Goal: Task Accomplishment & Management: Use online tool/utility

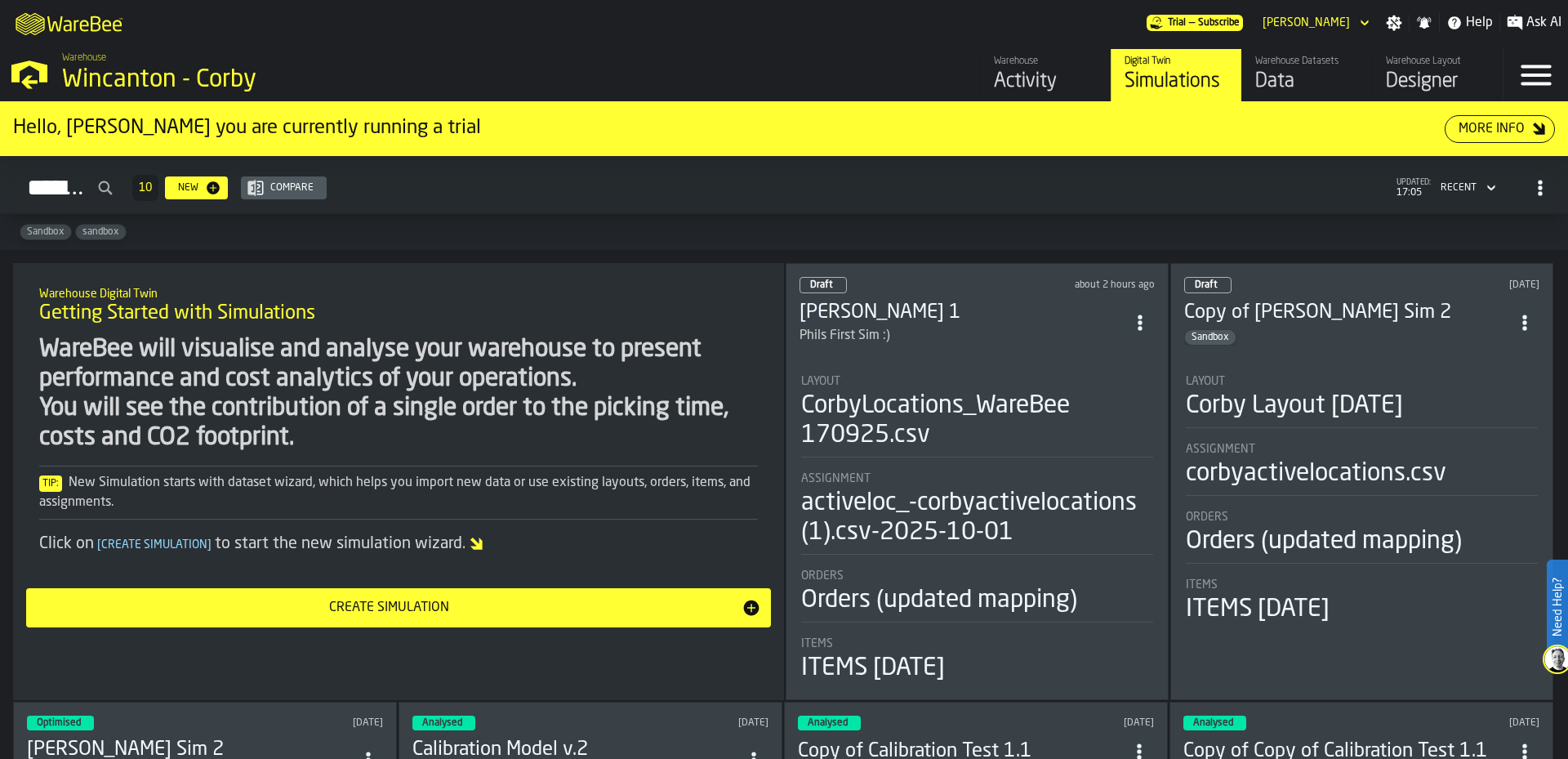
click at [959, 336] on div "Phils First Sim :)" at bounding box center [963, 335] width 326 height 19
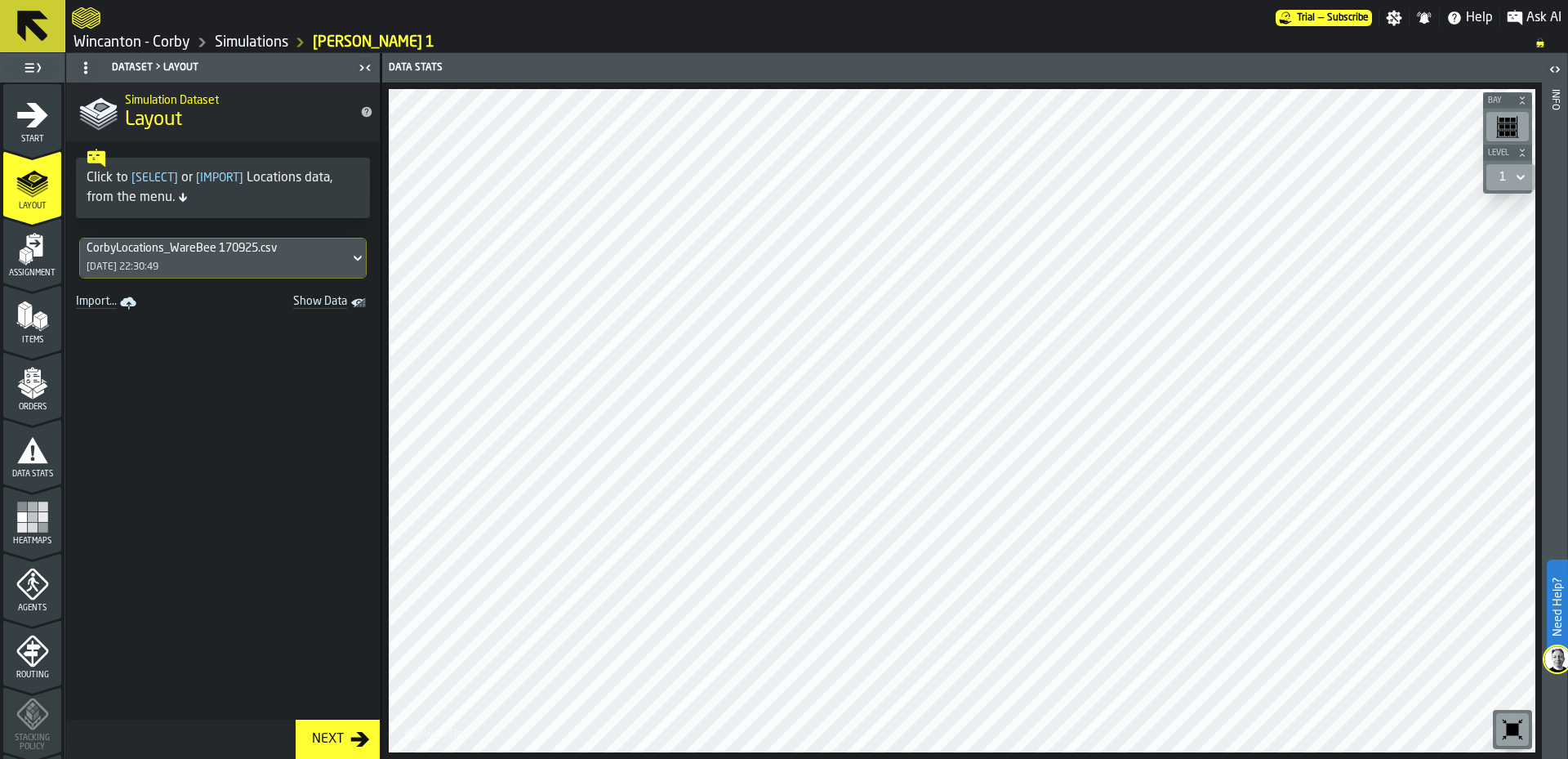
click at [33, 594] on icon "menu Agents" at bounding box center [33, 584] width 33 height 33
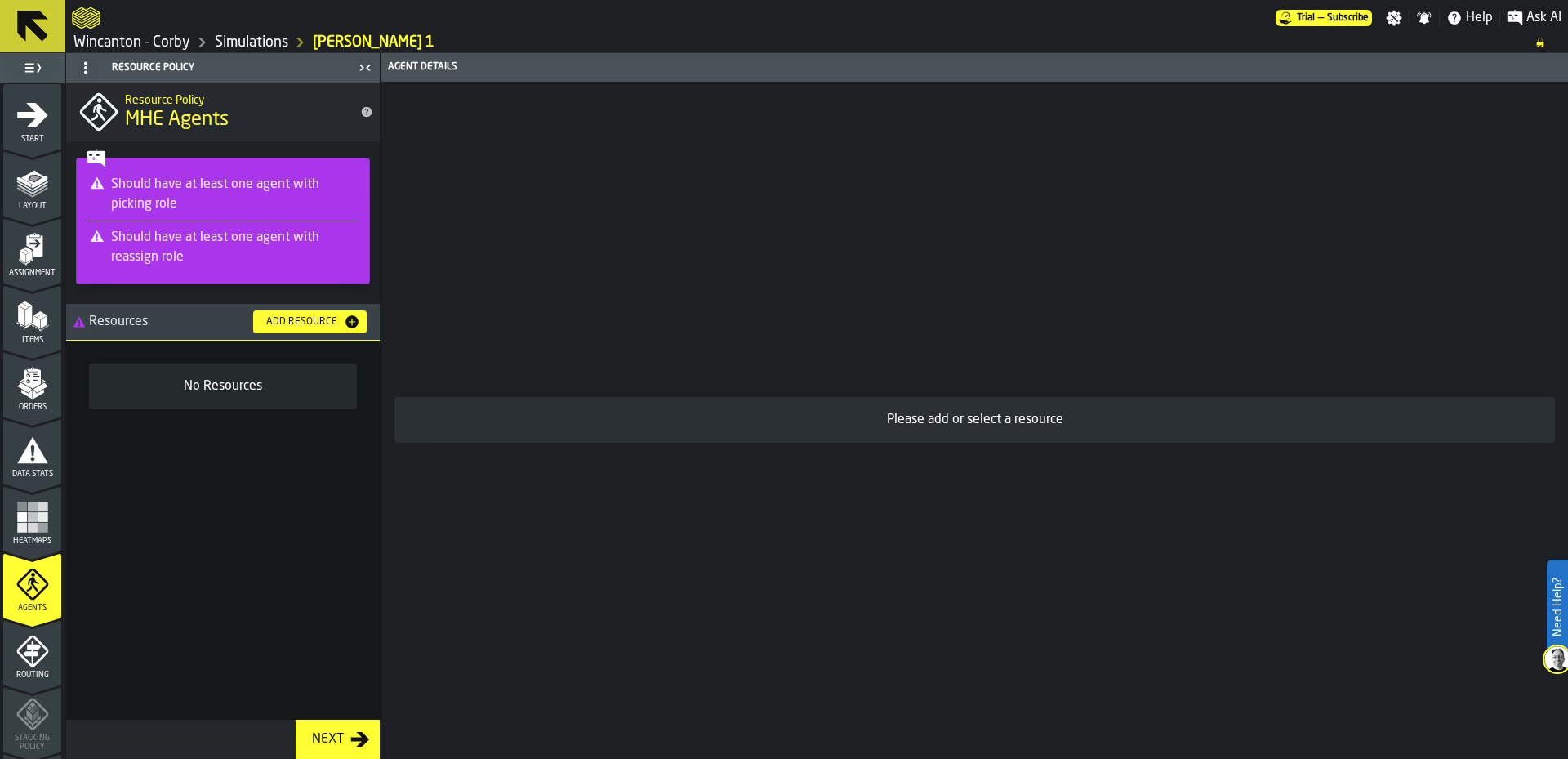
click at [200, 564] on div "No Resources" at bounding box center [223, 530] width 314 height 379
click at [364, 109] on icon "title-MHE Agents" at bounding box center [367, 112] width 11 height 11
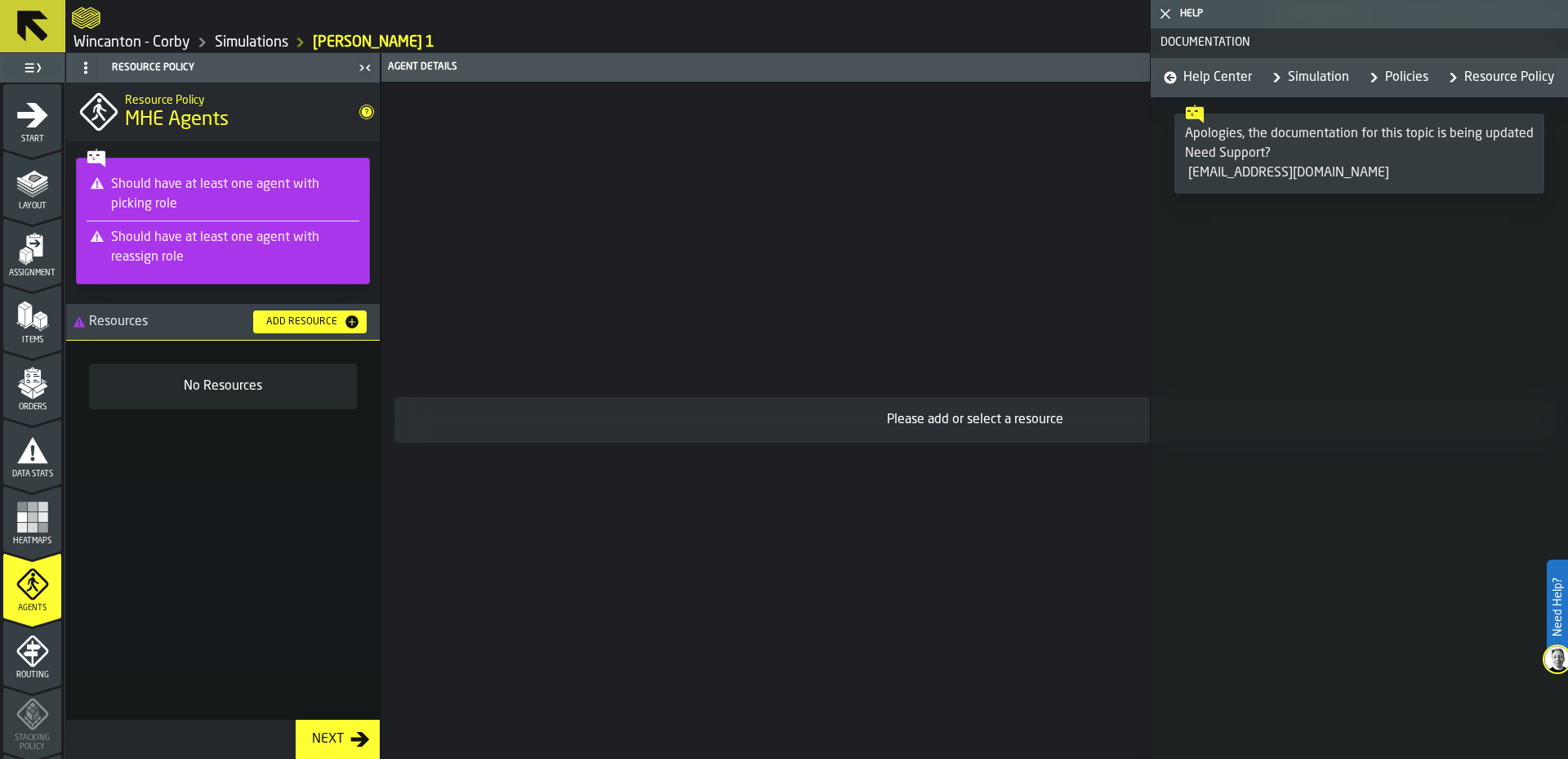
click at [364, 109] on icon "title-MHE Agents" at bounding box center [367, 112] width 11 height 11
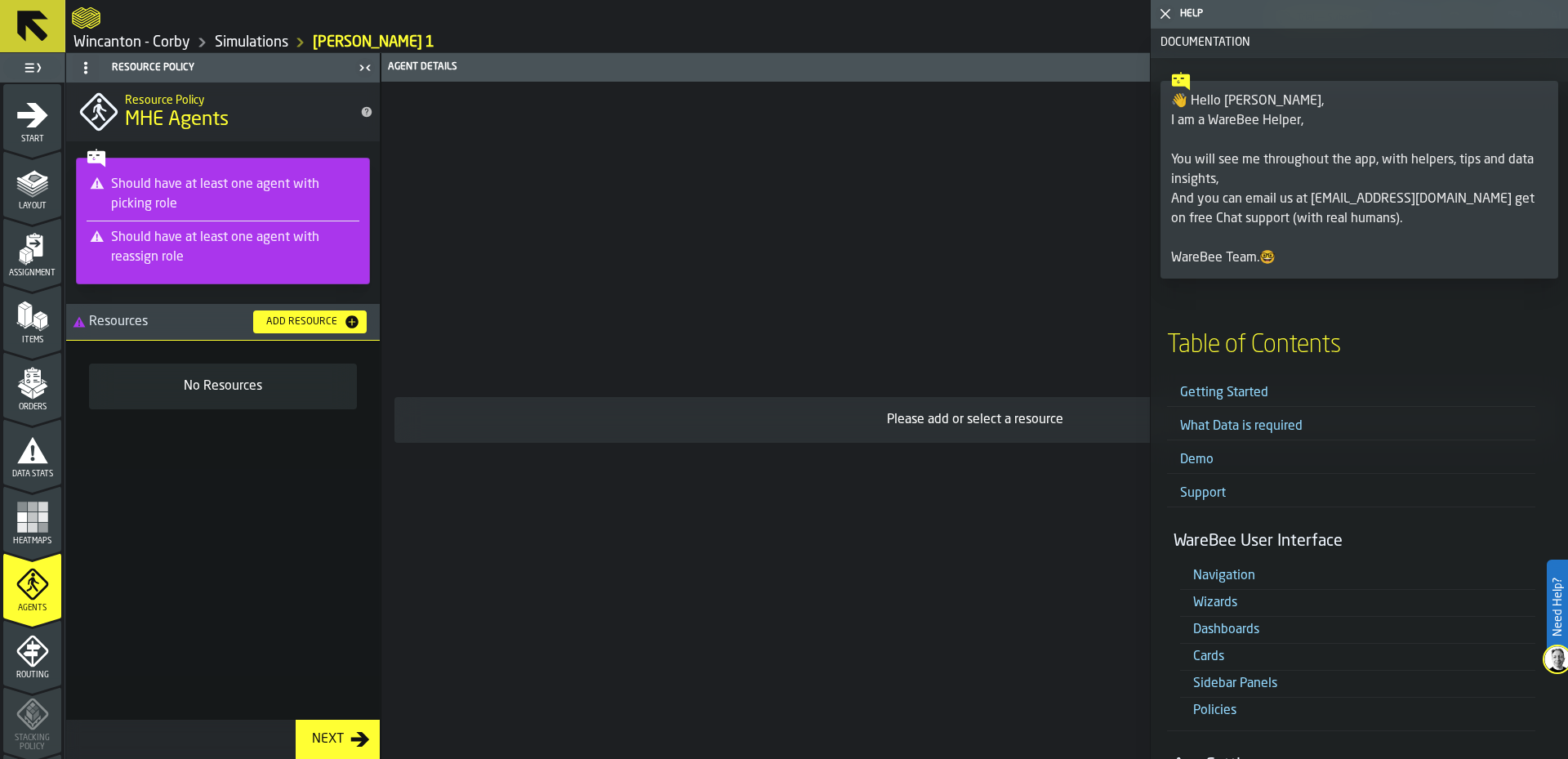
click at [787, 210] on div "Please add or select a resource" at bounding box center [975, 420] width 1187 height 677
click at [1161, 17] on icon "button-toggle-Close me" at bounding box center [1165, 13] width 19 height 19
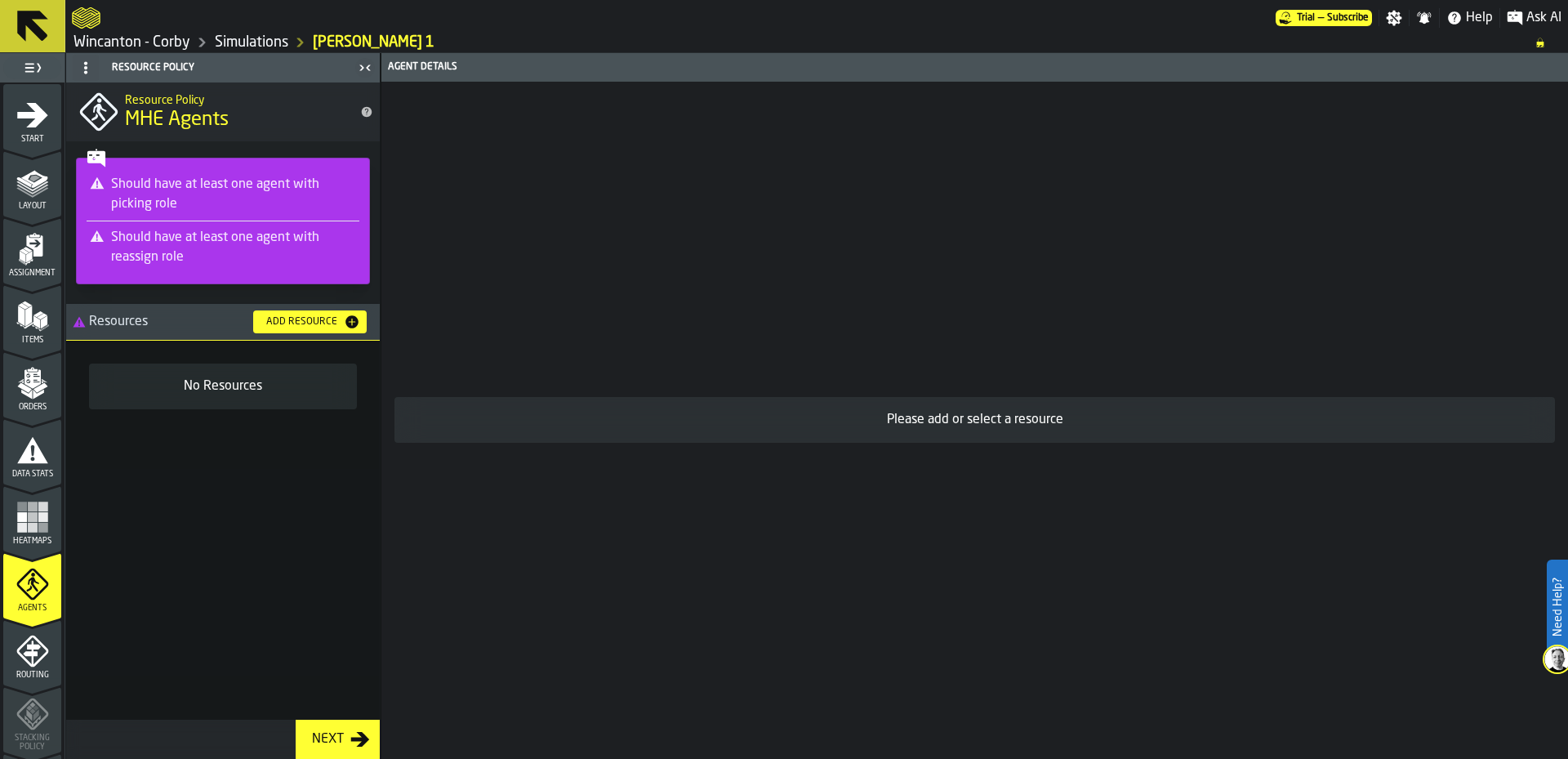
click at [451, 197] on div "Please add or select a resource" at bounding box center [975, 420] width 1187 height 677
click at [29, 73] on icon "button-toggle-Toggle Full Menu" at bounding box center [32, 67] width 19 height 19
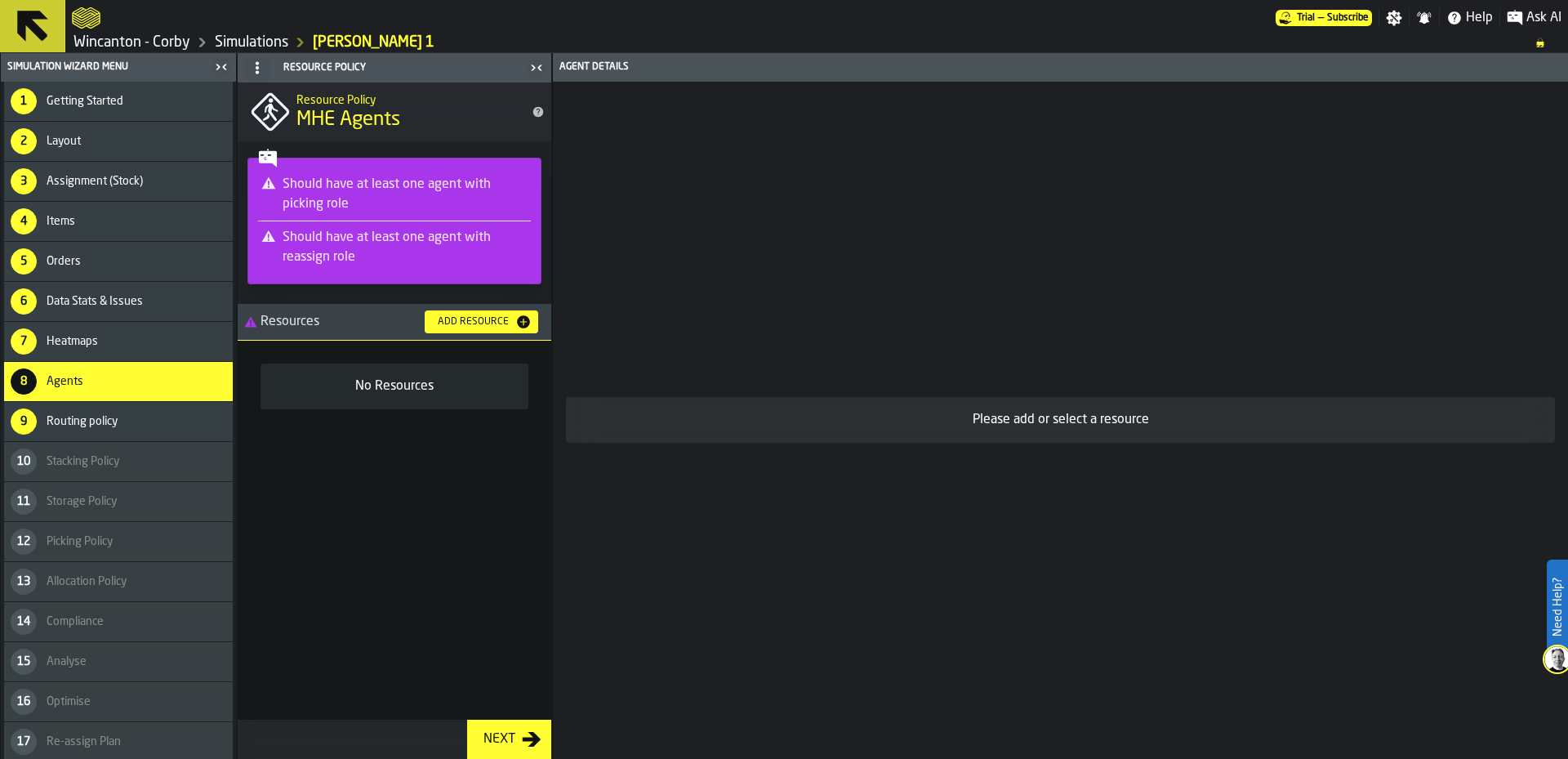
click at [248, 70] on span at bounding box center [257, 68] width 26 height 26
click at [335, 598] on div "No Resources" at bounding box center [395, 530] width 314 height 379
click at [185, 425] on div "Routing policy" at bounding box center [136, 422] width 180 height 13
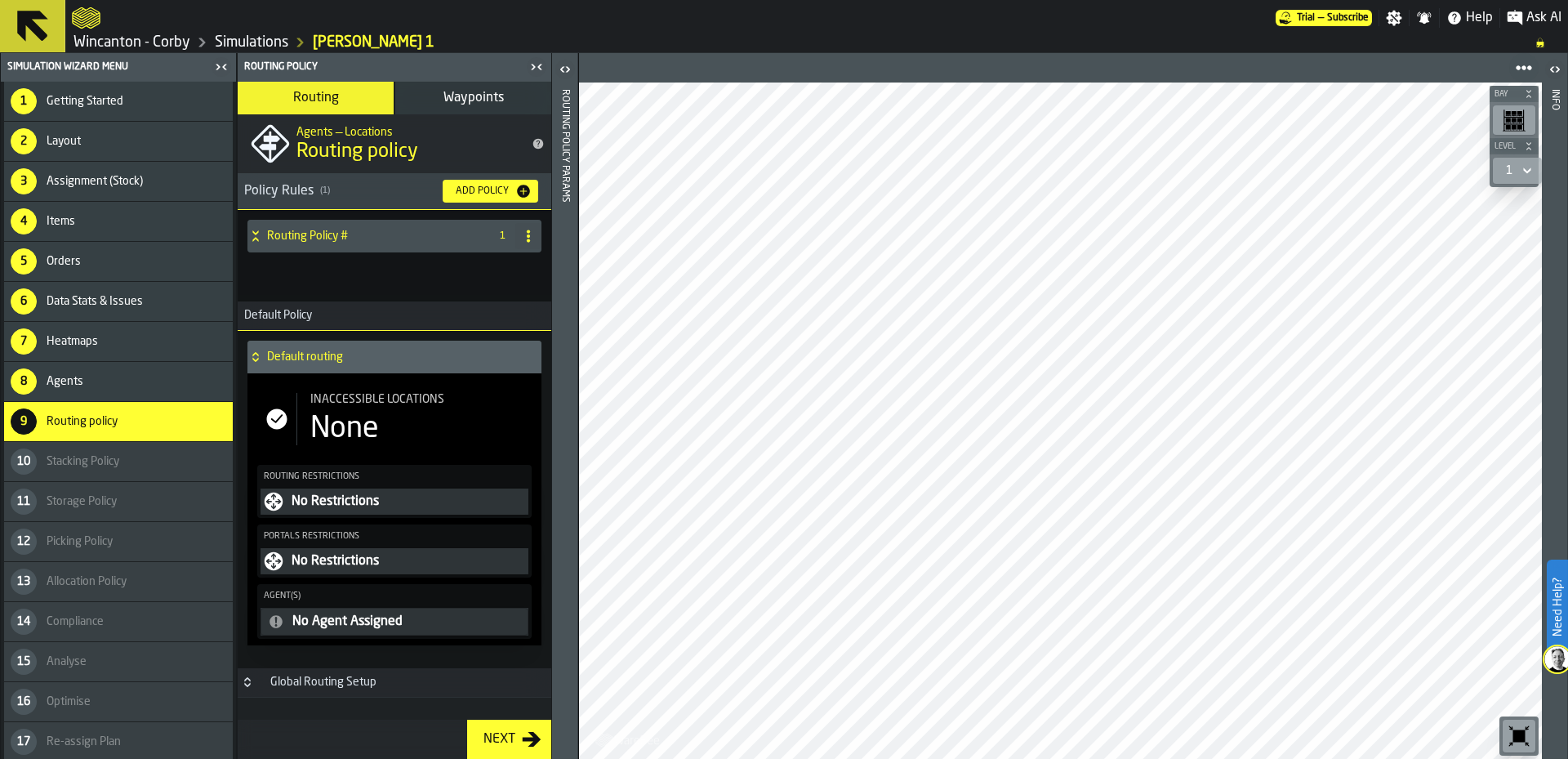
click at [374, 225] on div "Routing Policy #" at bounding box center [365, 235] width 235 height 33
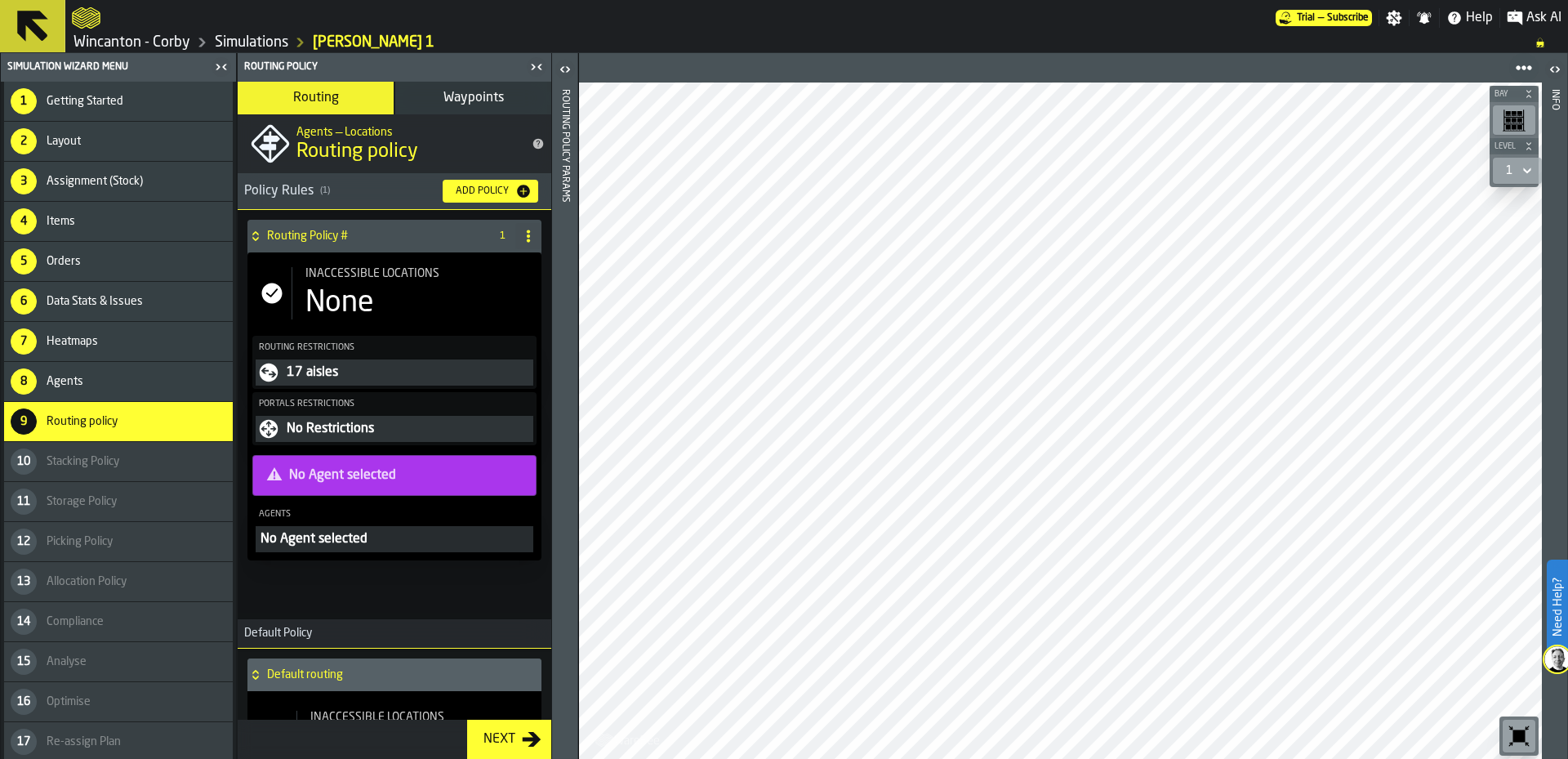
click at [139, 382] on div "Agents" at bounding box center [136, 382] width 180 height 13
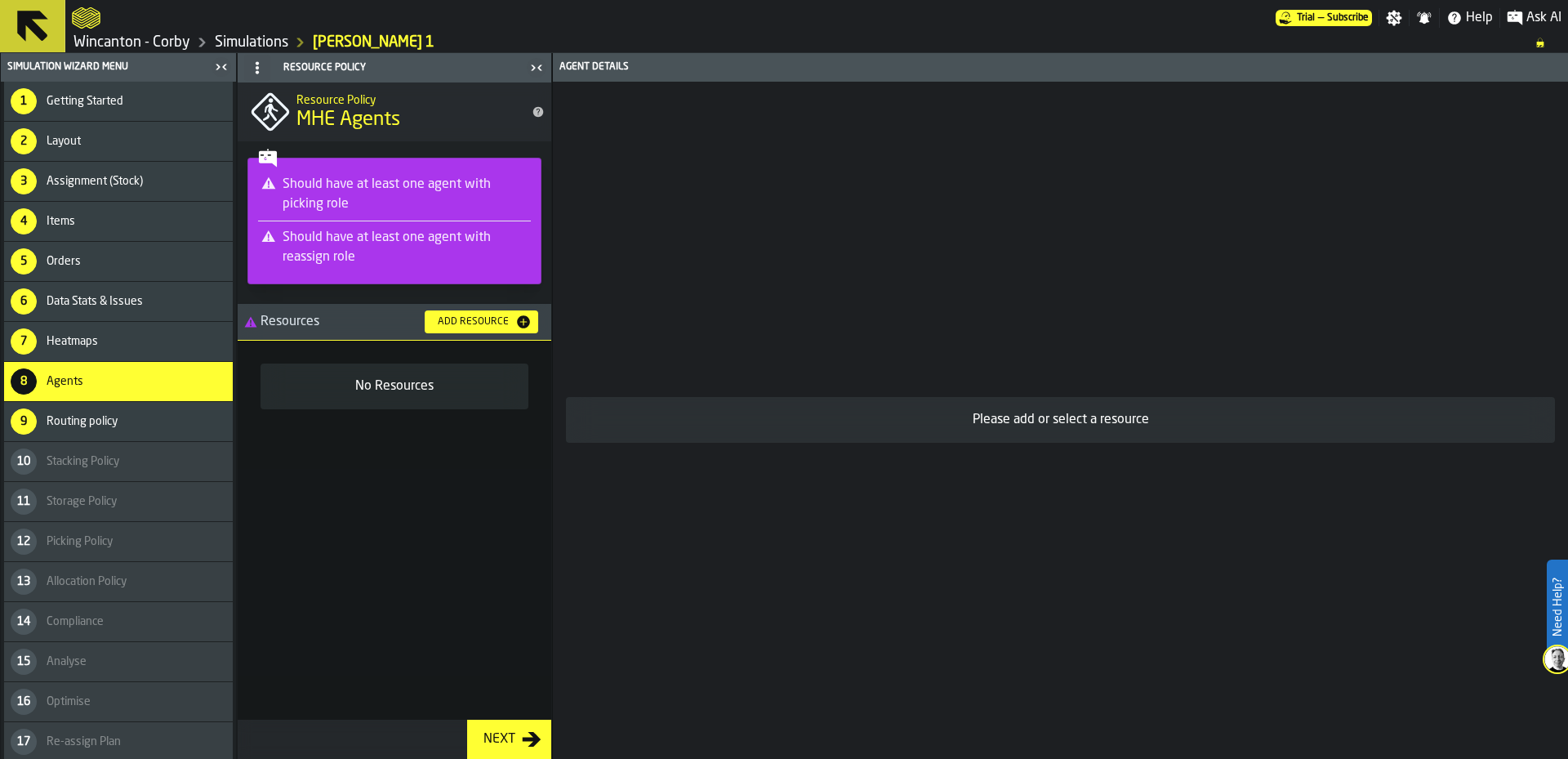
click at [471, 330] on button "Add Resource" at bounding box center [482, 321] width 114 height 23
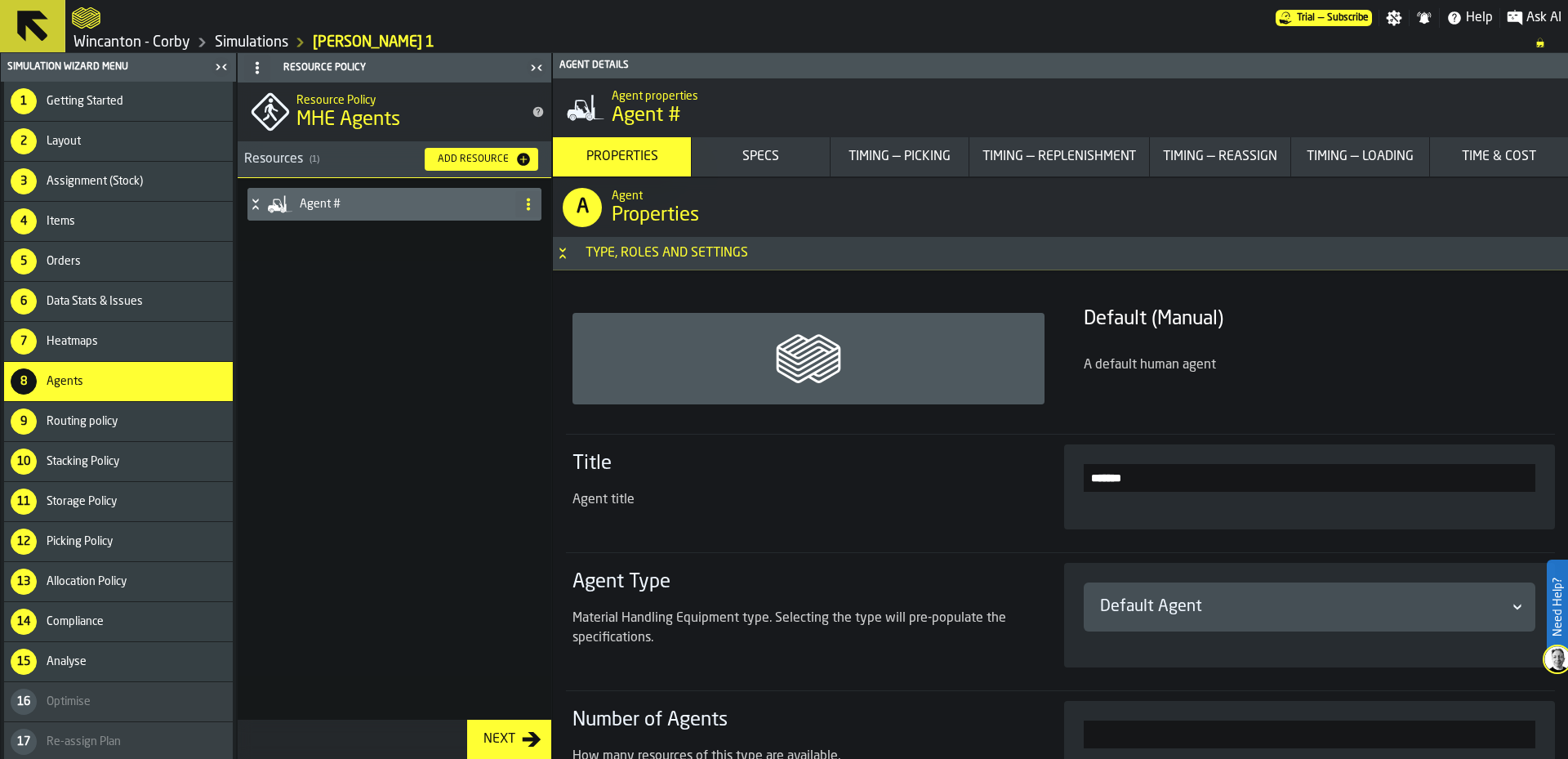
click at [392, 208] on h4 "Agent #" at bounding box center [404, 205] width 209 height 13
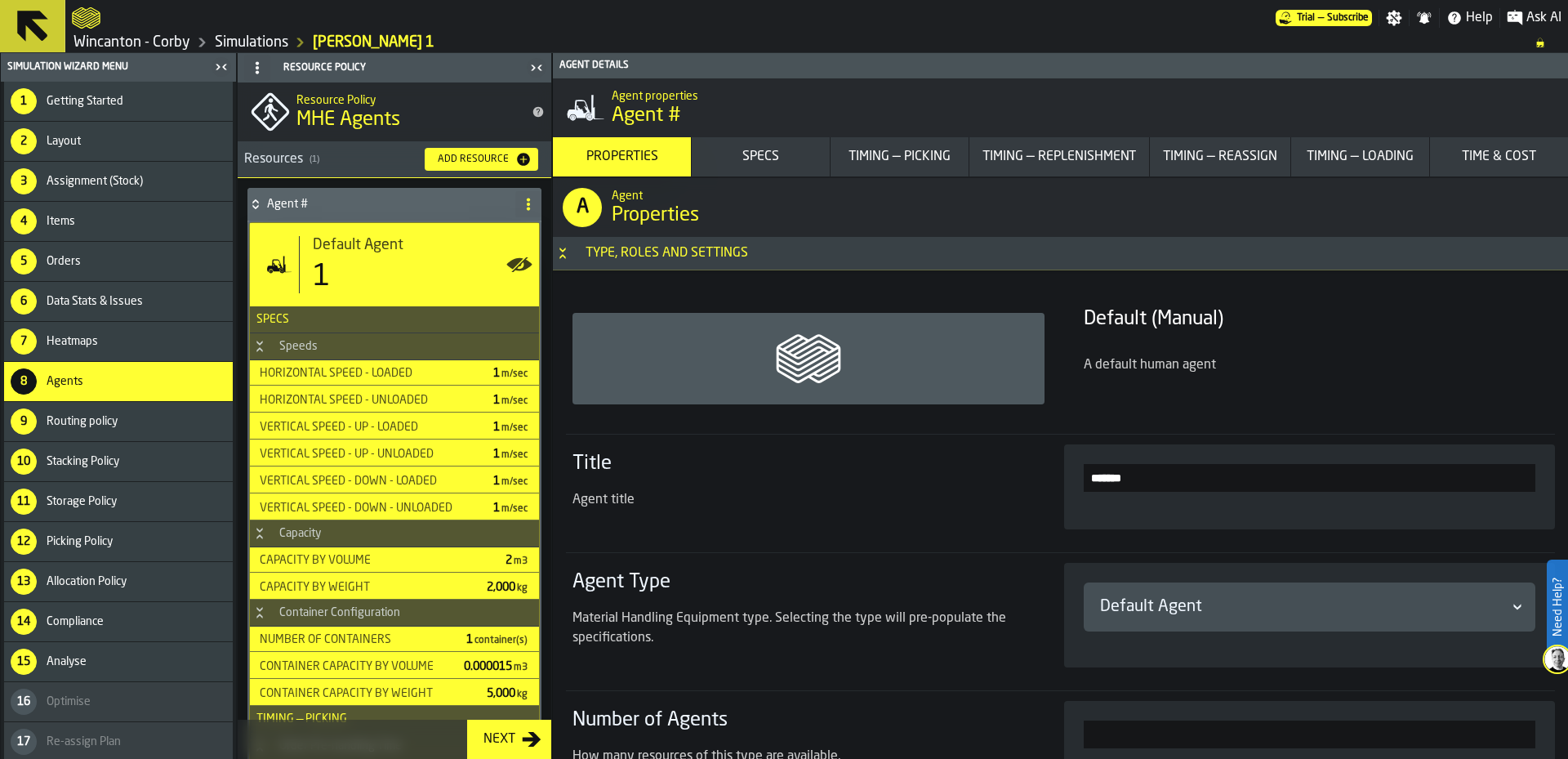
click at [392, 208] on h4 "Agent #" at bounding box center [388, 205] width 242 height 13
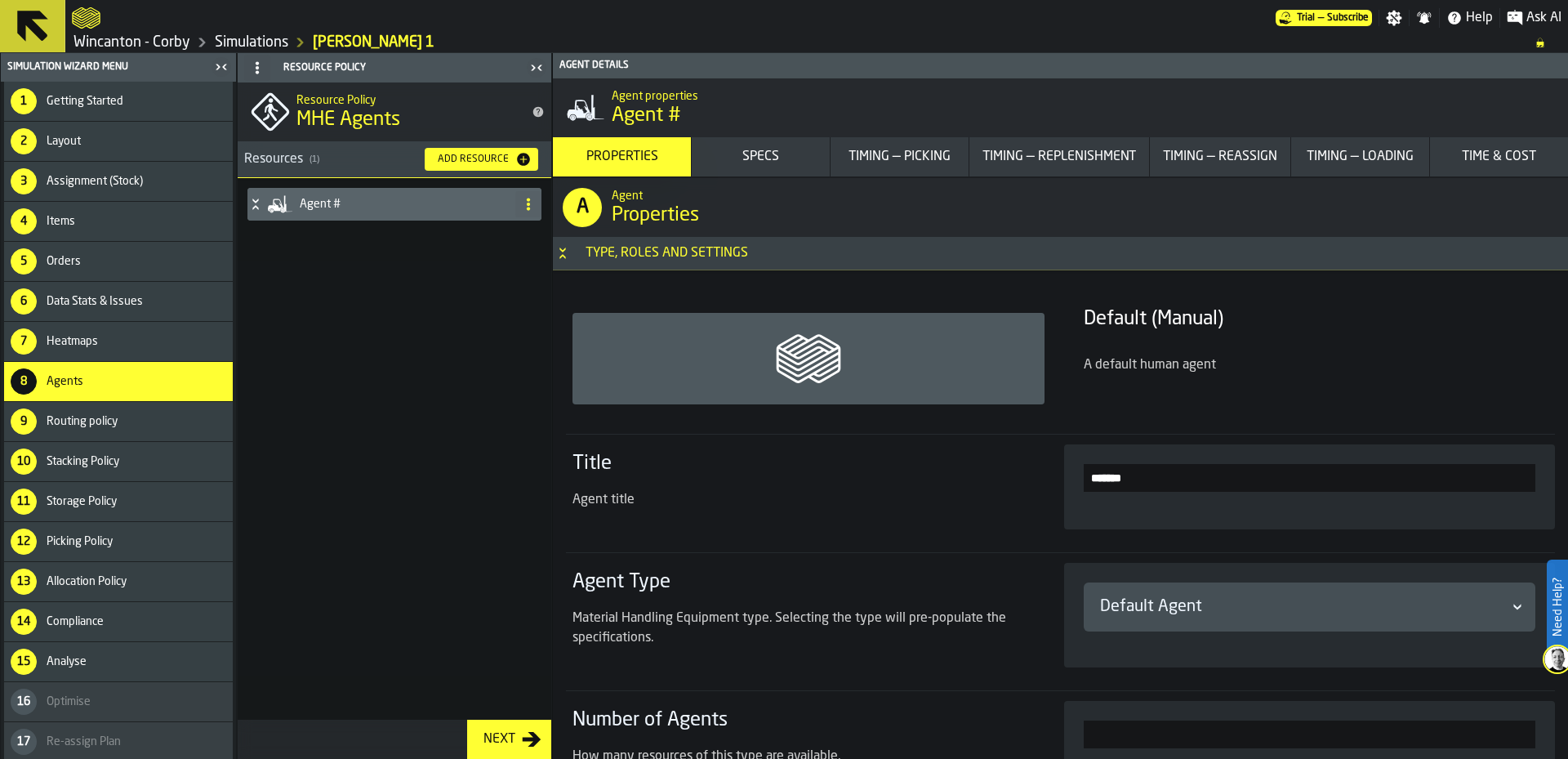
drag, startPoint x: 392, startPoint y: 208, endPoint x: 357, endPoint y: 226, distance: 39.4
click at [315, 251] on div "Agent #" at bounding box center [395, 448] width 314 height 542
click at [534, 205] on icon at bounding box center [529, 205] width 13 height 13
click at [473, 231] on div "Rename" at bounding box center [463, 236] width 137 height 19
drag, startPoint x: 410, startPoint y: 210, endPoint x: 316, endPoint y: 215, distance: 94.1
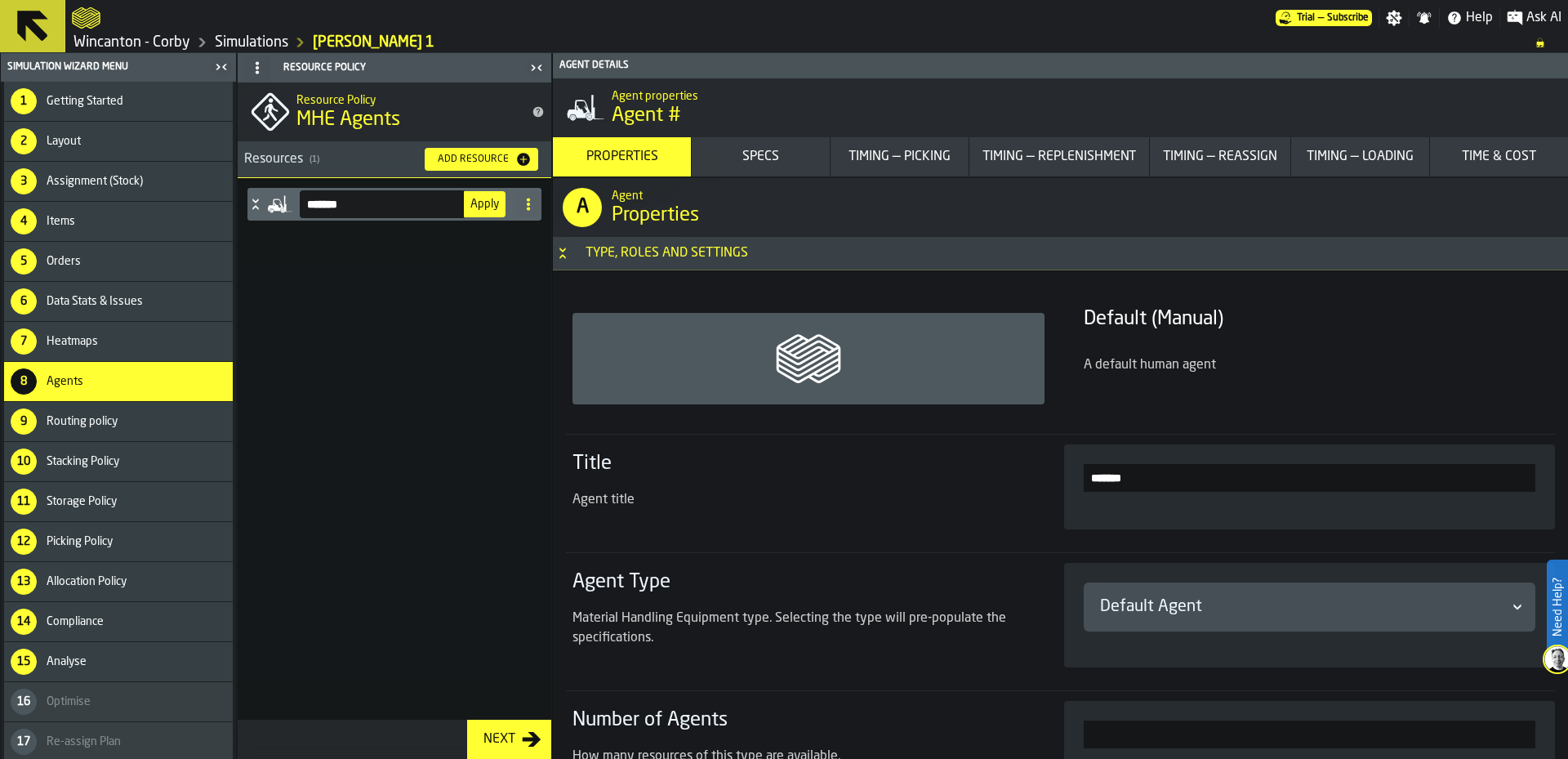
click at [318, 215] on input "*******" at bounding box center [382, 204] width 165 height 28
type input "*"
type input "******"
click at [476, 206] on span "Apply" at bounding box center [485, 205] width 28 height 12
type input "******"
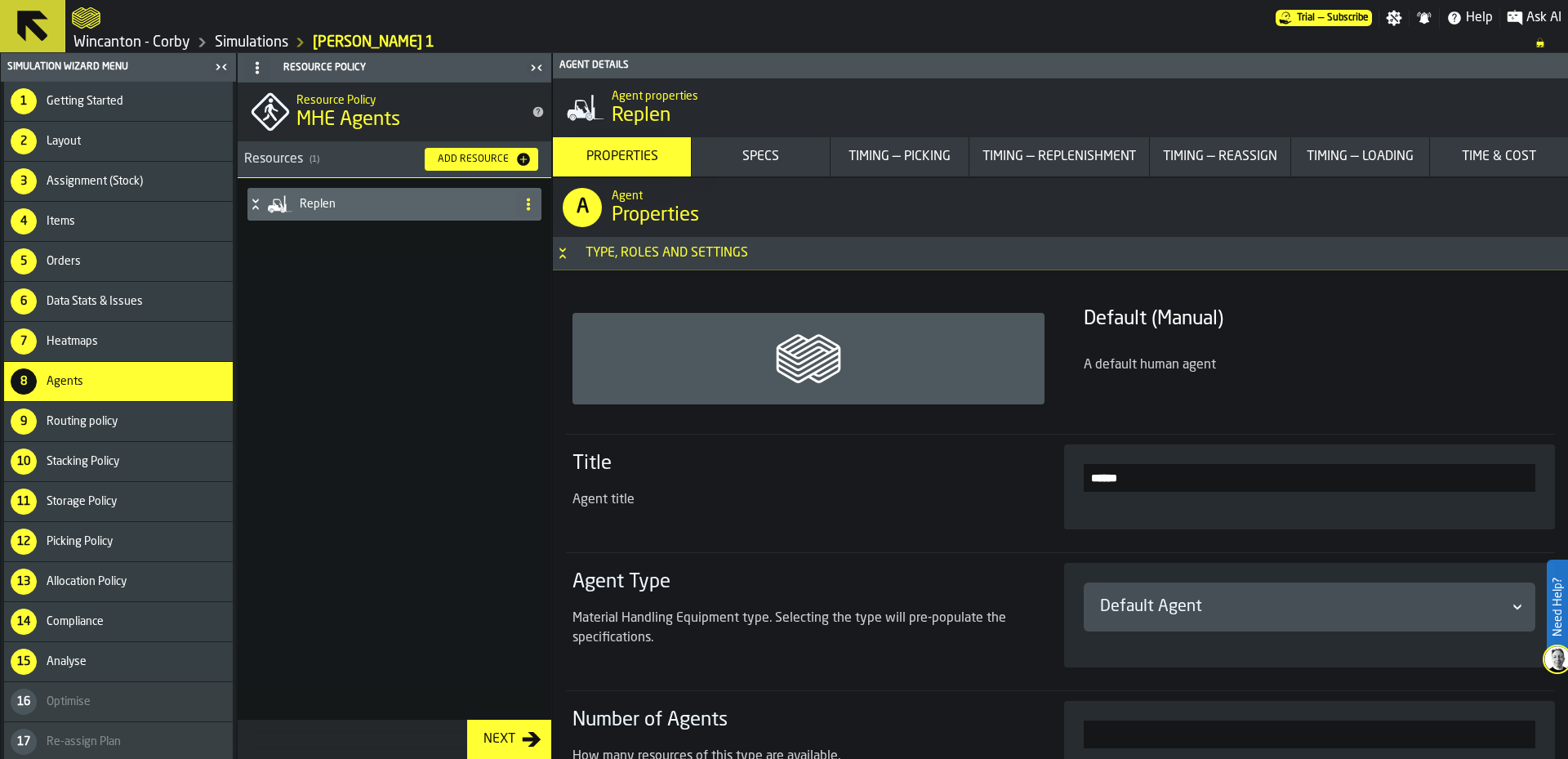
click at [734, 144] on button "Specs" at bounding box center [761, 156] width 138 height 39
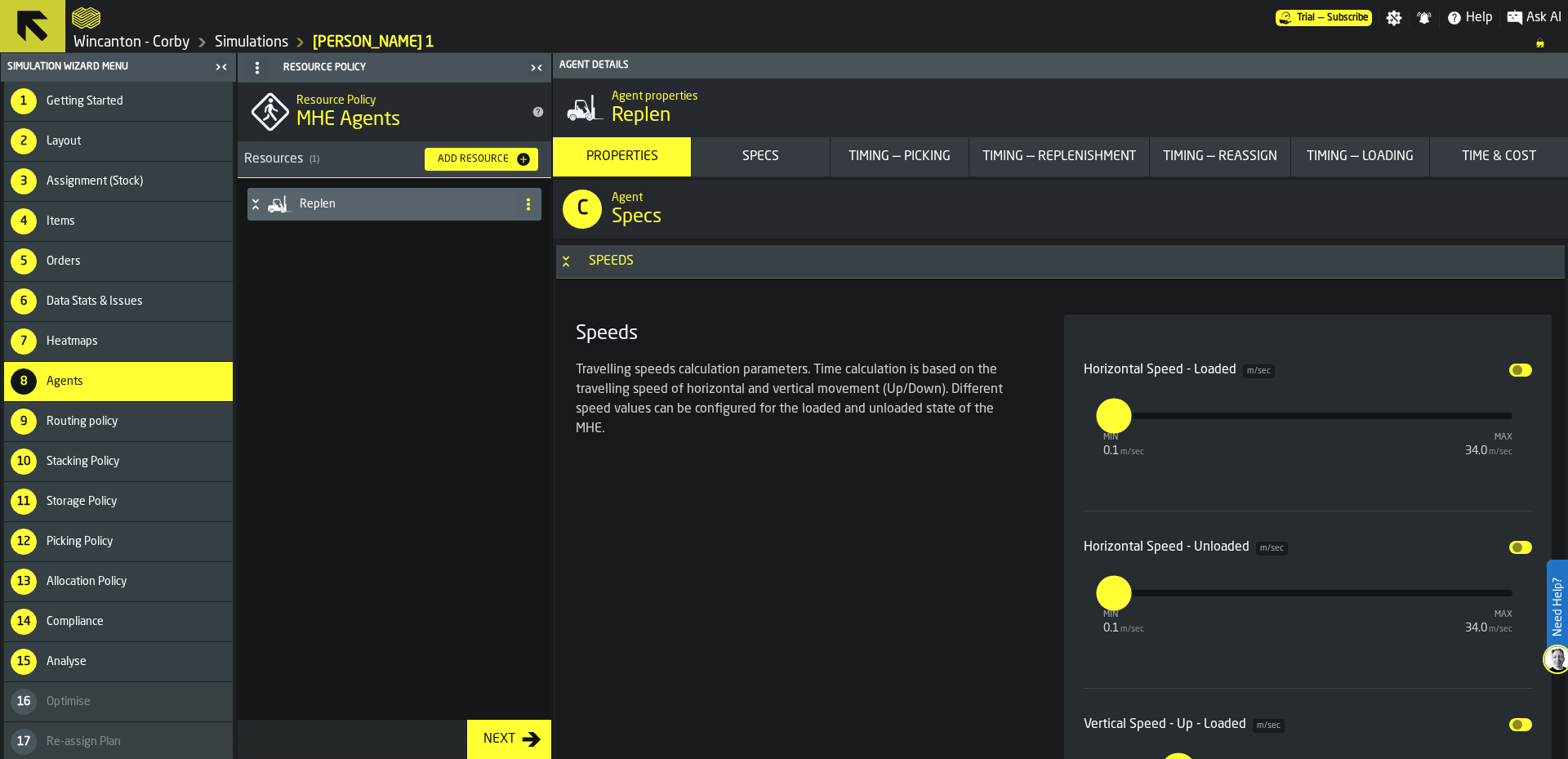
scroll to position [1547, 0]
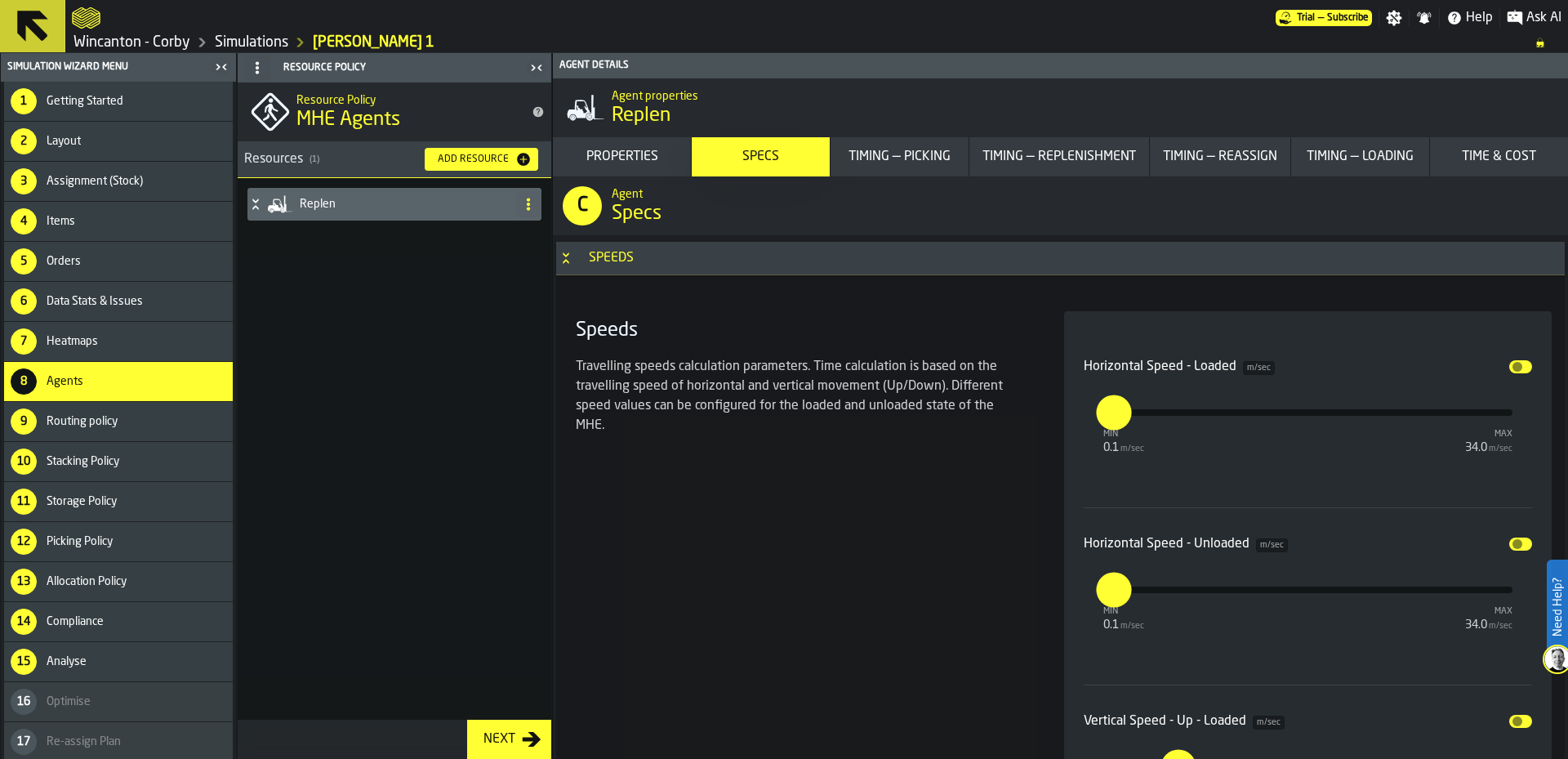
click at [644, 164] on div "Properties" at bounding box center [622, 156] width 125 height 19
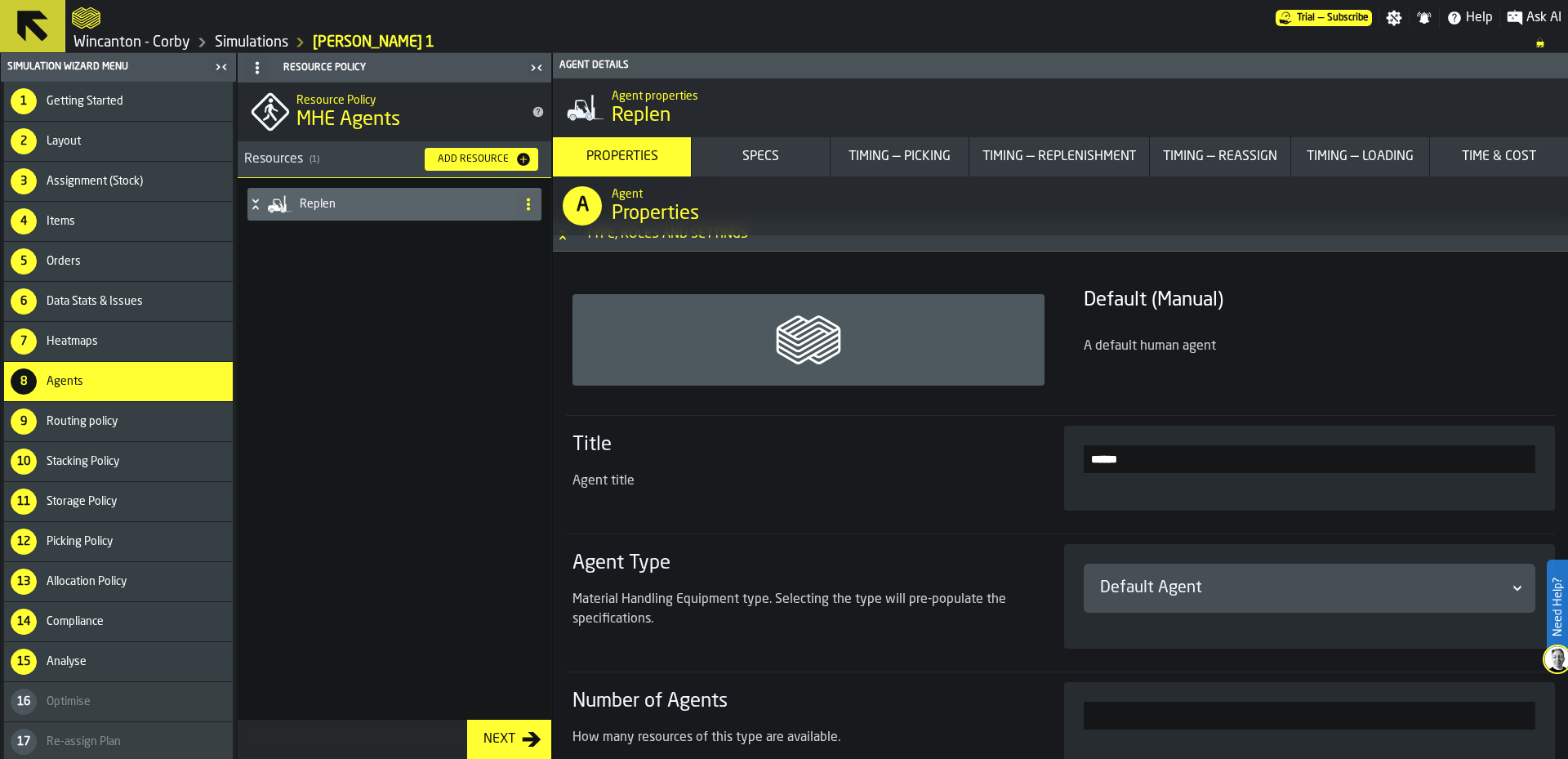
scroll to position [2, 0]
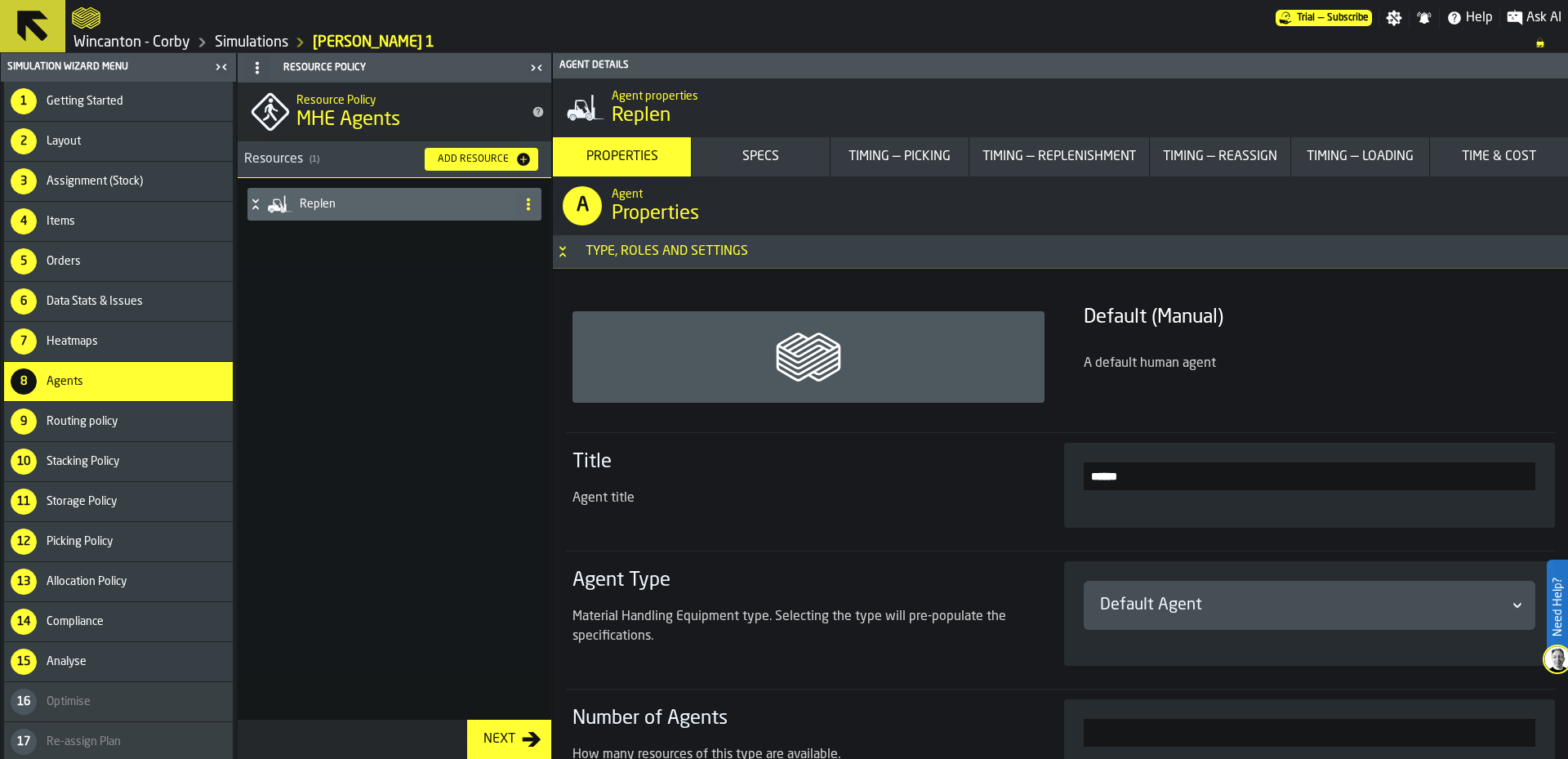
click at [1267, 610] on div "Default Agent" at bounding box center [1302, 605] width 403 height 23
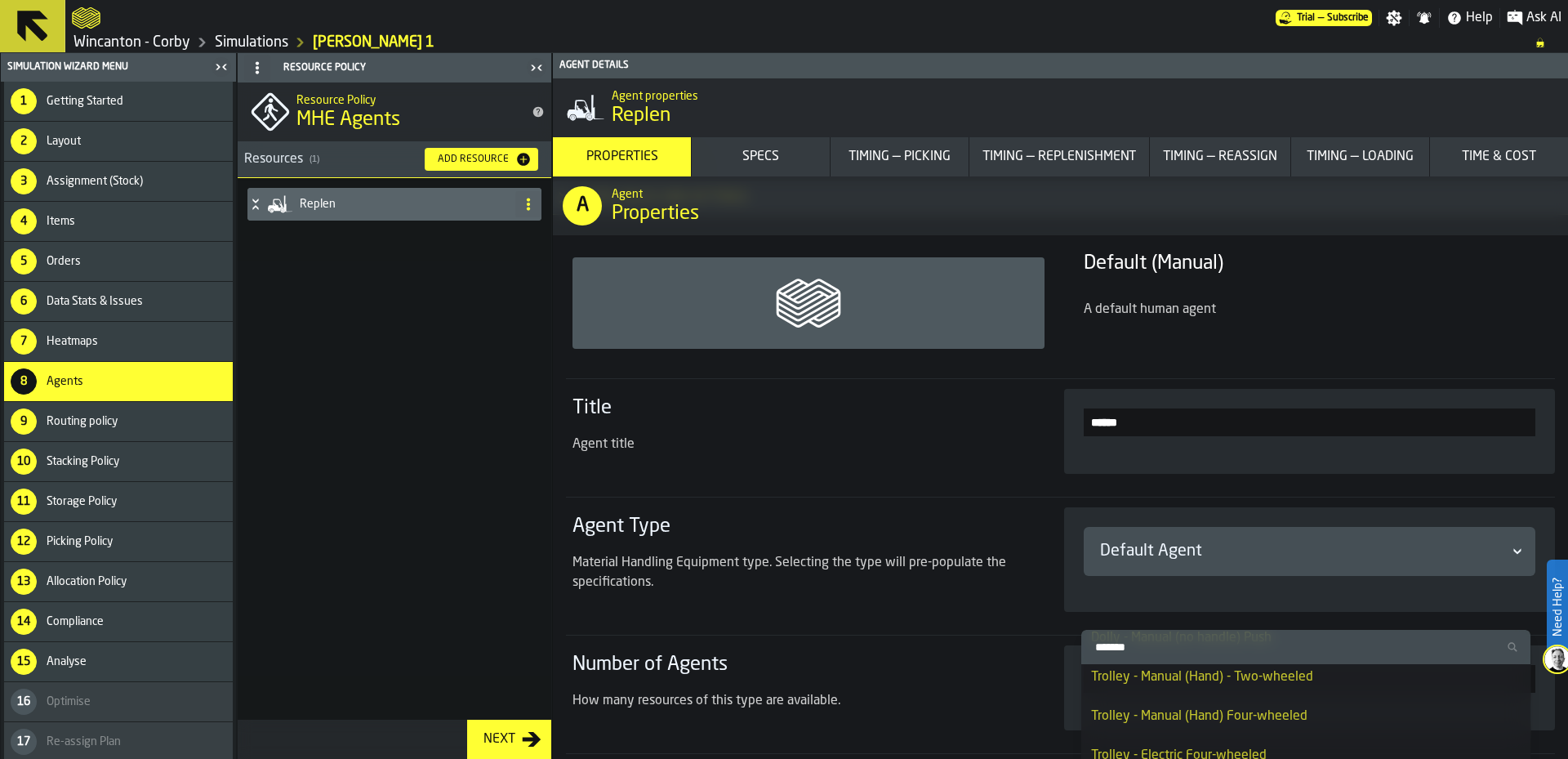
scroll to position [165, 0]
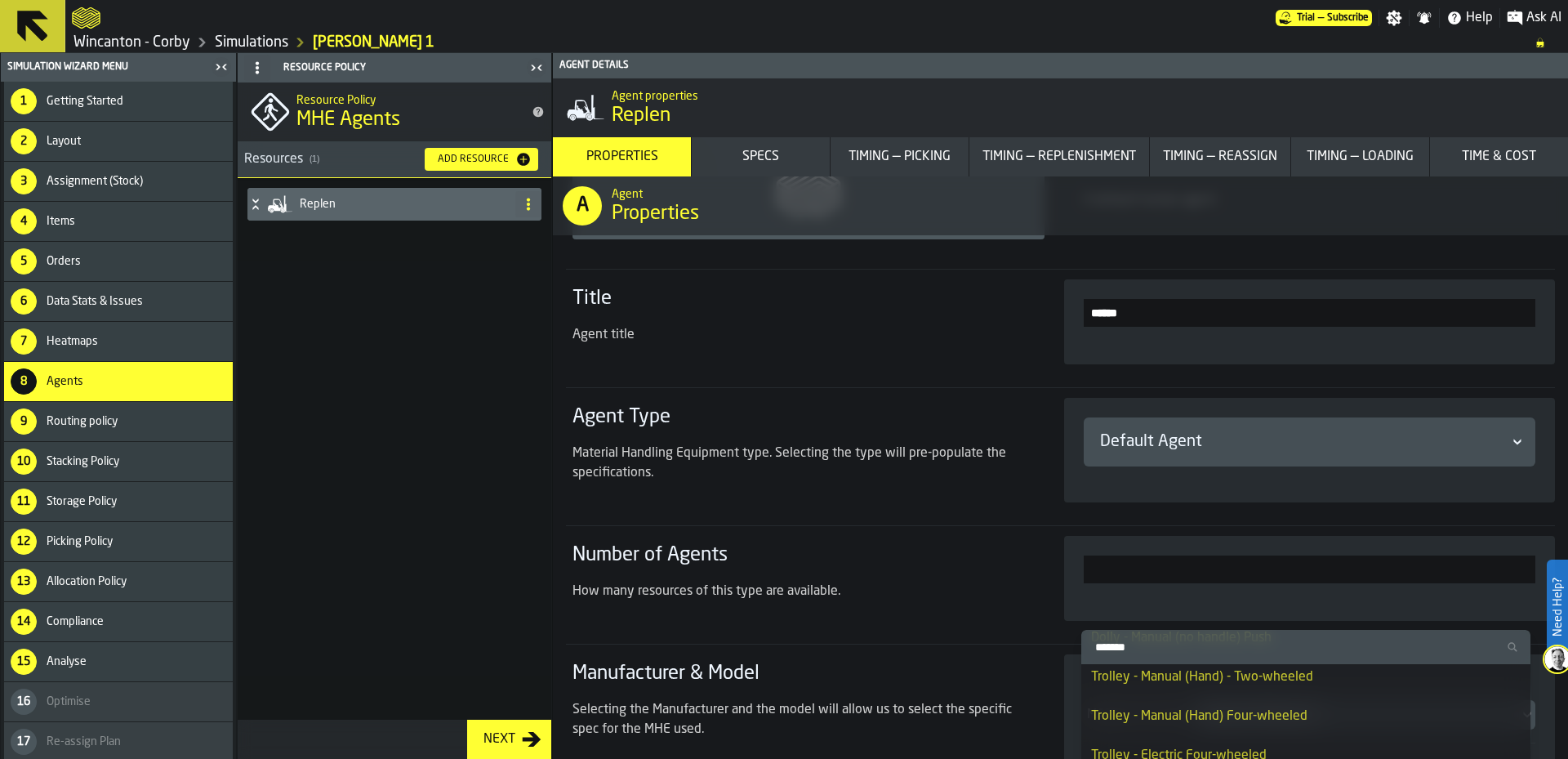
click at [1365, 453] on div "Default Agent" at bounding box center [1302, 442] width 403 height 23
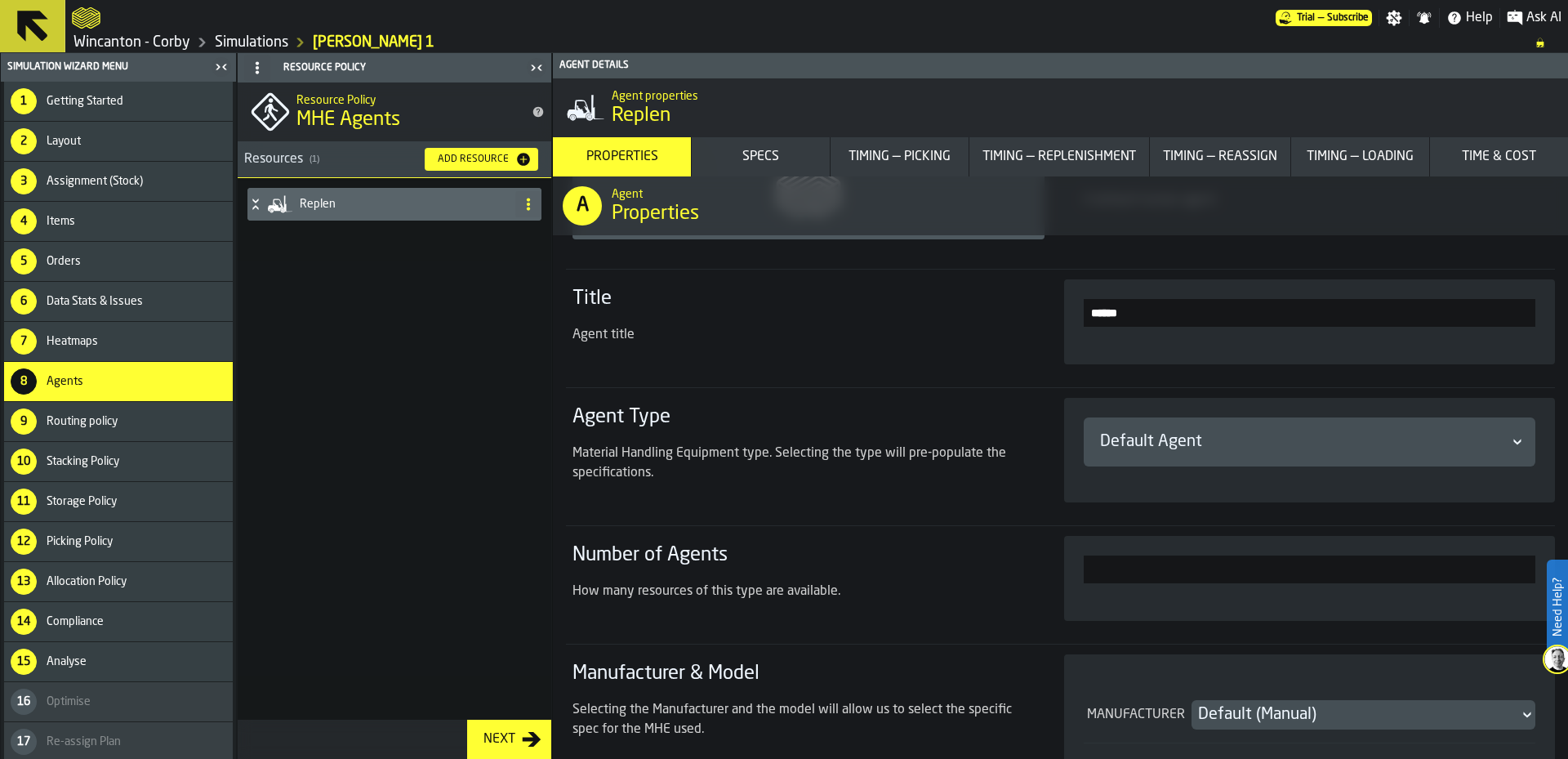
click at [1365, 453] on div "Default Agent" at bounding box center [1302, 442] width 403 height 23
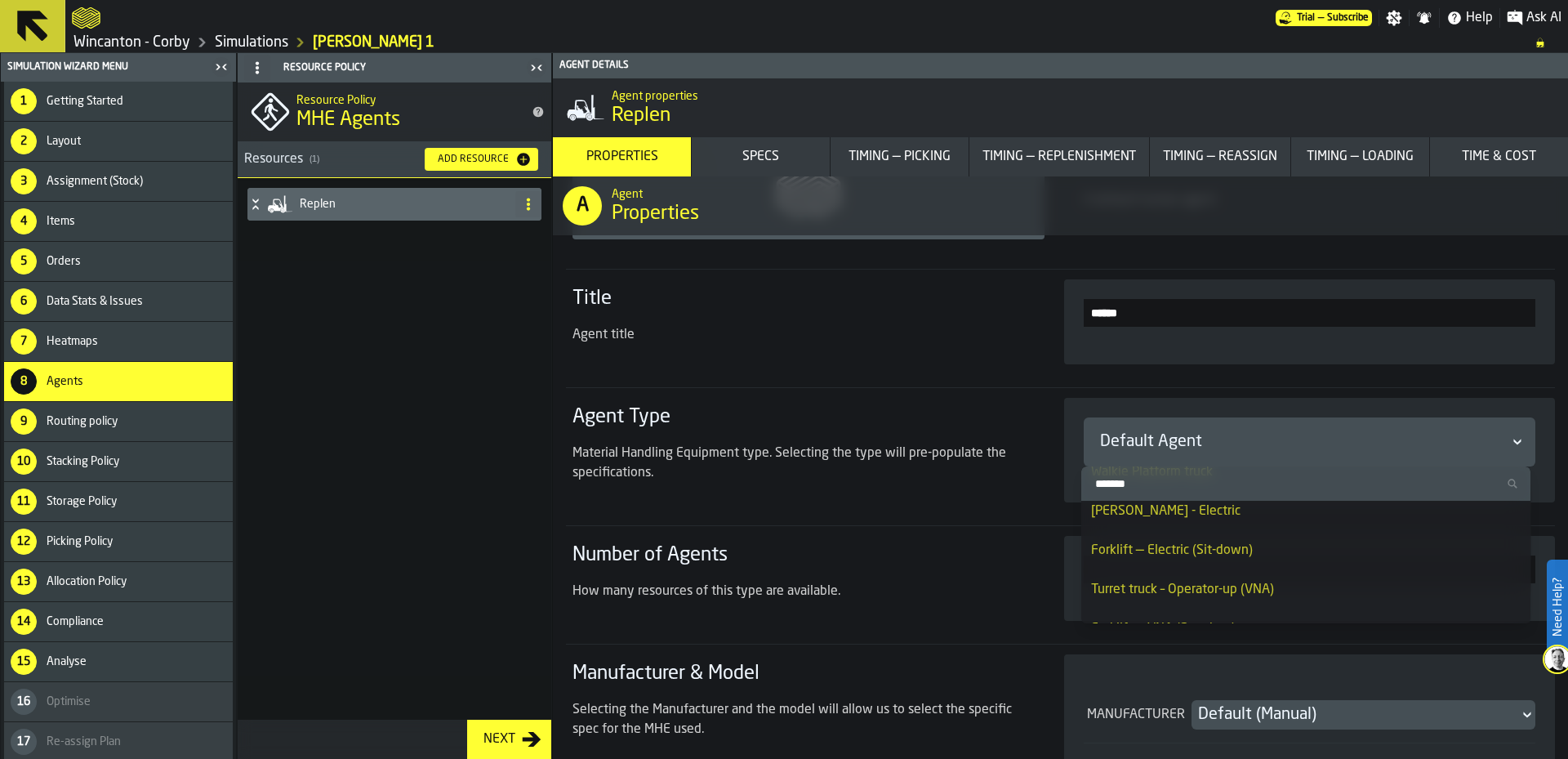
scroll to position [490, 0]
click at [1293, 586] on div "Forklift — Electric (Sit-down)" at bounding box center [1307, 579] width 431 height 19
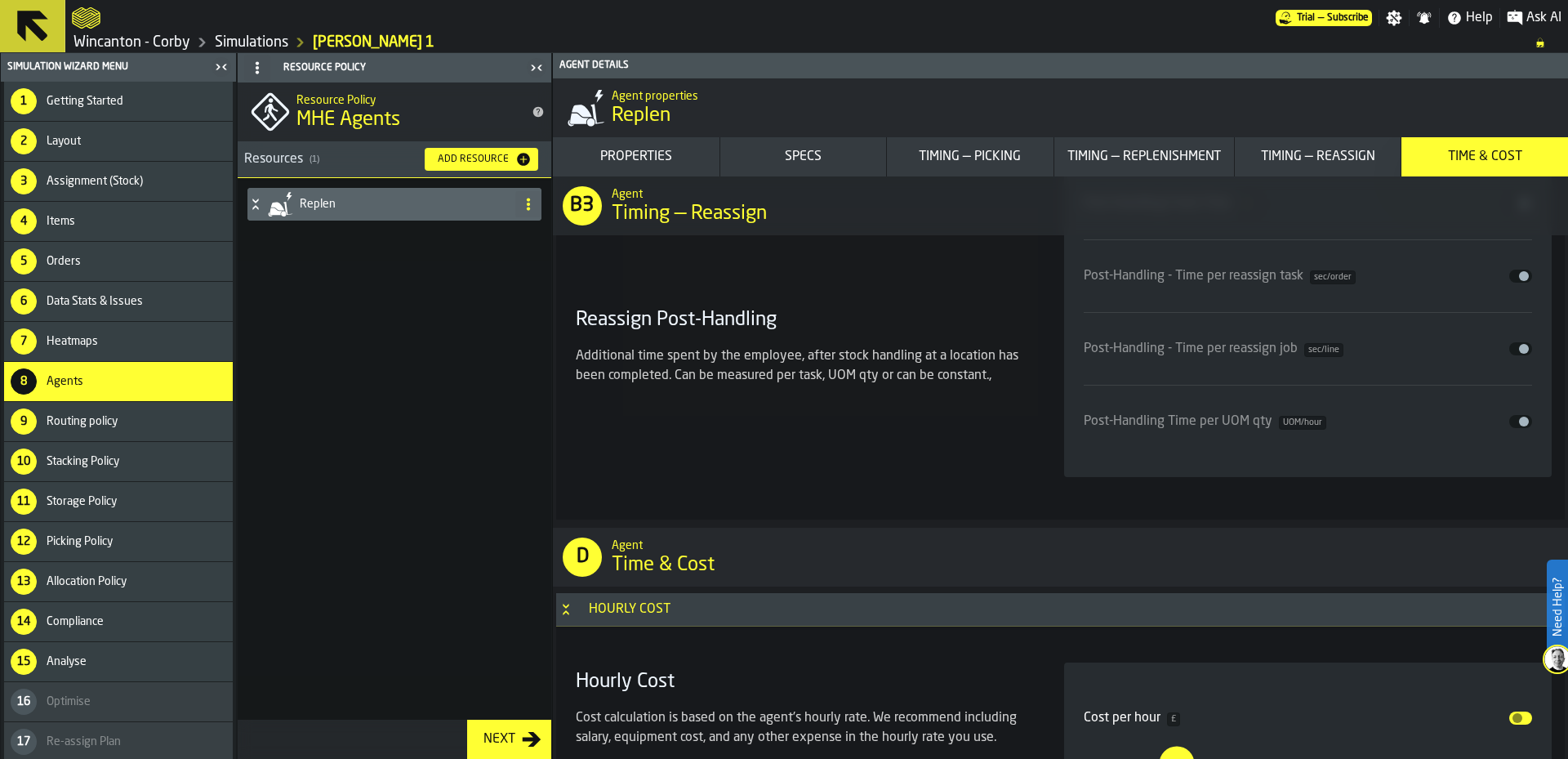
scroll to position [16483, 0]
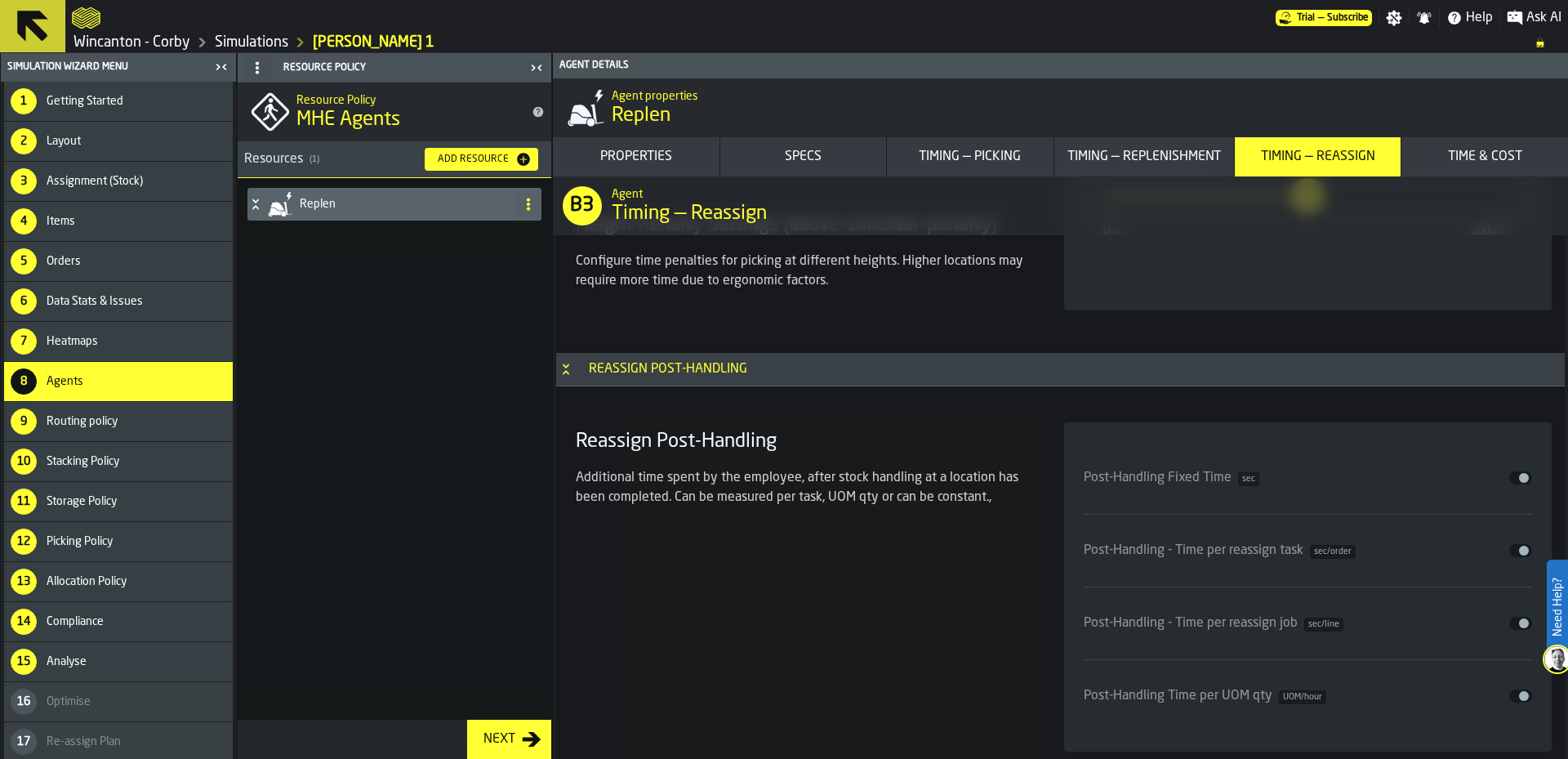
click at [998, 175] on button "Timing — Picking" at bounding box center [970, 156] width 167 height 39
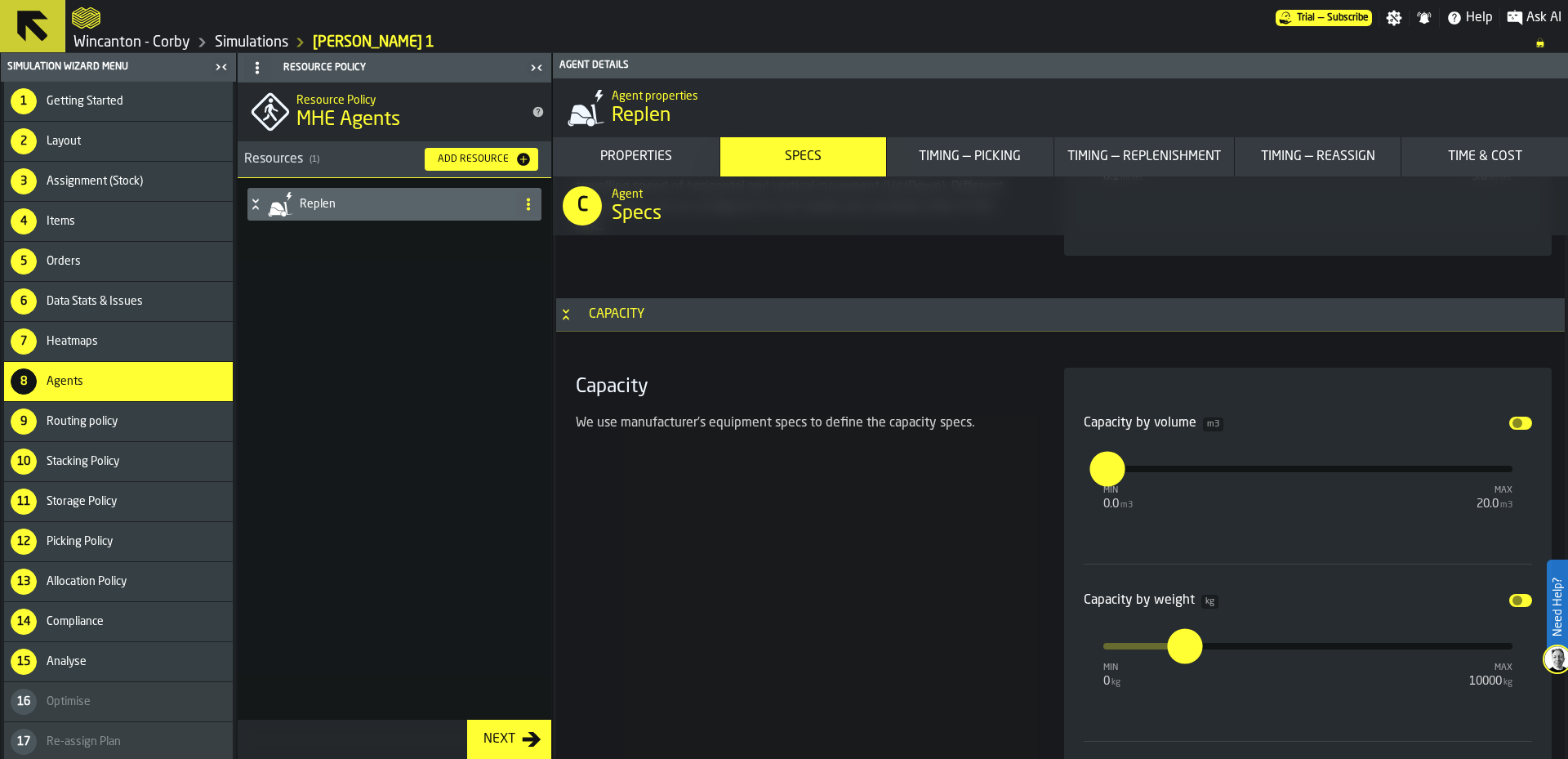
scroll to position [2821, 0]
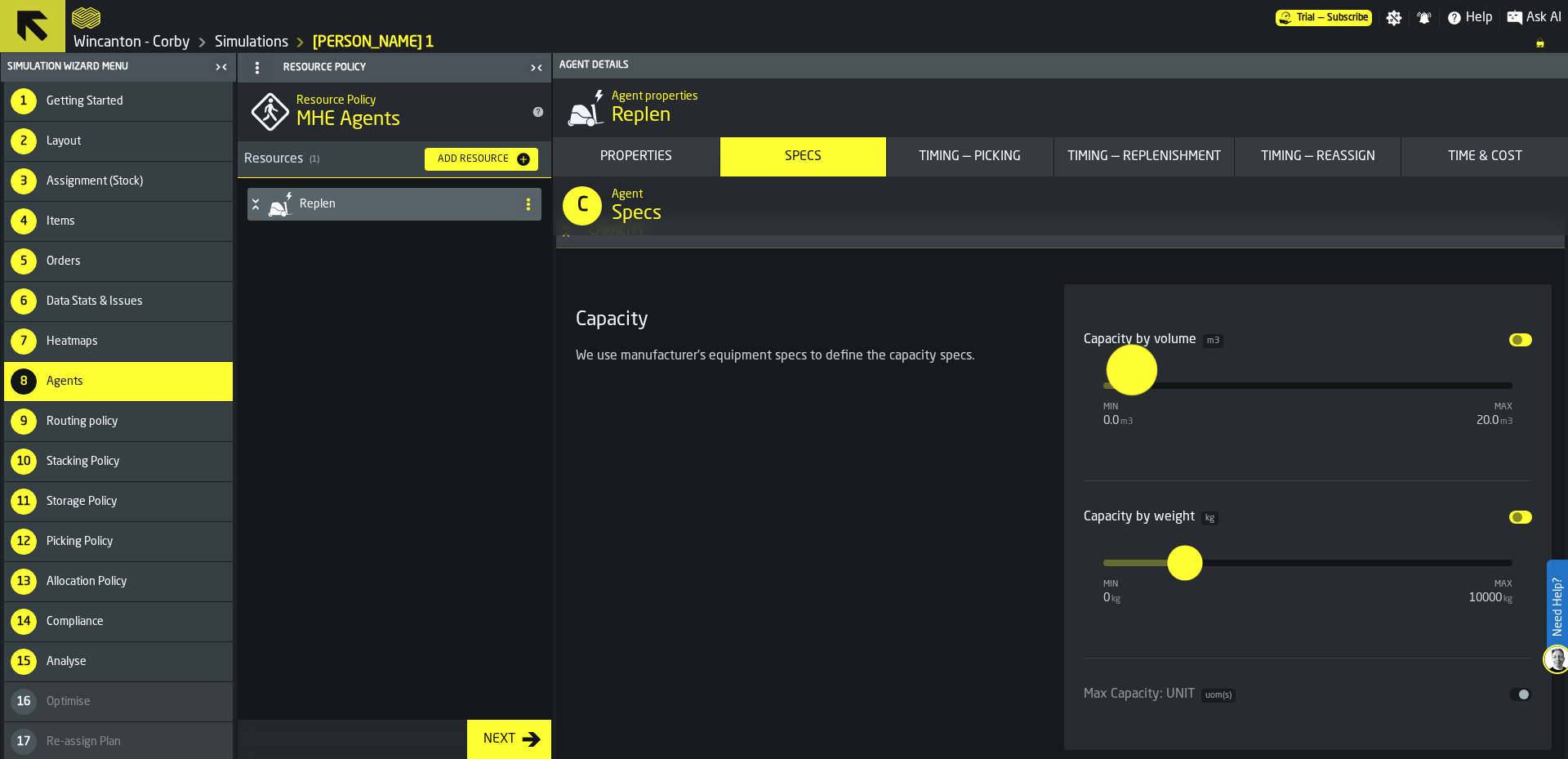
type input "***"
drag, startPoint x: 1109, startPoint y: 385, endPoint x: 1132, endPoint y: 385, distance: 23.0
click at [1127, 385] on input "***" at bounding box center [1118, 370] width 19 height 51
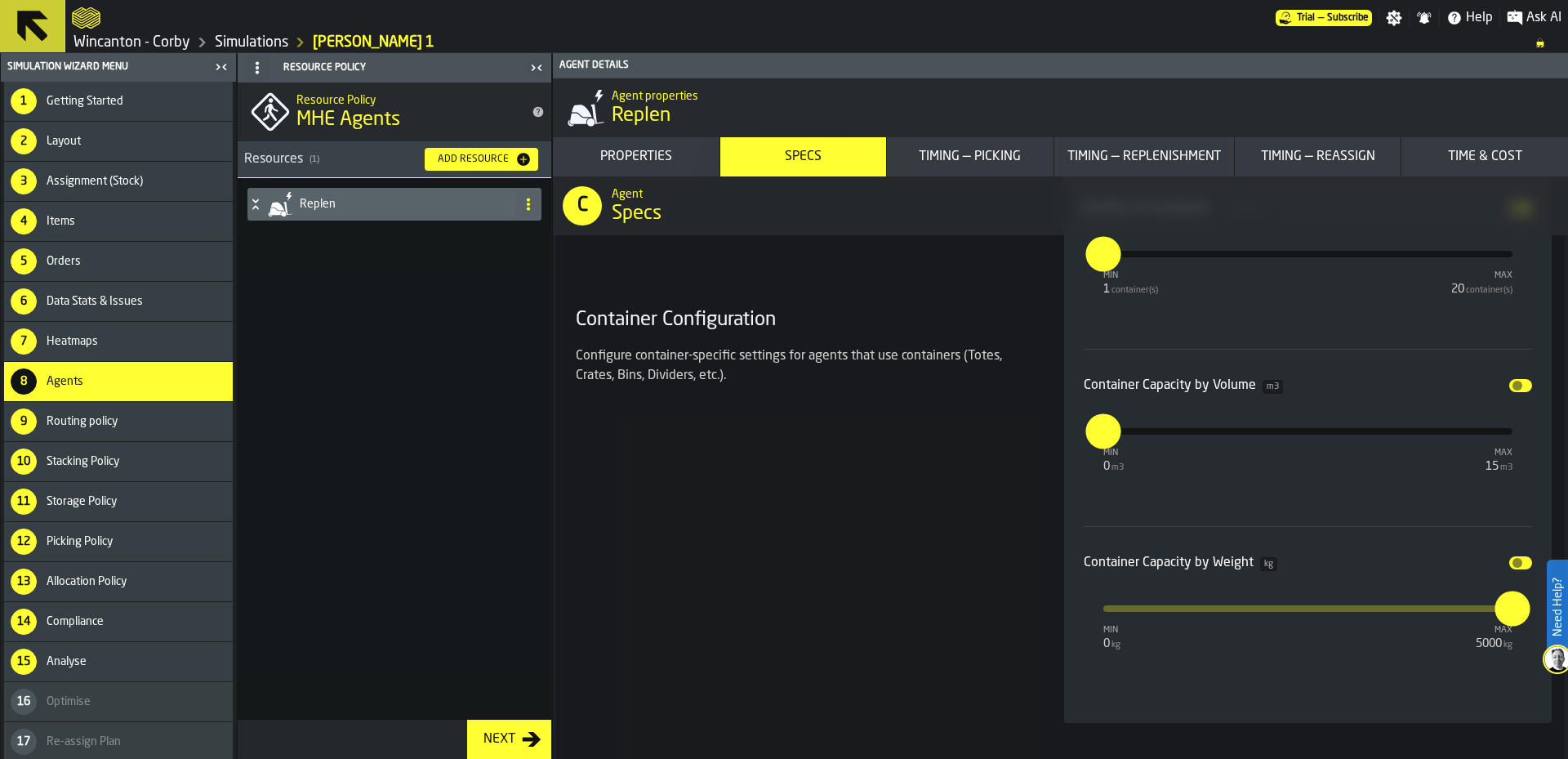
scroll to position [3557, 0]
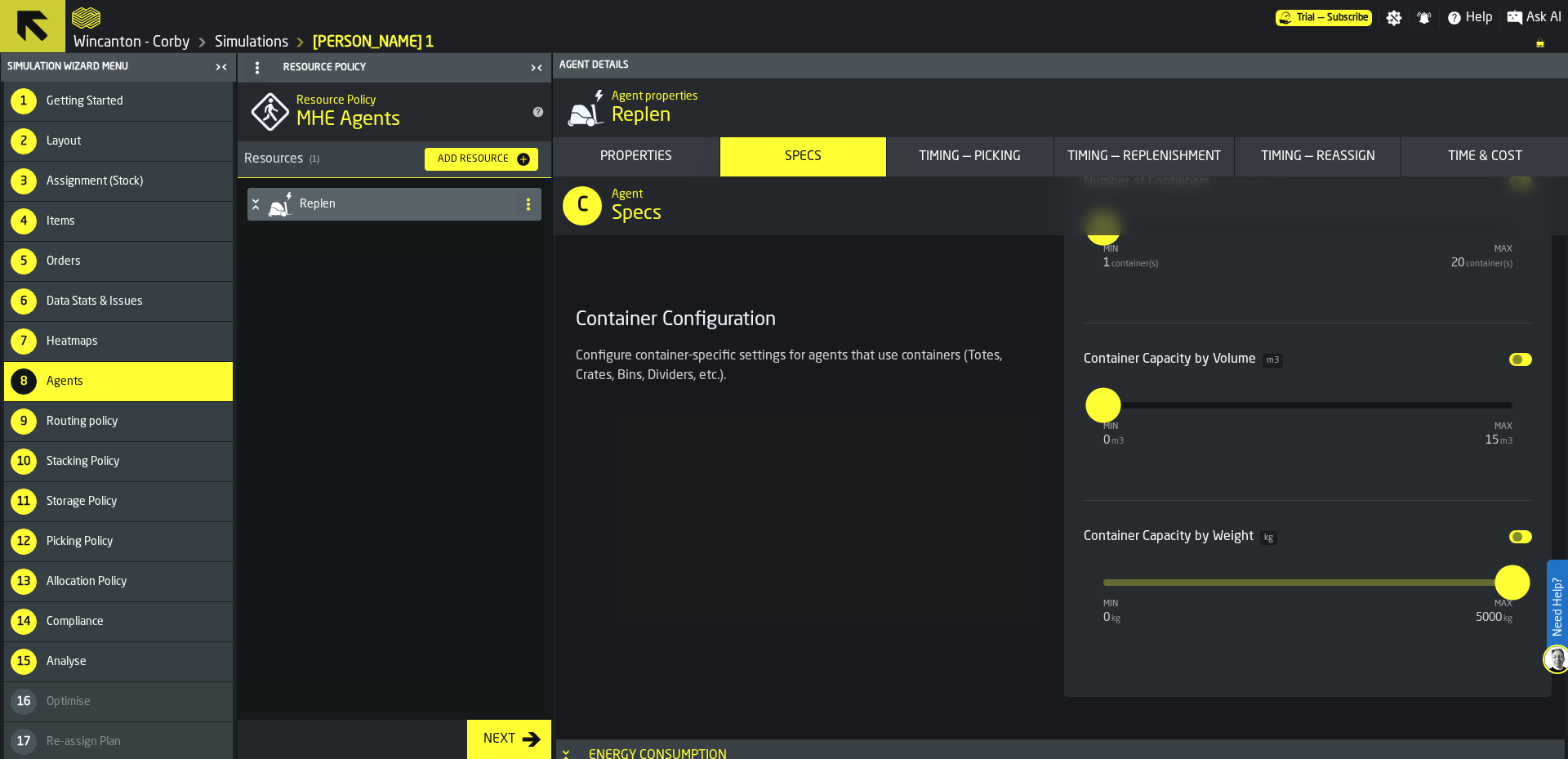
click at [1517, 358] on span "input-slider-Container Capacity by Volume" at bounding box center [1518, 360] width 10 height 10
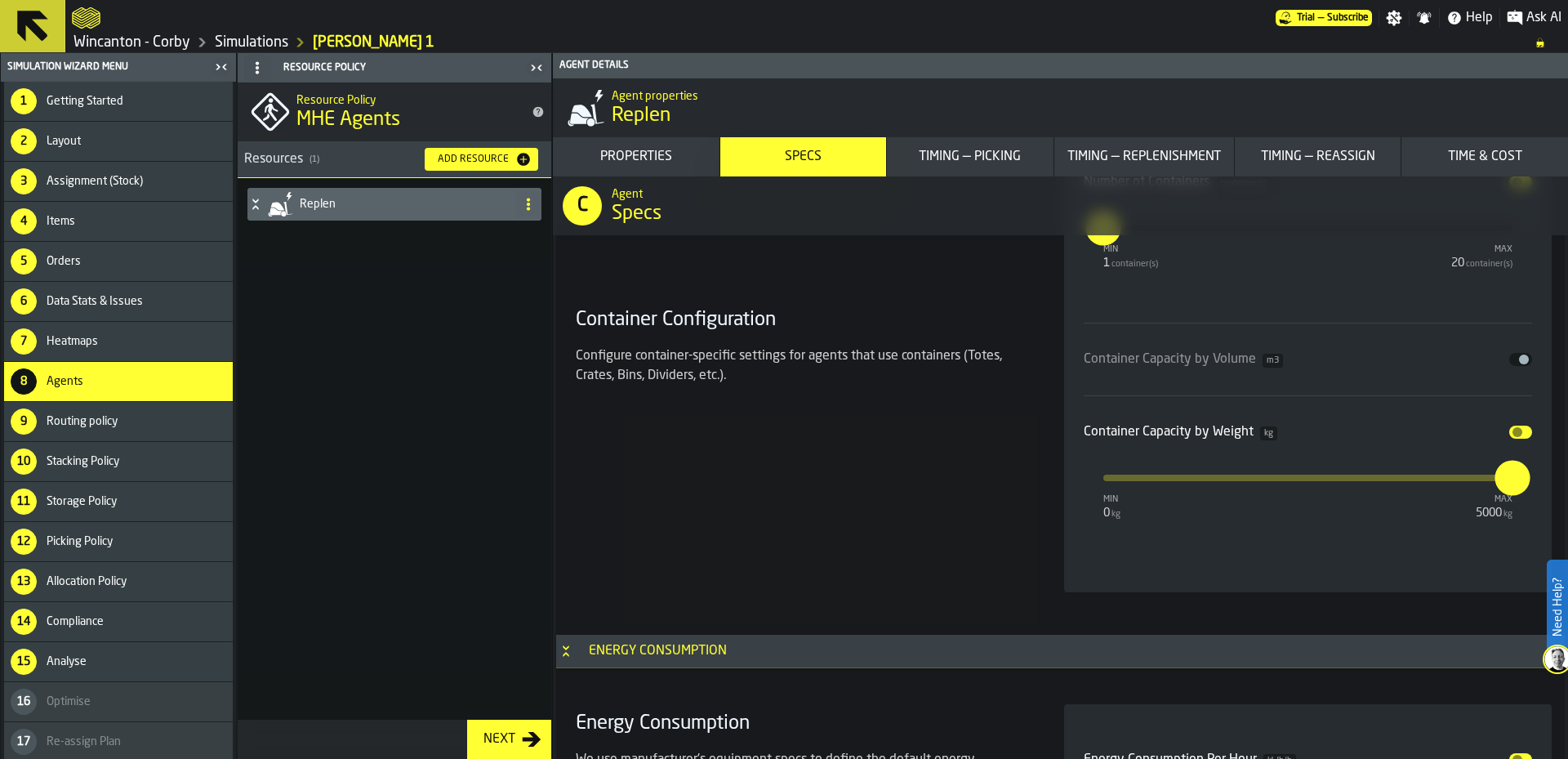
click at [1515, 438] on button "Disable" at bounding box center [1520, 433] width 23 height 13
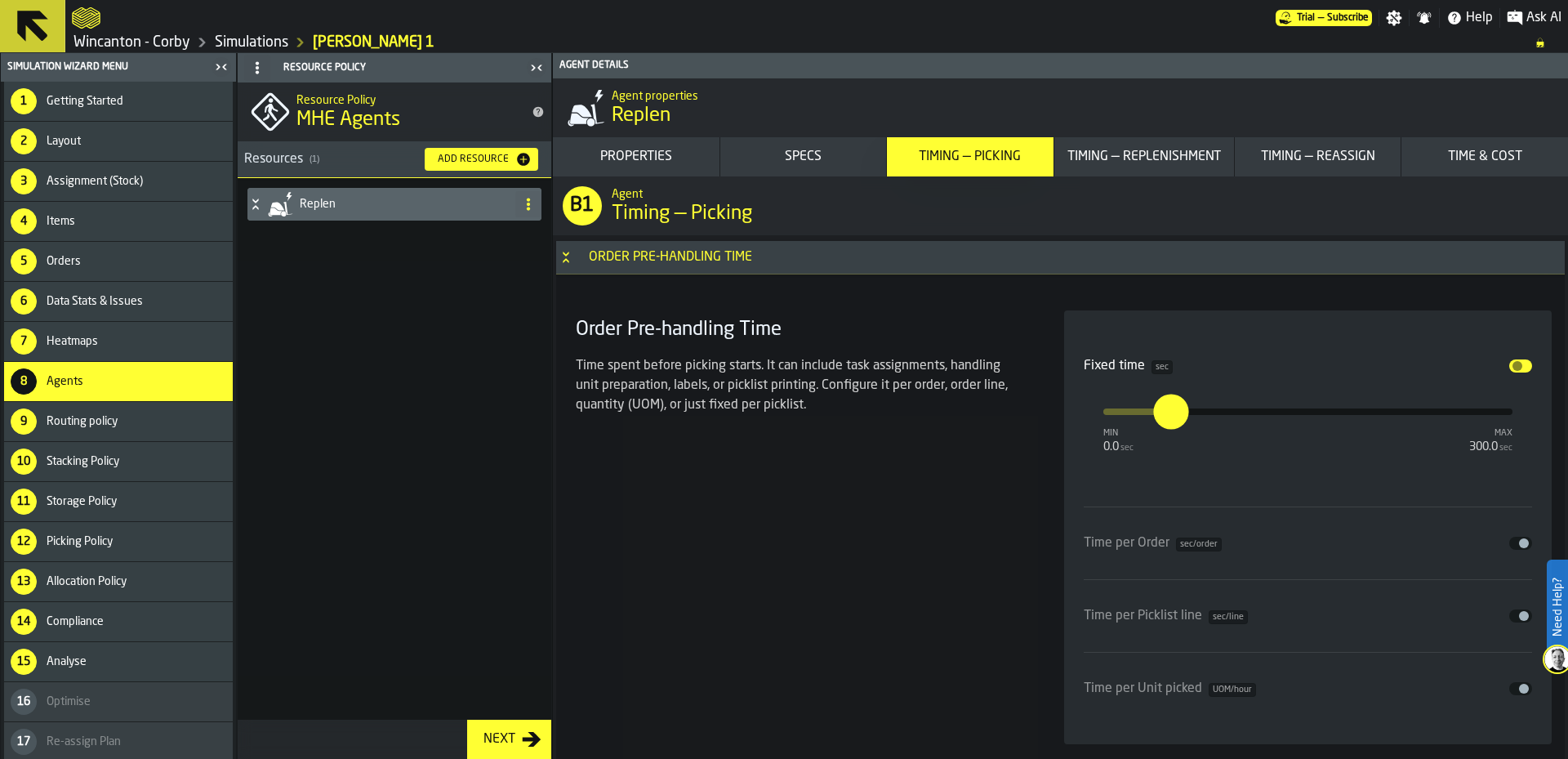
scroll to position [4374, 0]
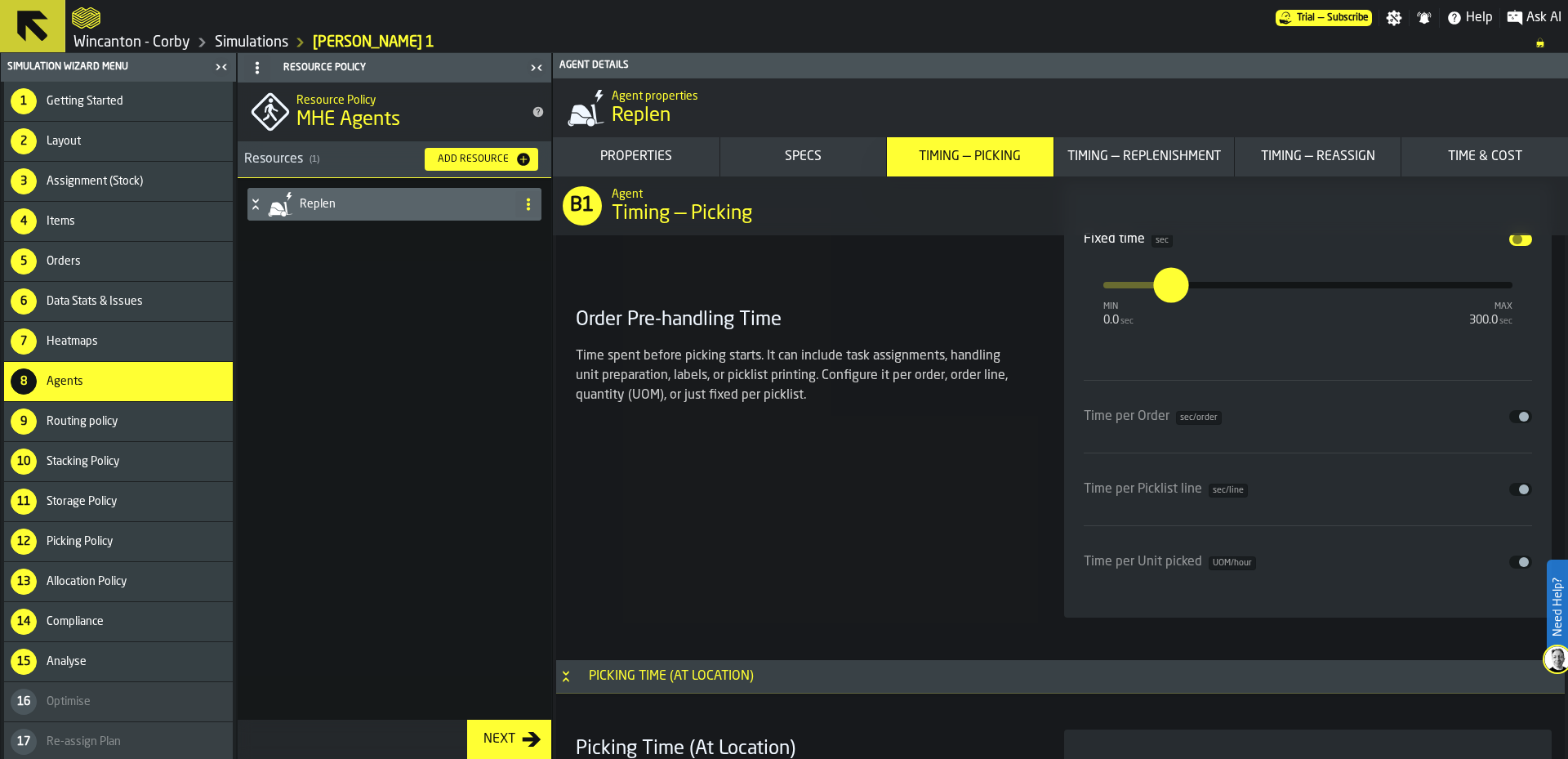
click at [1516, 245] on button "Disable" at bounding box center [1520, 240] width 23 height 13
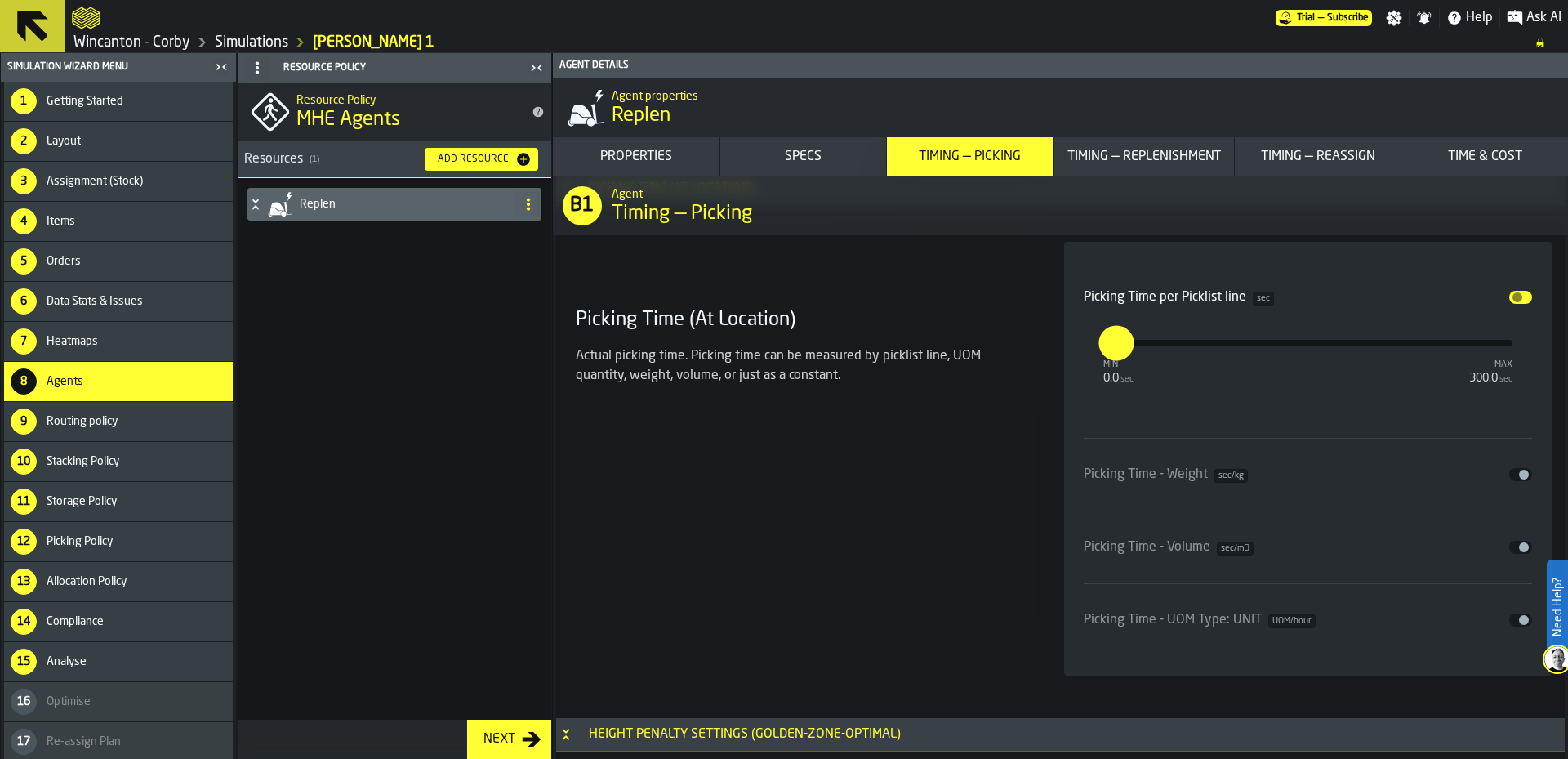
scroll to position [4782, 0]
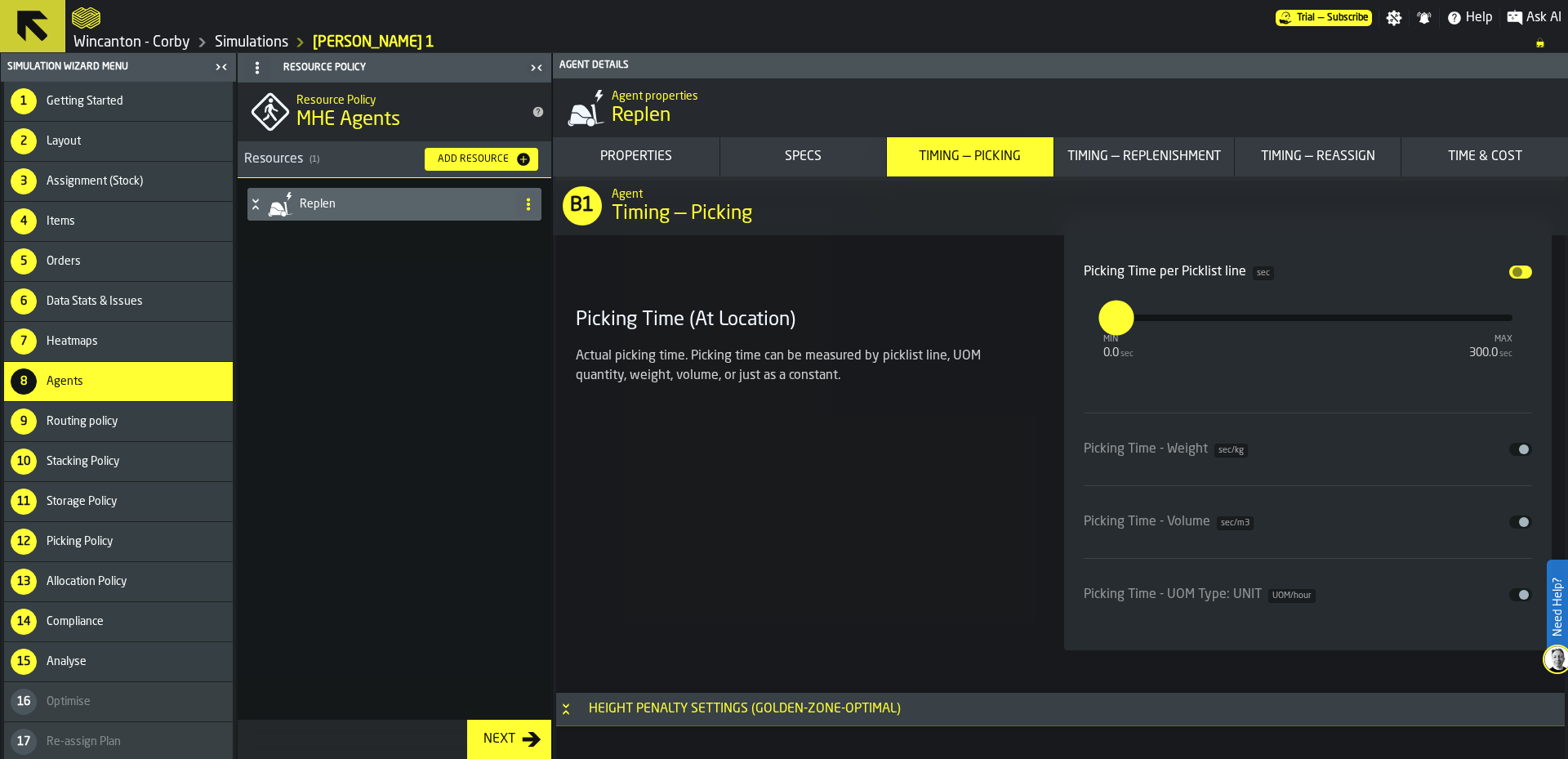
click at [1512, 278] on button "Disable" at bounding box center [1520, 272] width 23 height 13
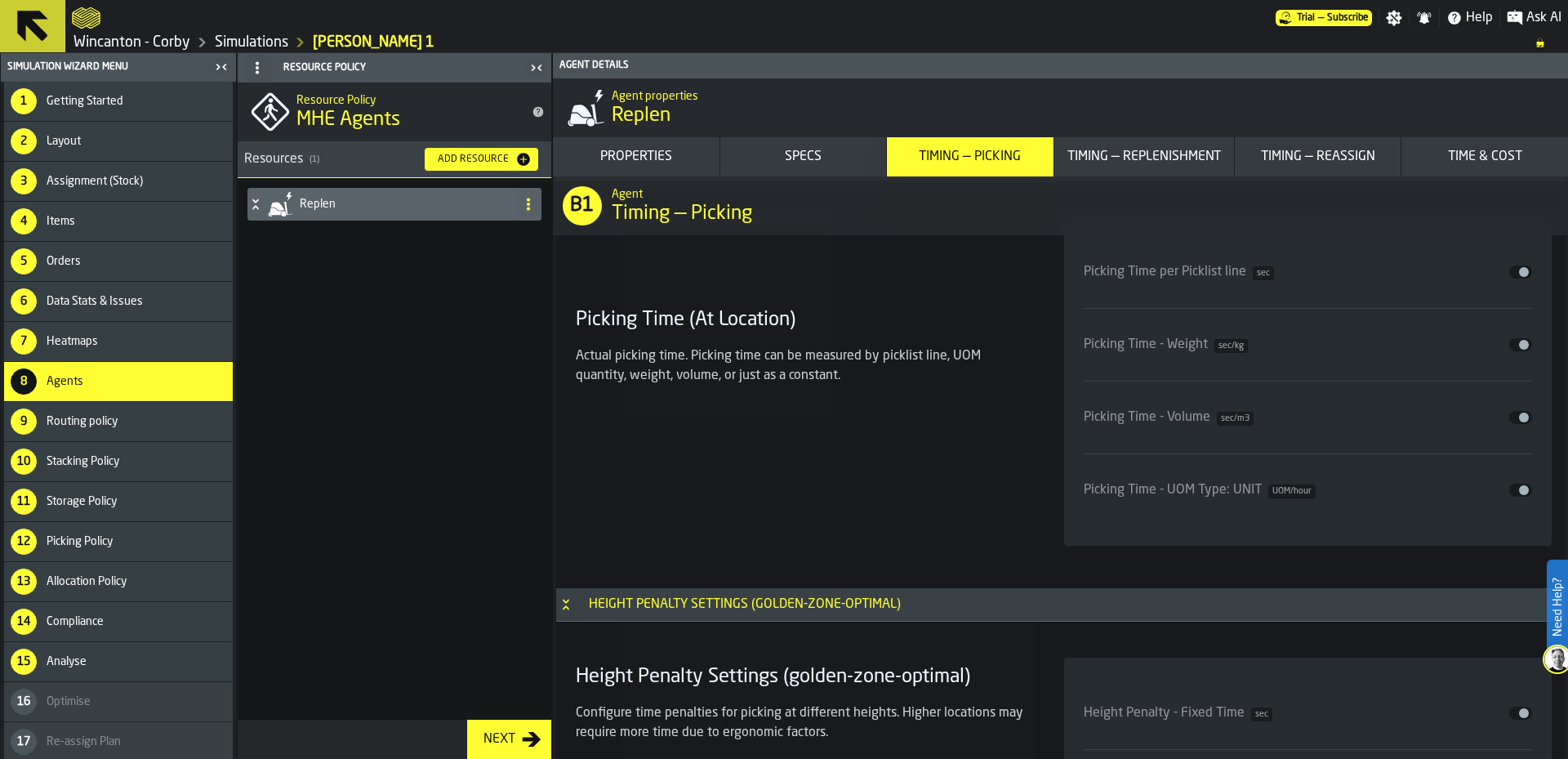
click at [1512, 490] on button "Disable" at bounding box center [1520, 490] width 23 height 13
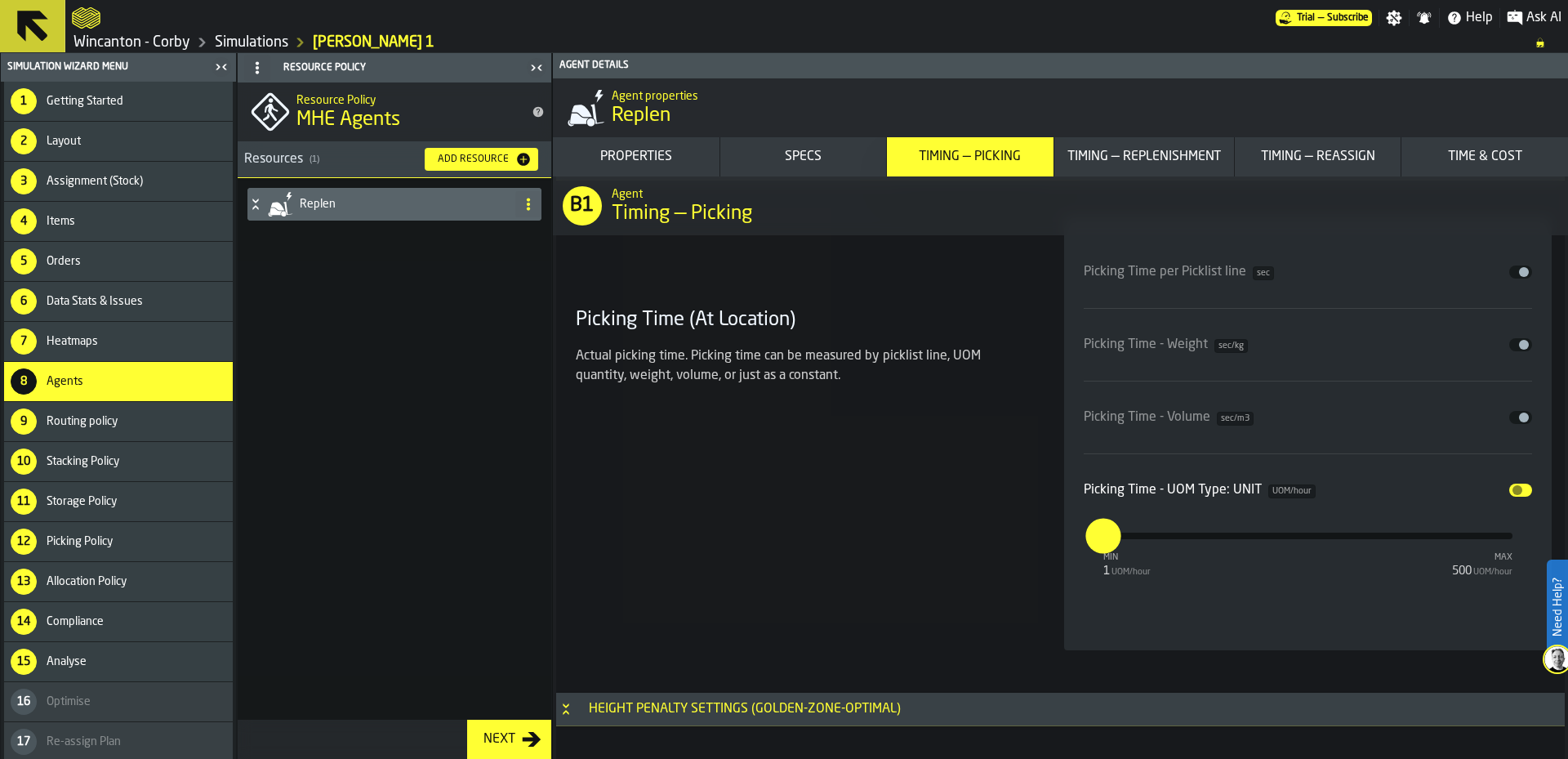
click at [1104, 537] on input "*" at bounding box center [1095, 536] width 18 height 35
type input "***"
click at [904, 524] on div "Picking Time (At Location) Actual picking time. Picking time can be measured by…" at bounding box center [801, 433] width 463 height 433
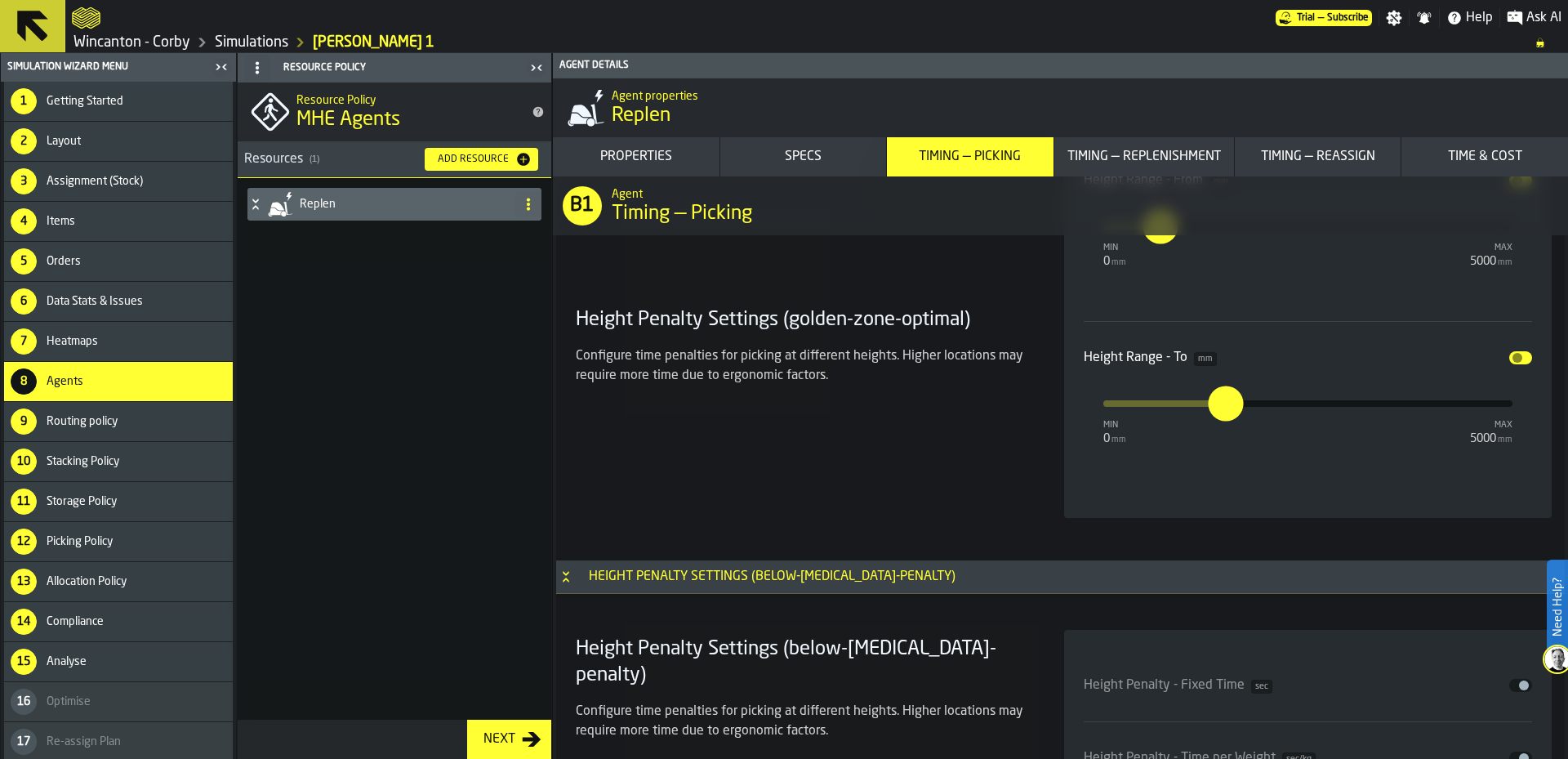
scroll to position [5680, 0]
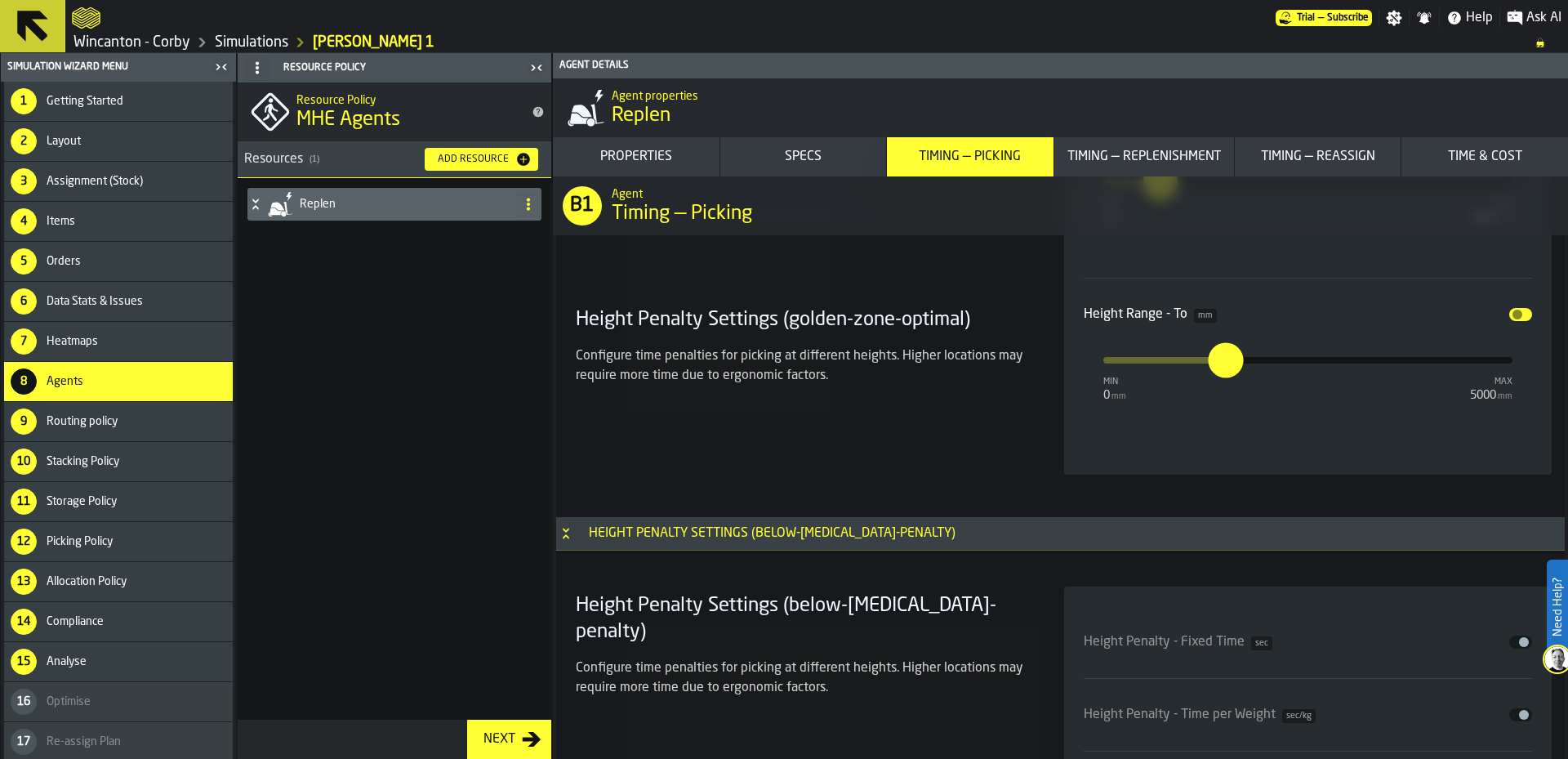
click at [1160, 163] on div "Timing — Replenishment" at bounding box center [1145, 156] width 167 height 19
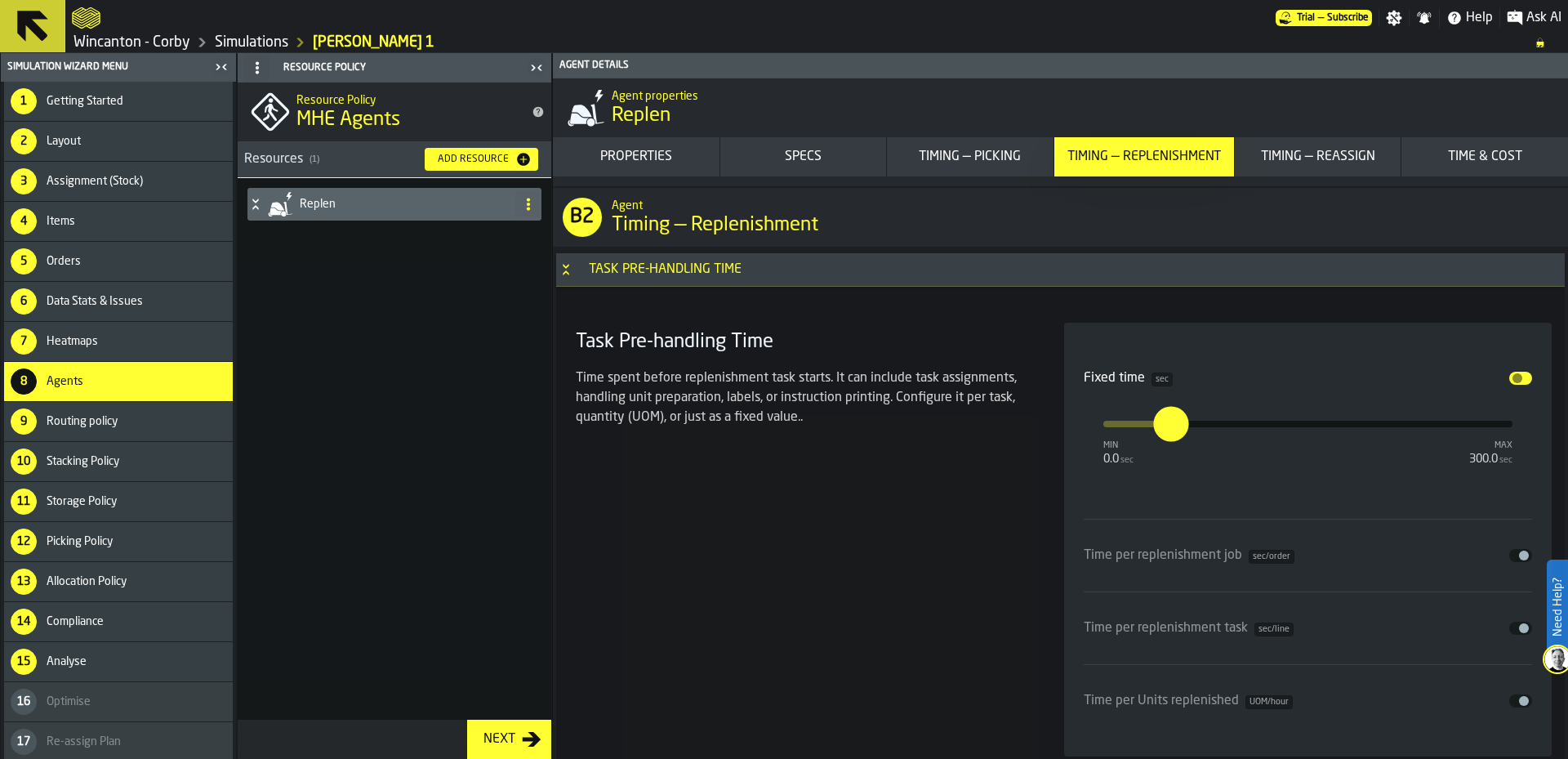
scroll to position [8653, 0]
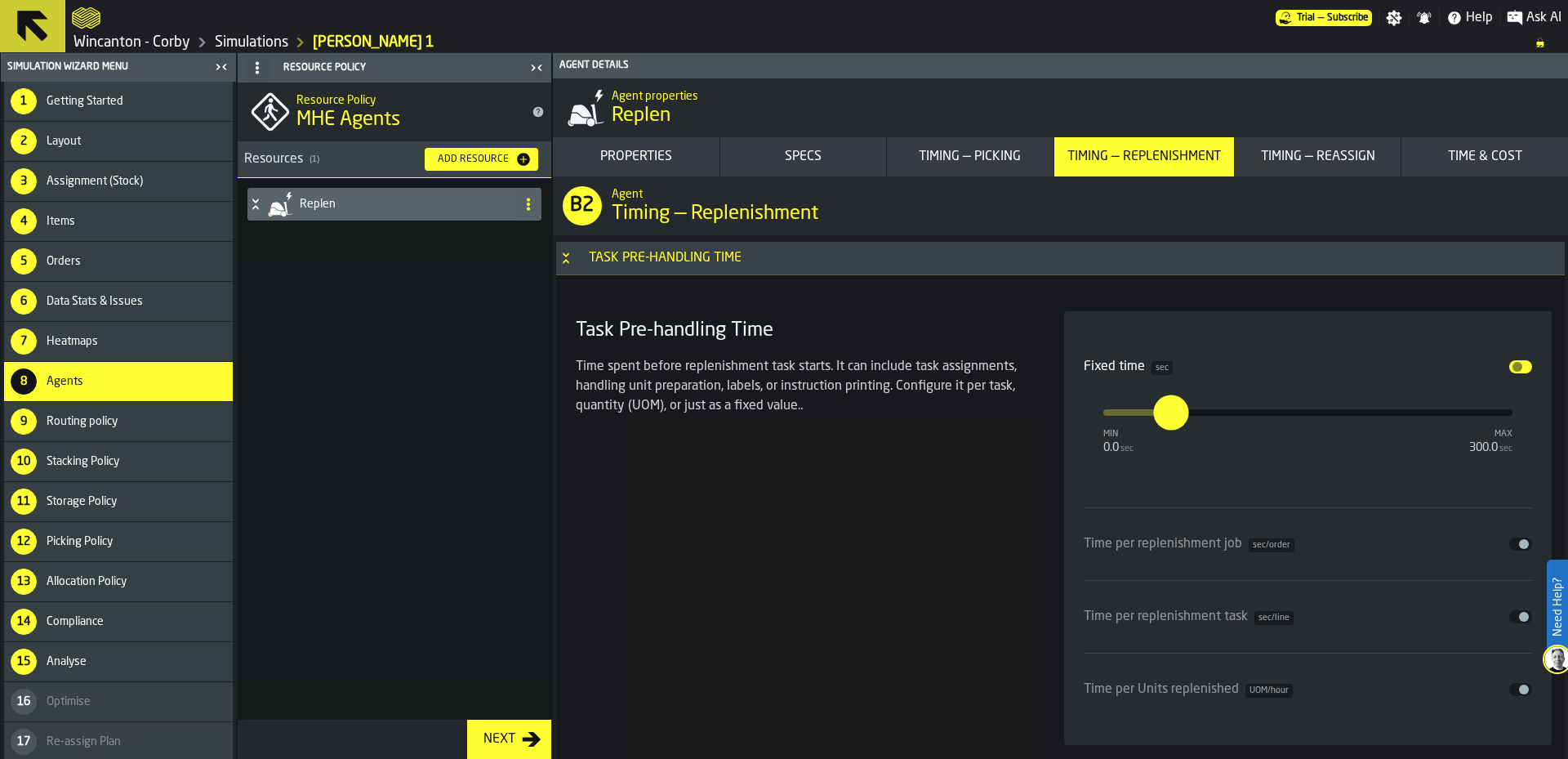
click at [1161, 428] on input "**" at bounding box center [1162, 413] width 18 height 35
type input "*"
type input "***"
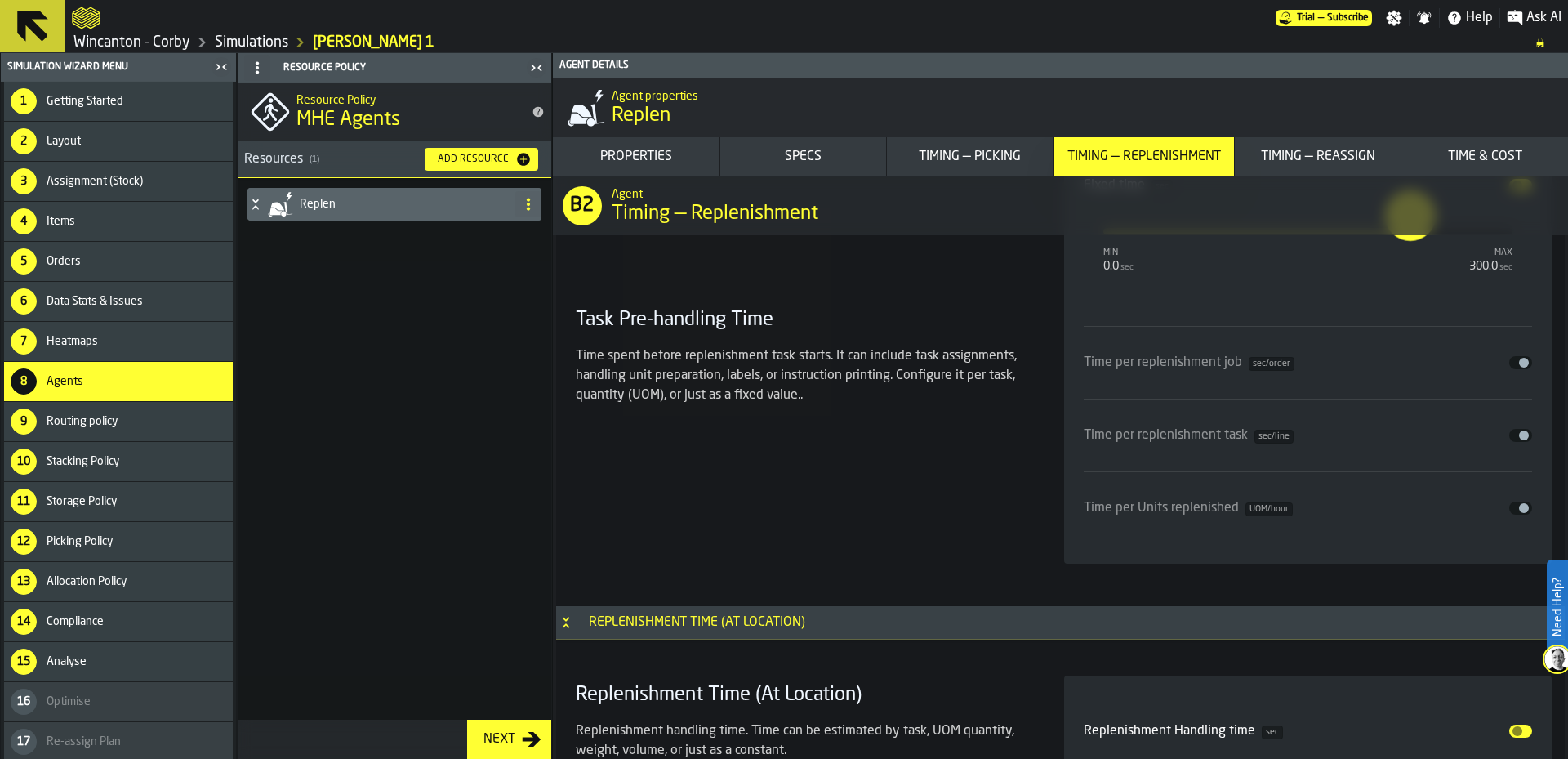
scroll to position [8898, 0]
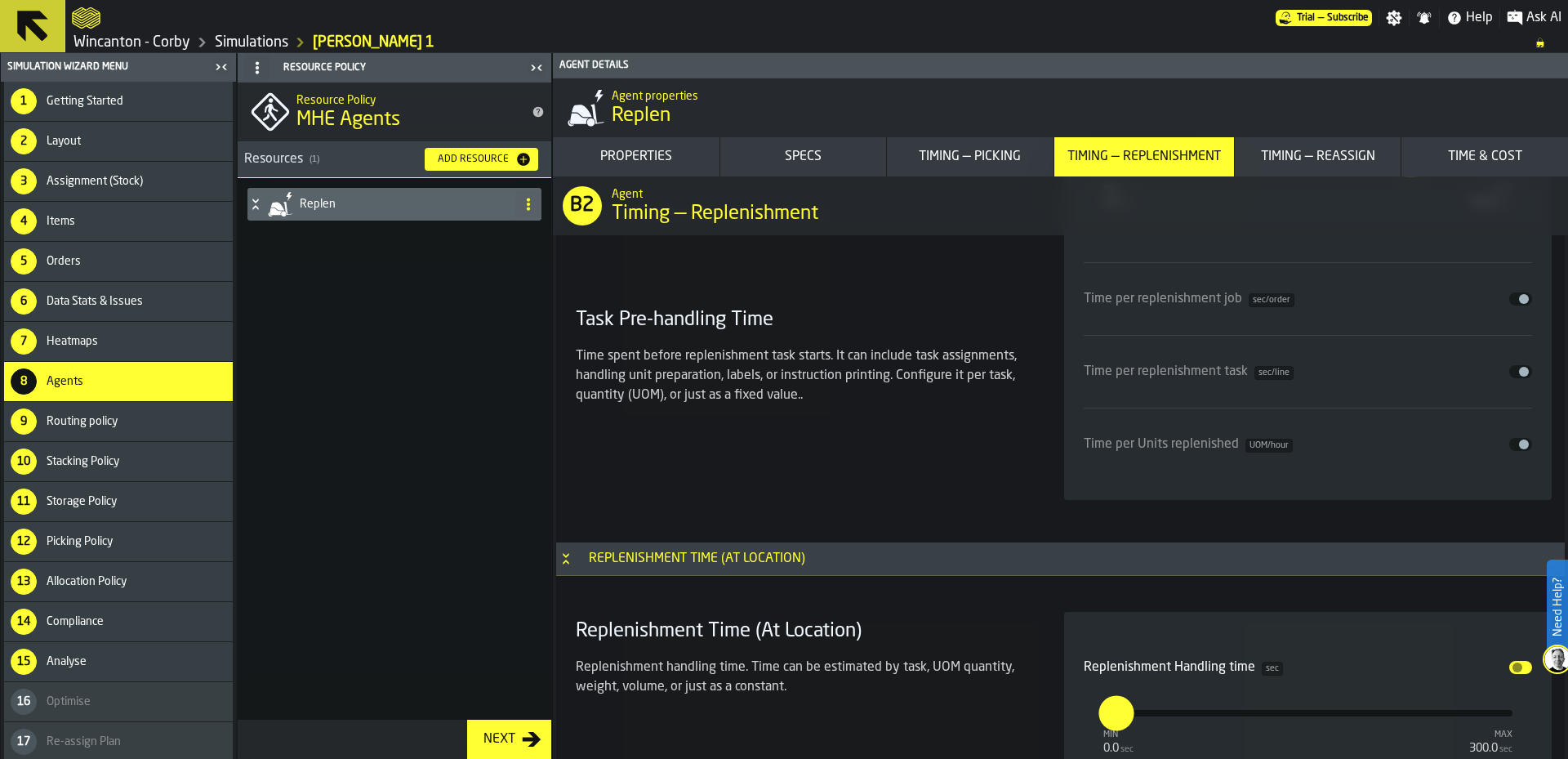
click at [1318, 145] on button "Timing — Reassign" at bounding box center [1318, 156] width 167 height 39
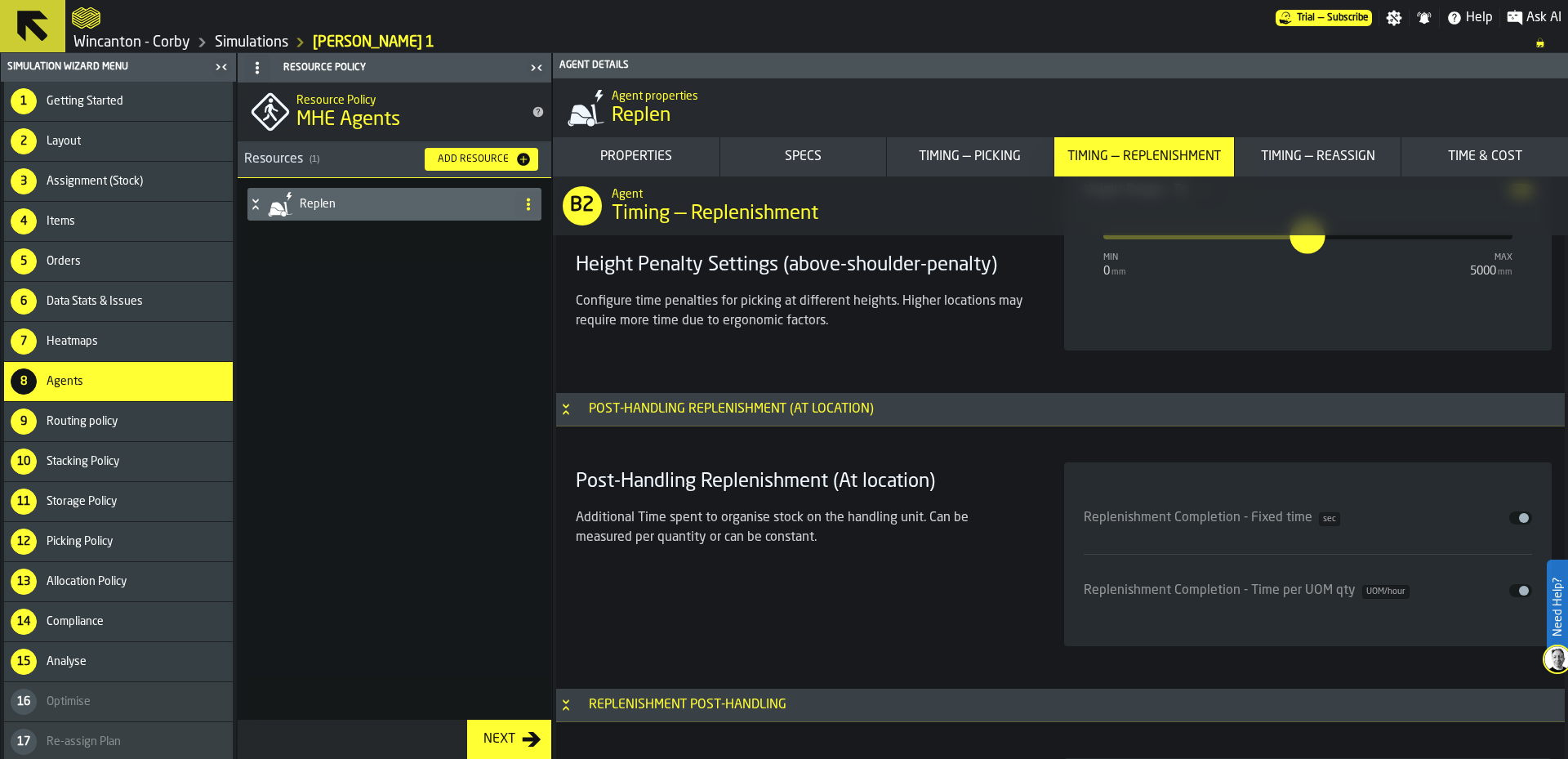
scroll to position [11580, 0]
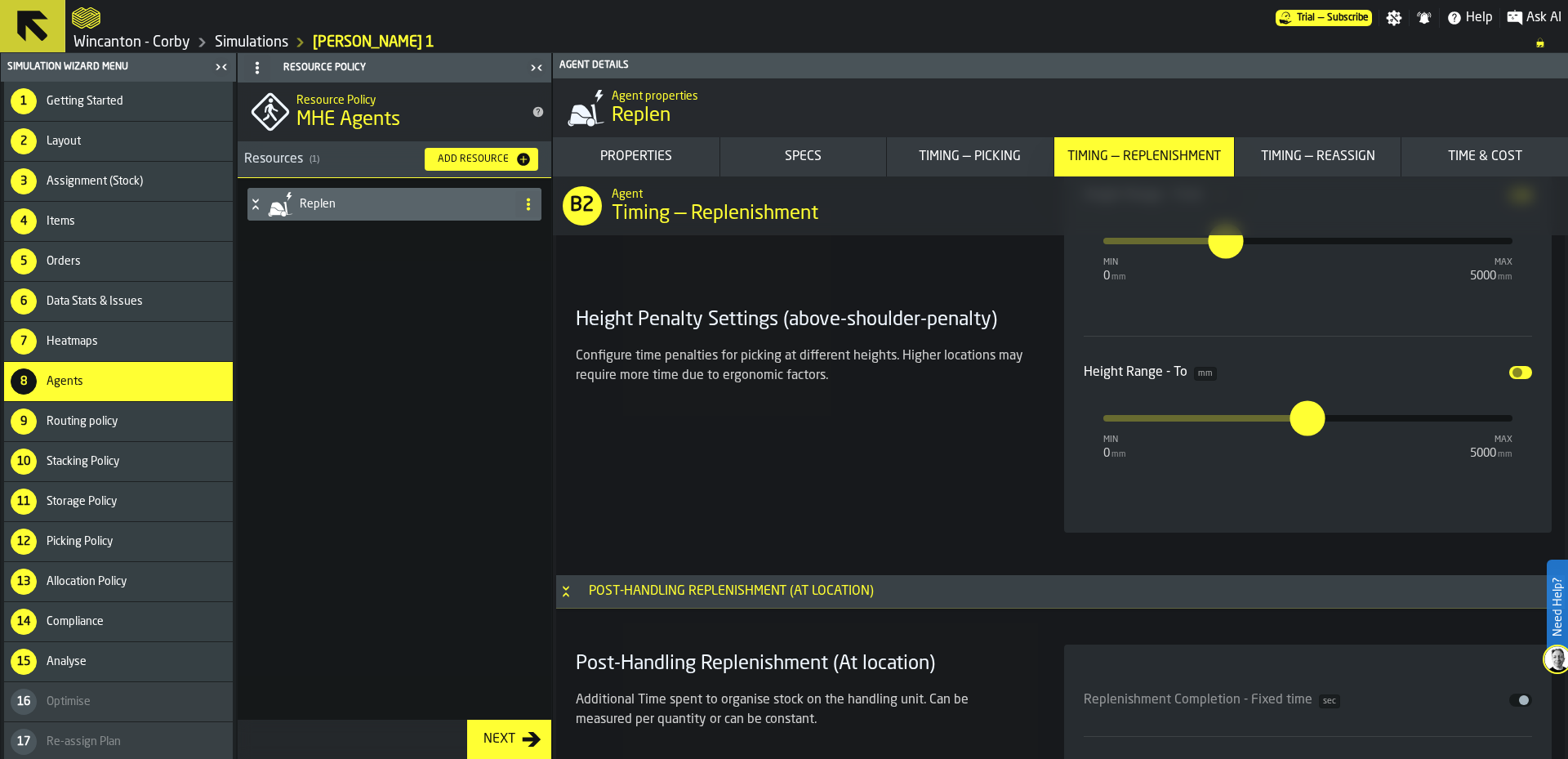
click at [1514, 370] on span "input-slider-Height Range - To" at bounding box center [1518, 372] width 10 height 10
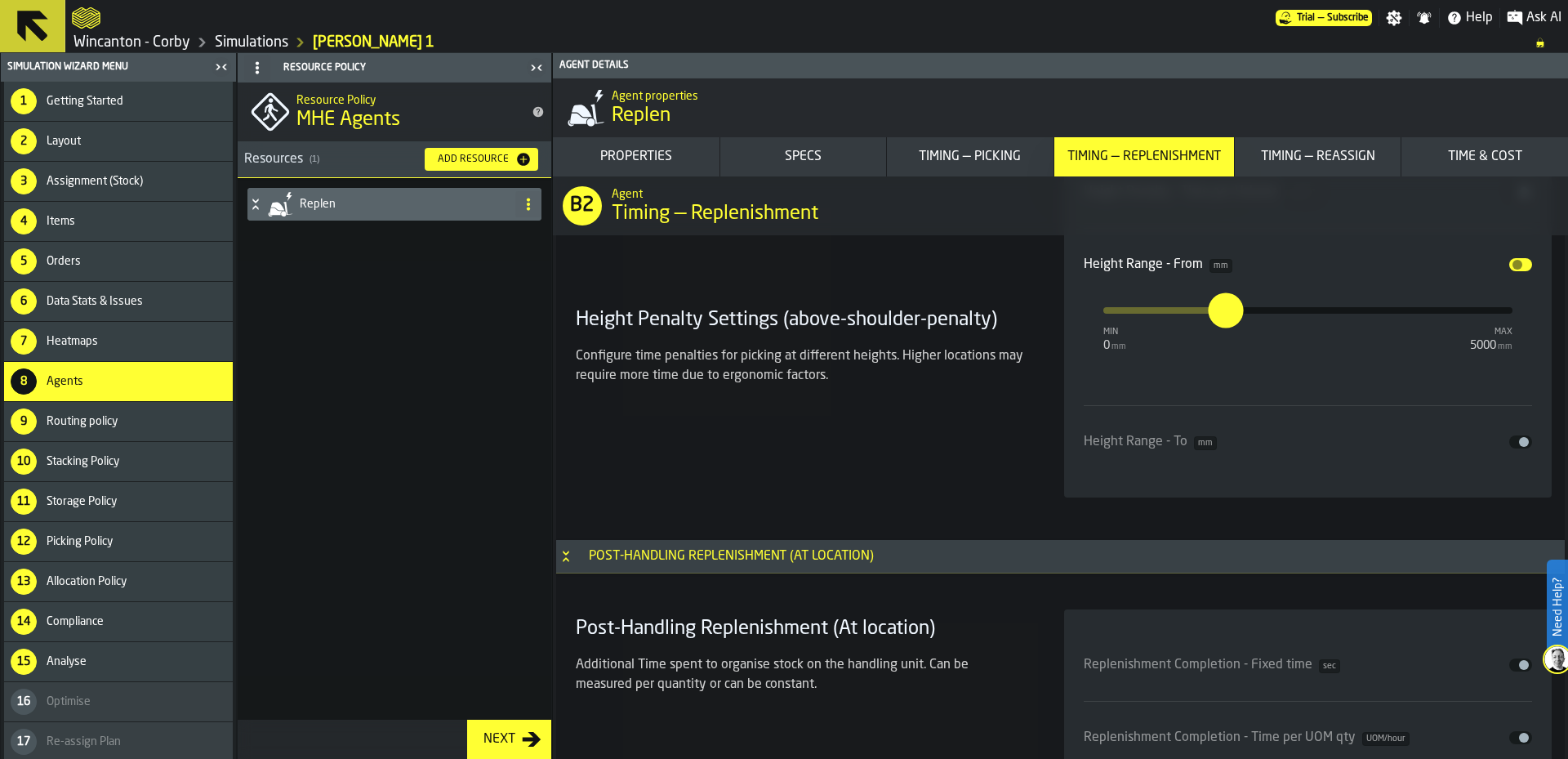
scroll to position [11417, 0]
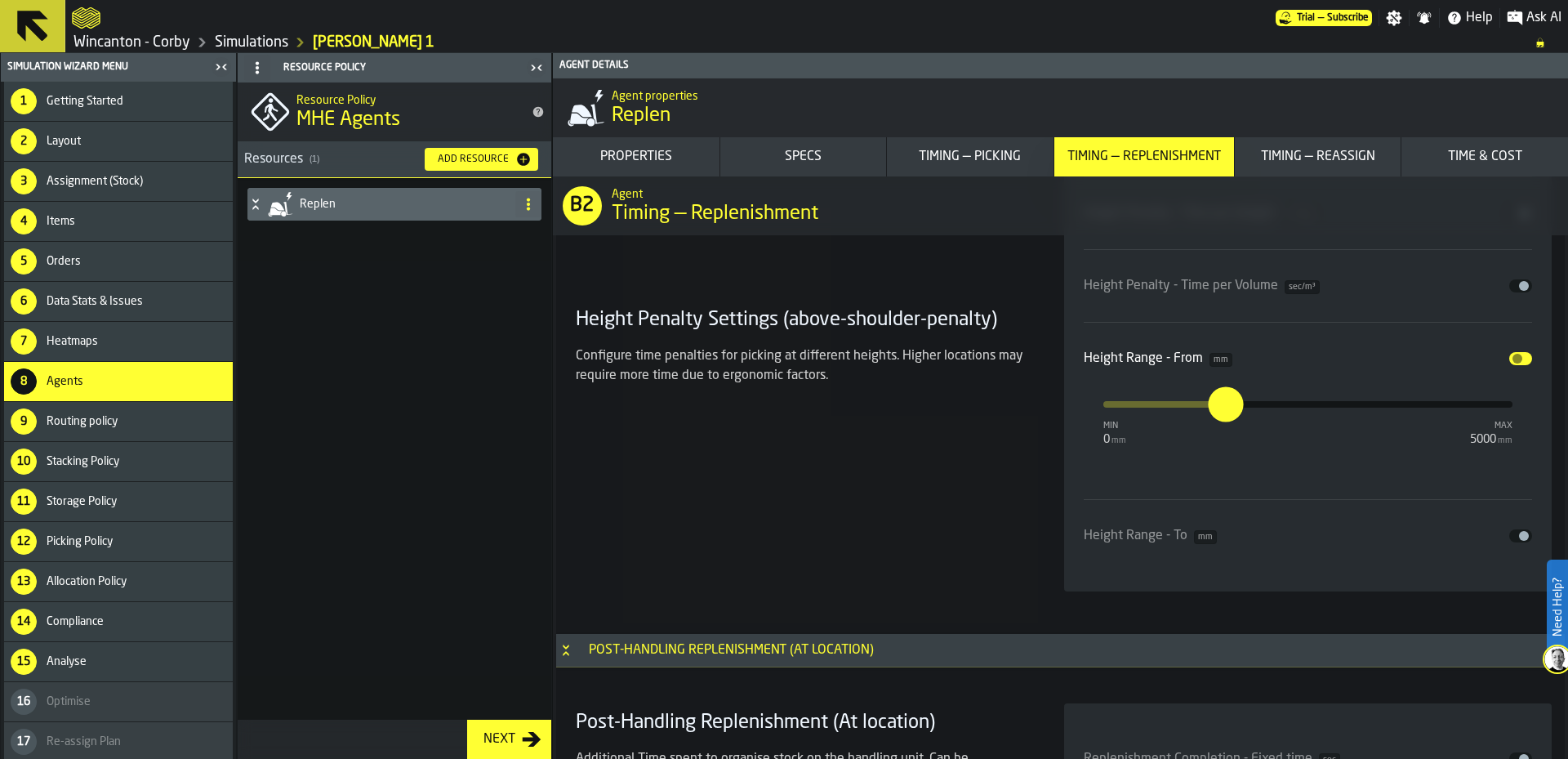
click at [1516, 357] on span "input-slider-Height Range - From" at bounding box center [1518, 359] width 10 height 10
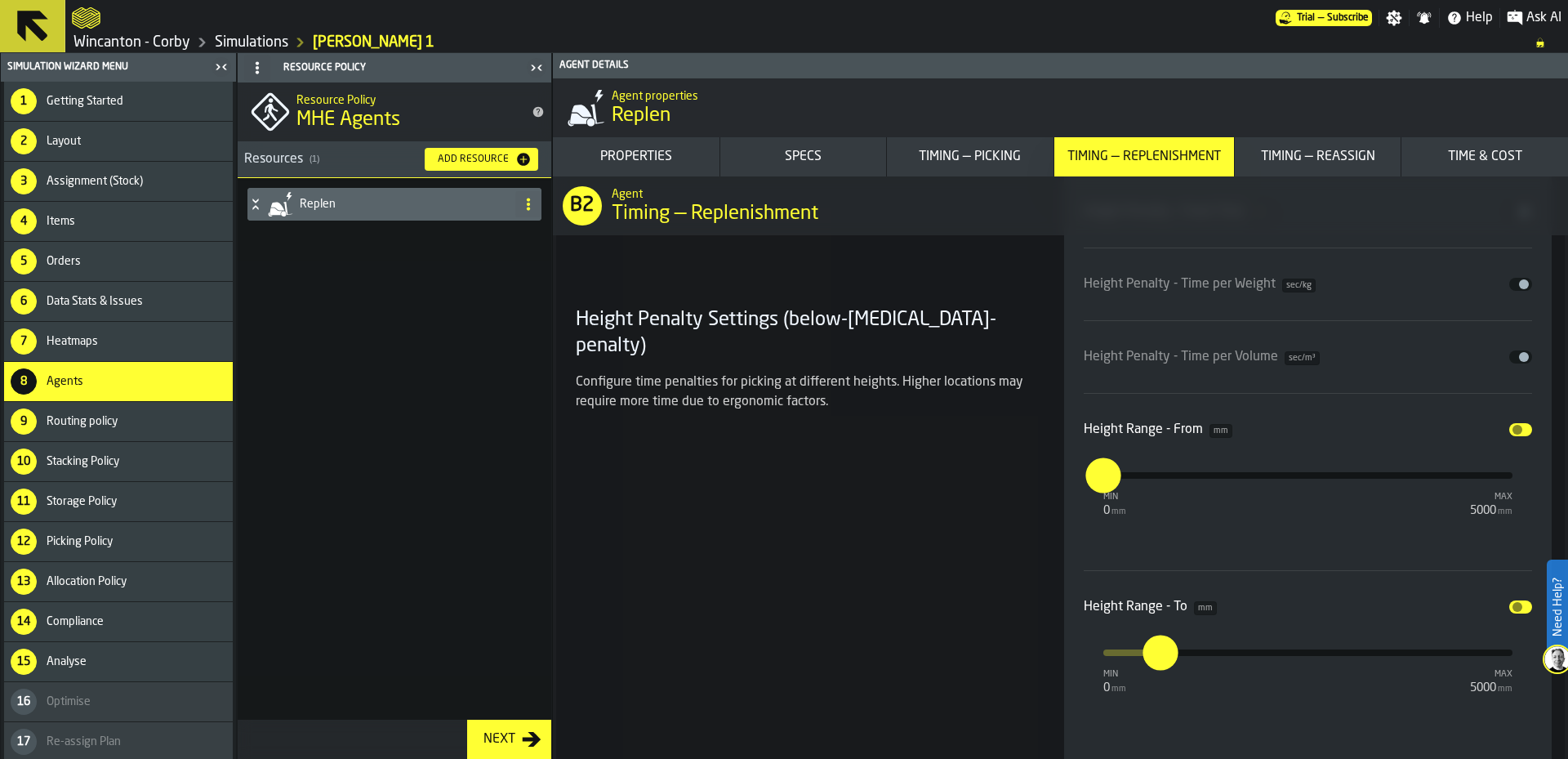
scroll to position [10600, 0]
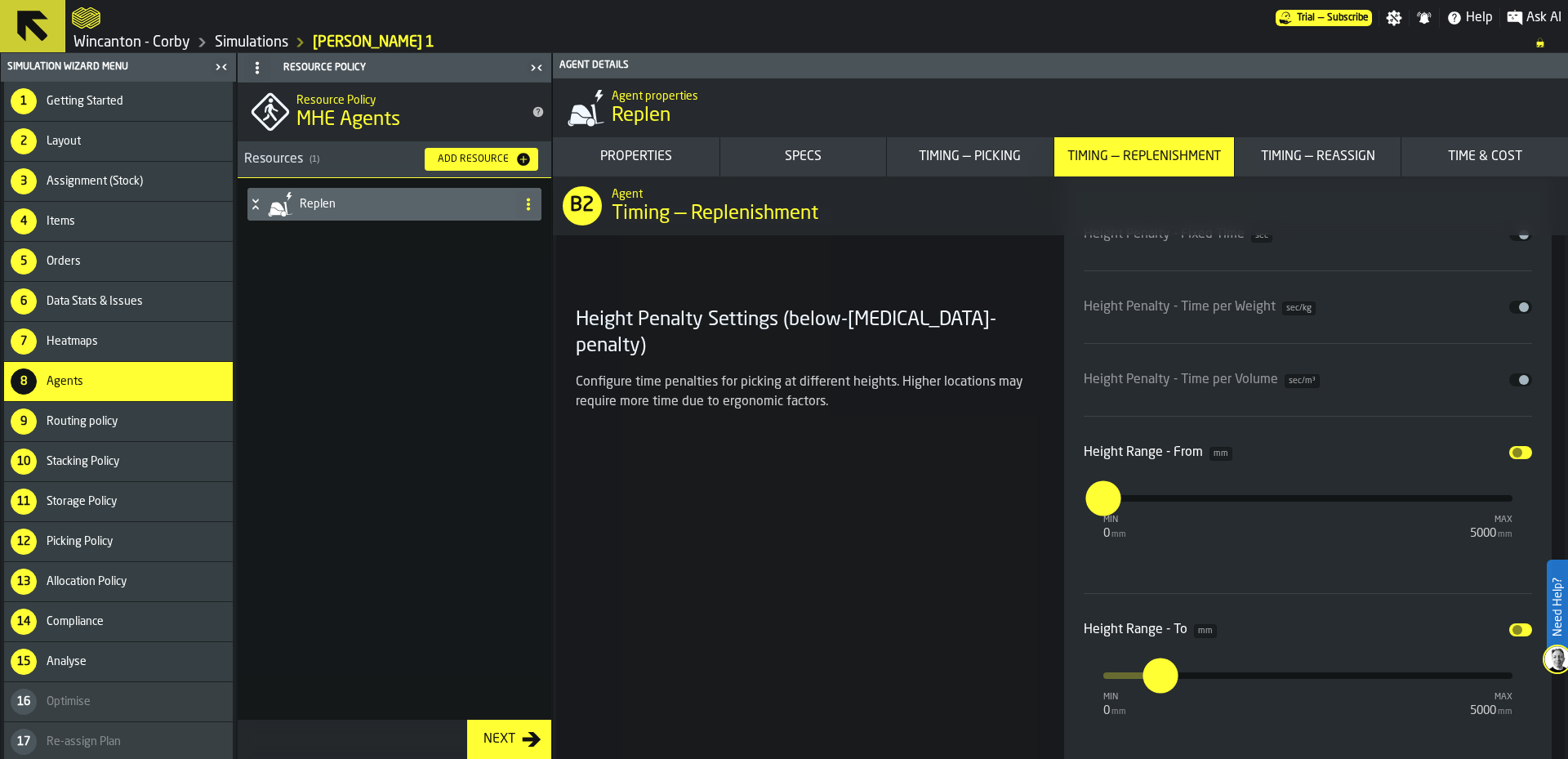
click at [1515, 450] on span "input-slider-Height Range - From" at bounding box center [1518, 453] width 10 height 10
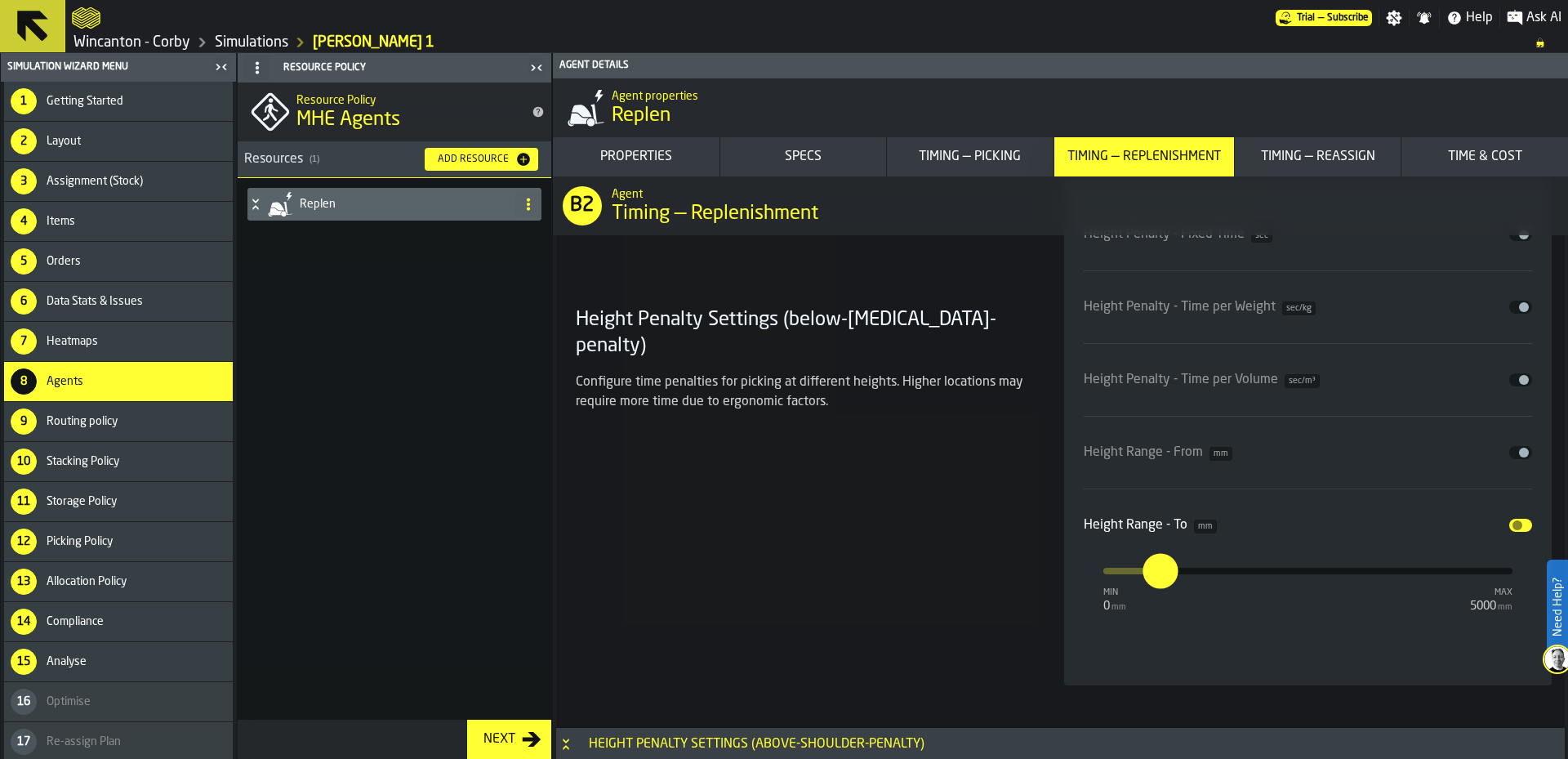
click at [1515, 527] on span "input-slider-Height Range - To" at bounding box center [1518, 525] width 10 height 10
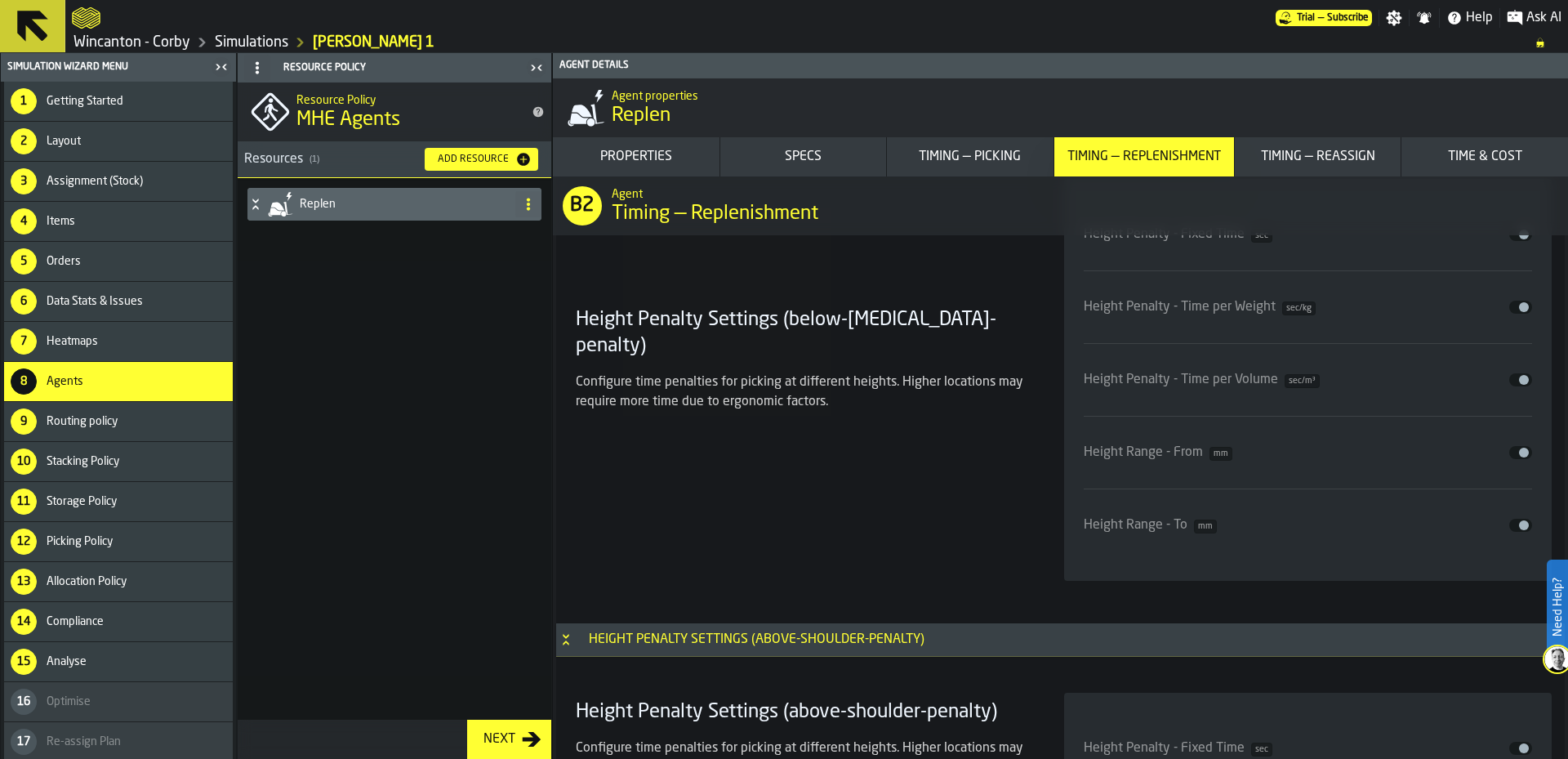
click at [1308, 154] on div "Timing — Reassign" at bounding box center [1318, 156] width 154 height 19
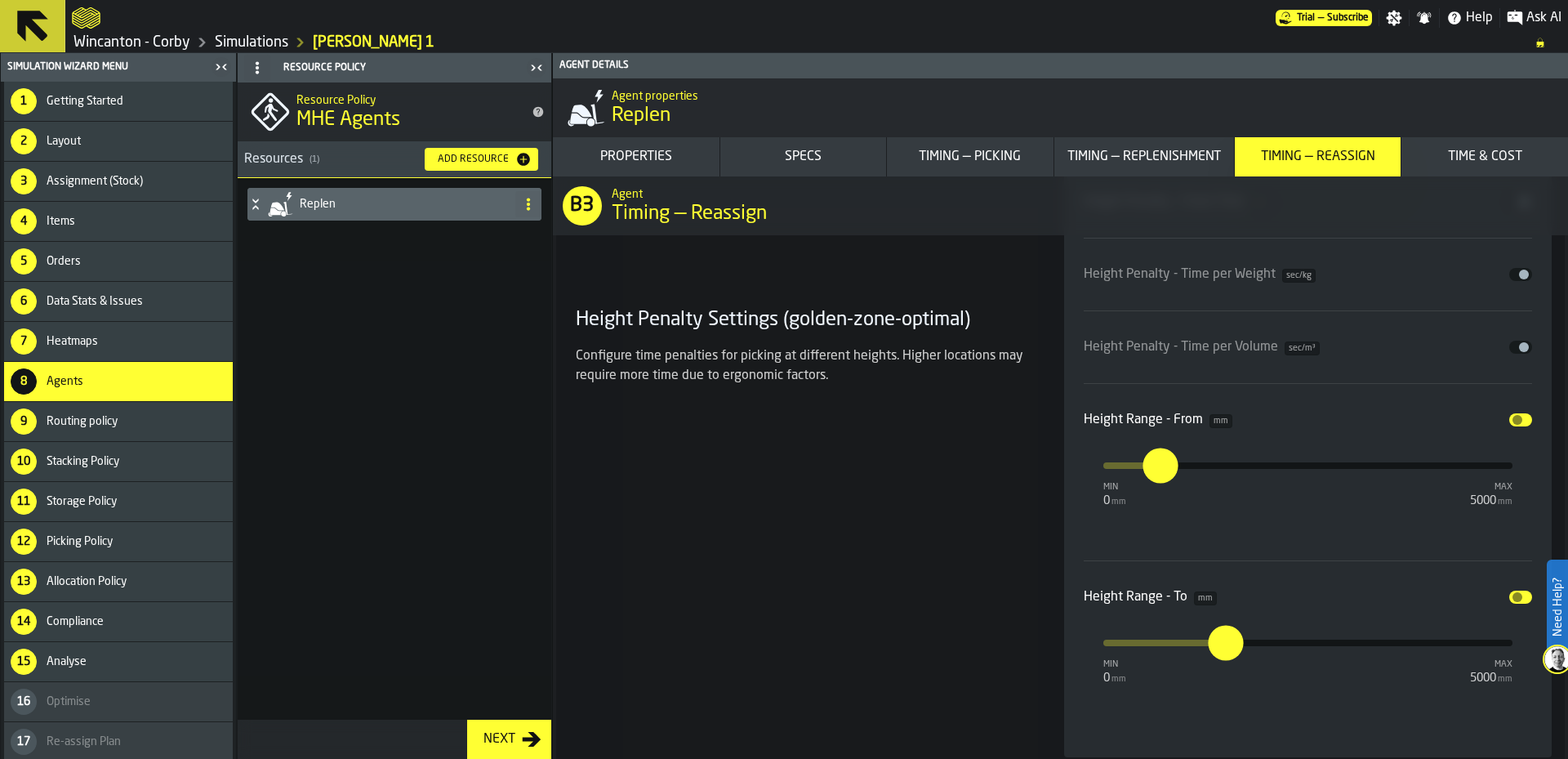
scroll to position [13695, 0]
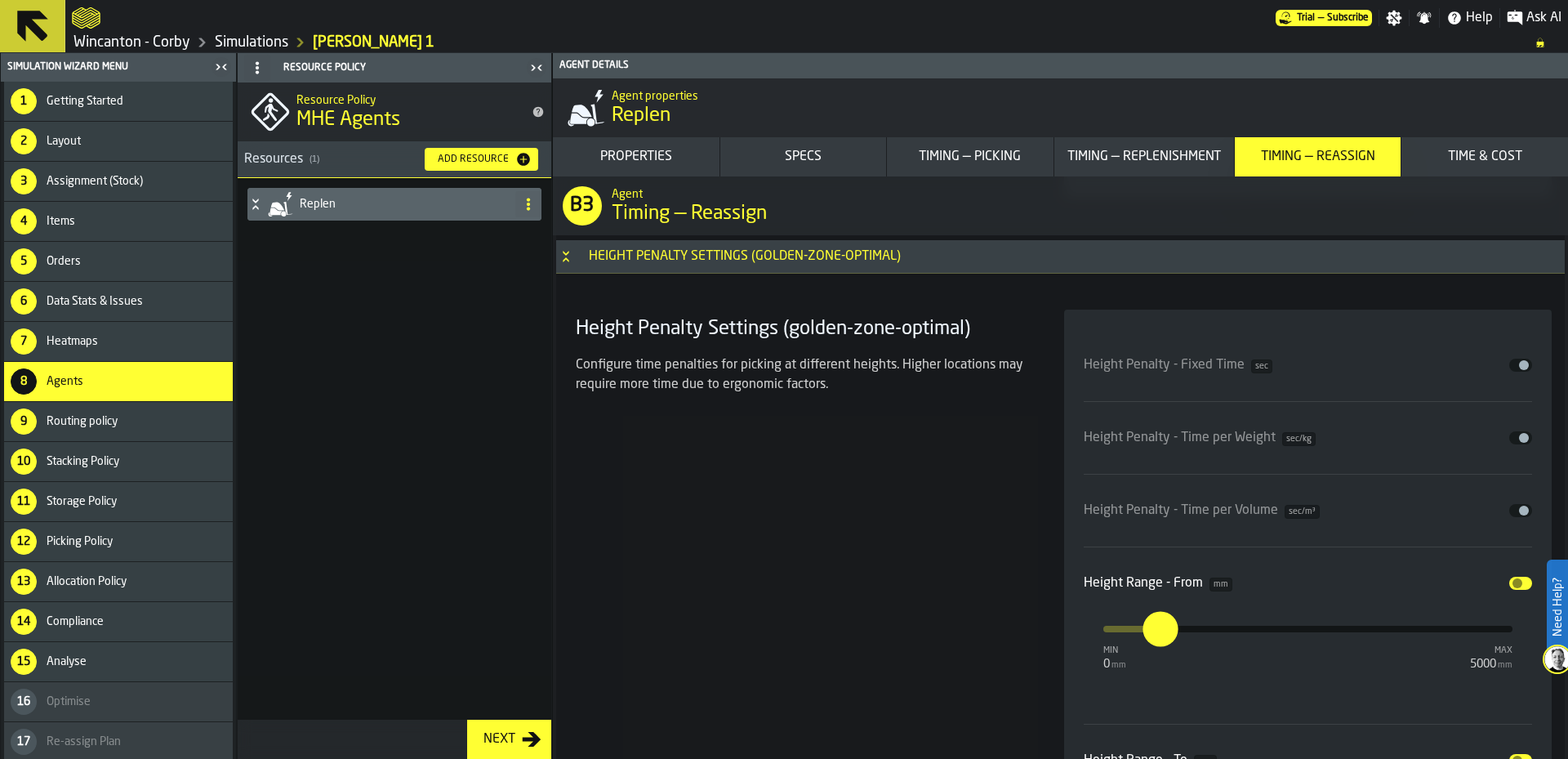
click at [1513, 584] on span "input-slider-Height Range - From" at bounding box center [1518, 584] width 10 height 10
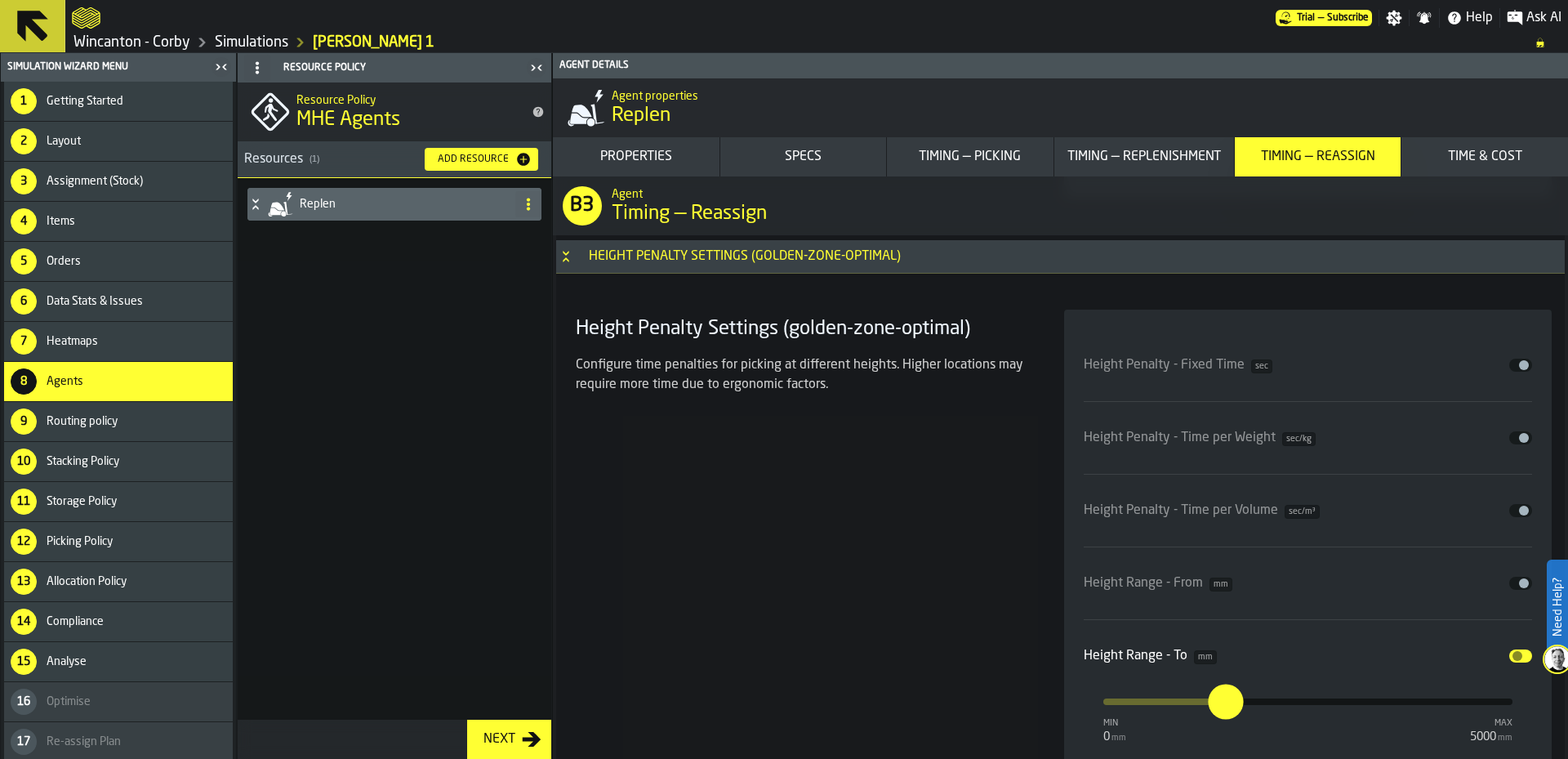
click at [1513, 657] on span "input-slider-Height Range - To" at bounding box center [1518, 656] width 10 height 10
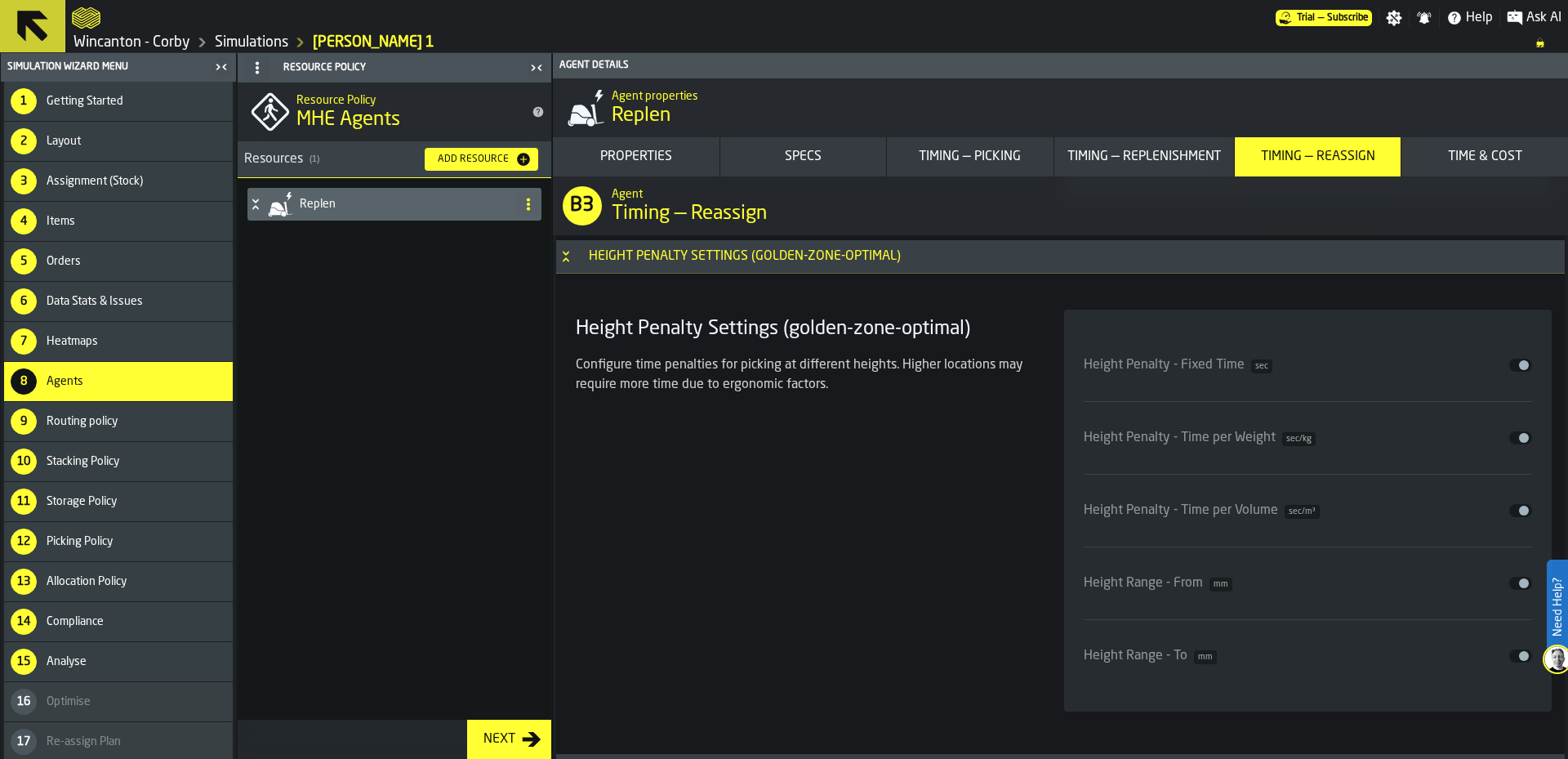
click at [1469, 164] on div "Time & Cost" at bounding box center [1485, 156] width 154 height 19
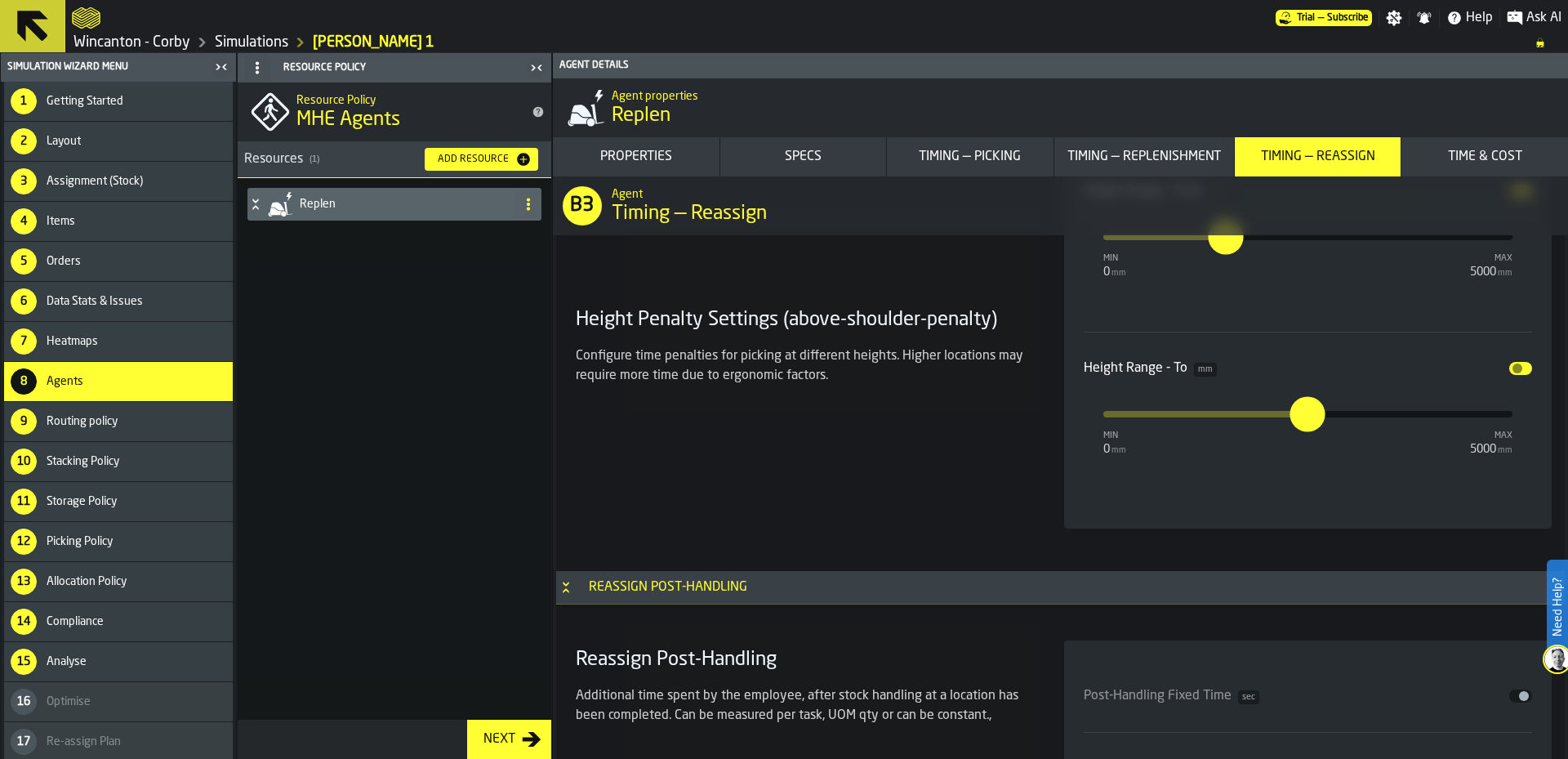
scroll to position [15269, 0]
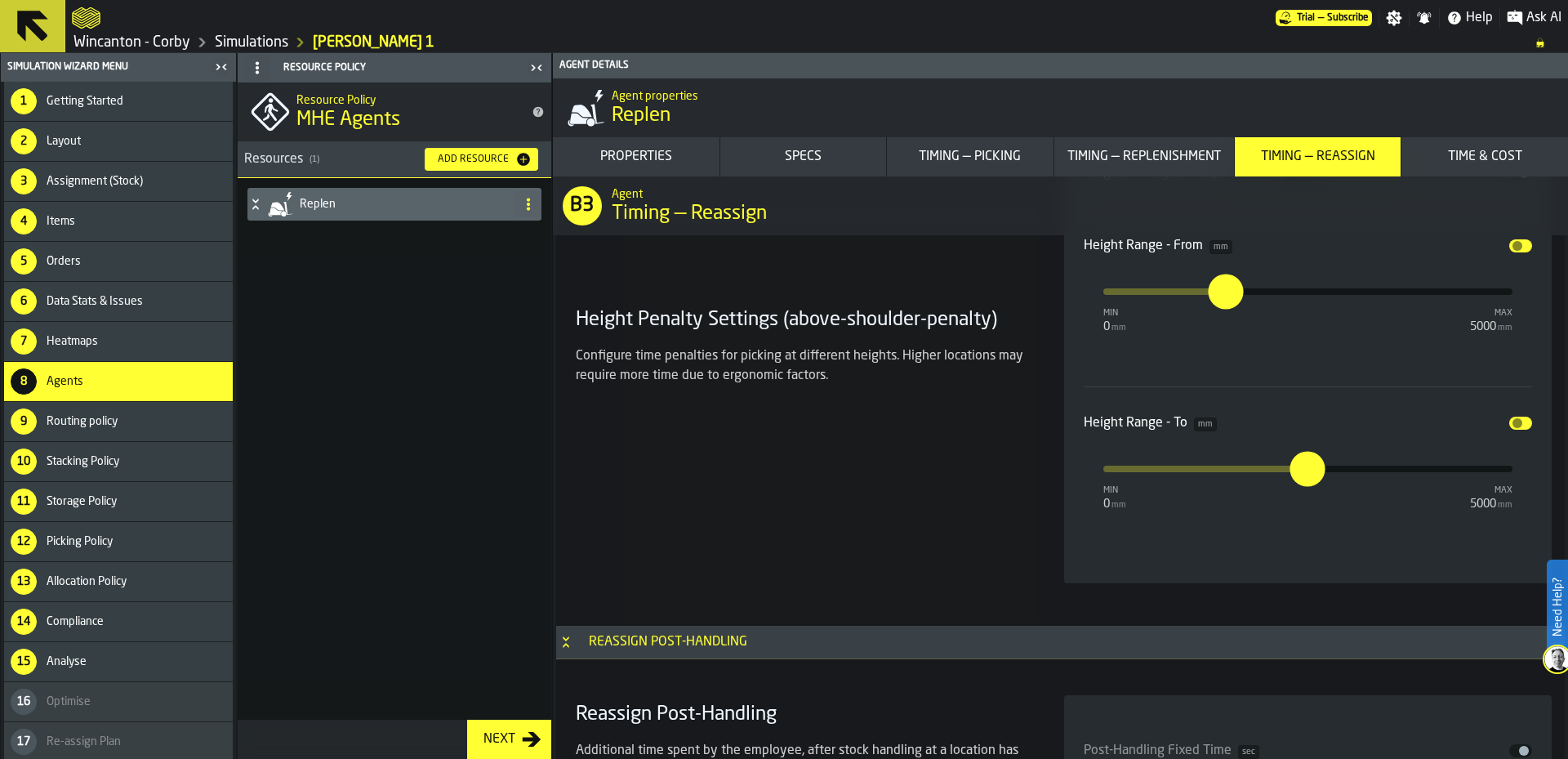
click at [1514, 423] on span "input-slider-Height Range - To" at bounding box center [1518, 423] width 10 height 10
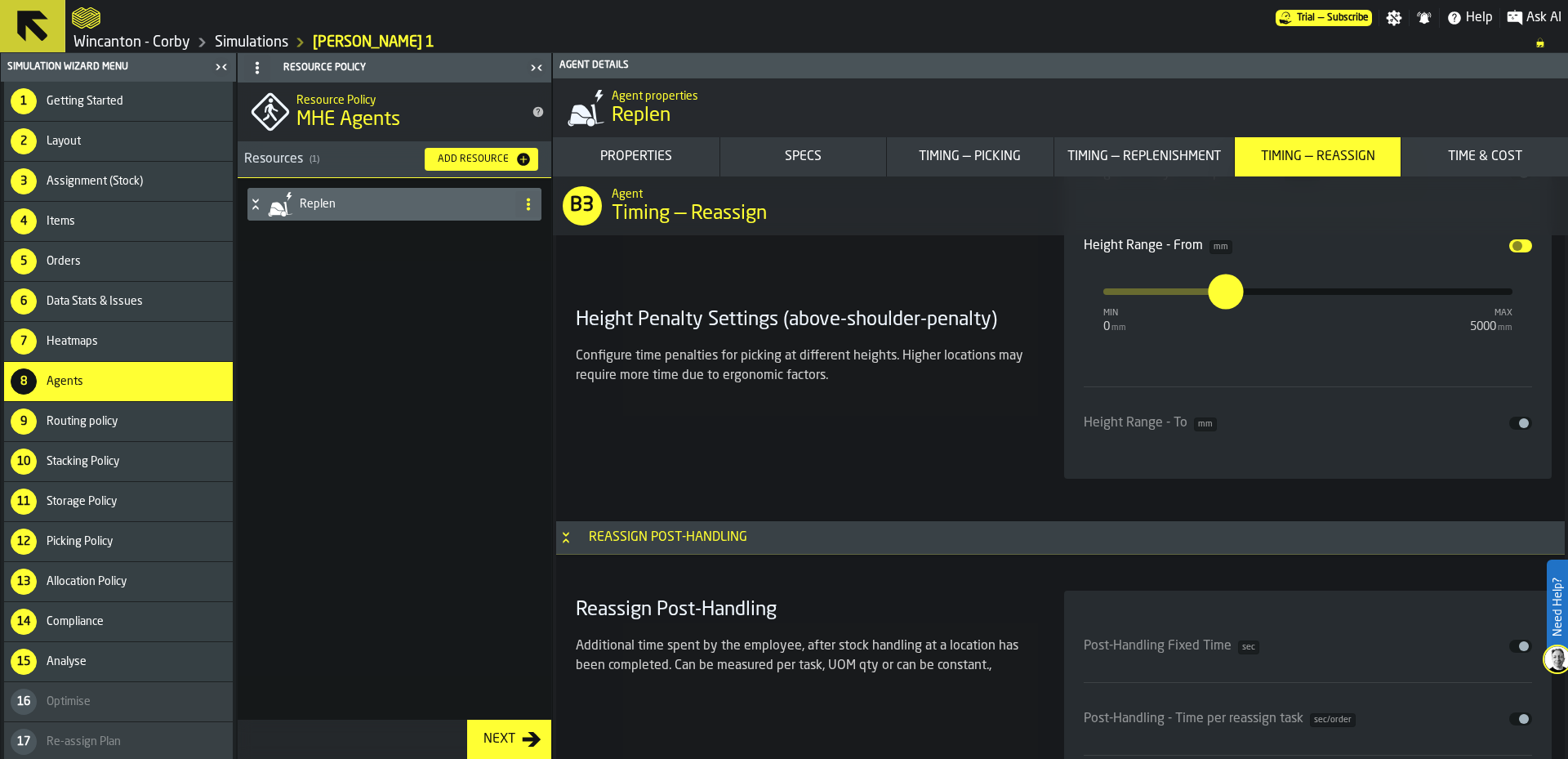
click at [1516, 246] on span "input-slider-Height Range - From" at bounding box center [1518, 246] width 10 height 10
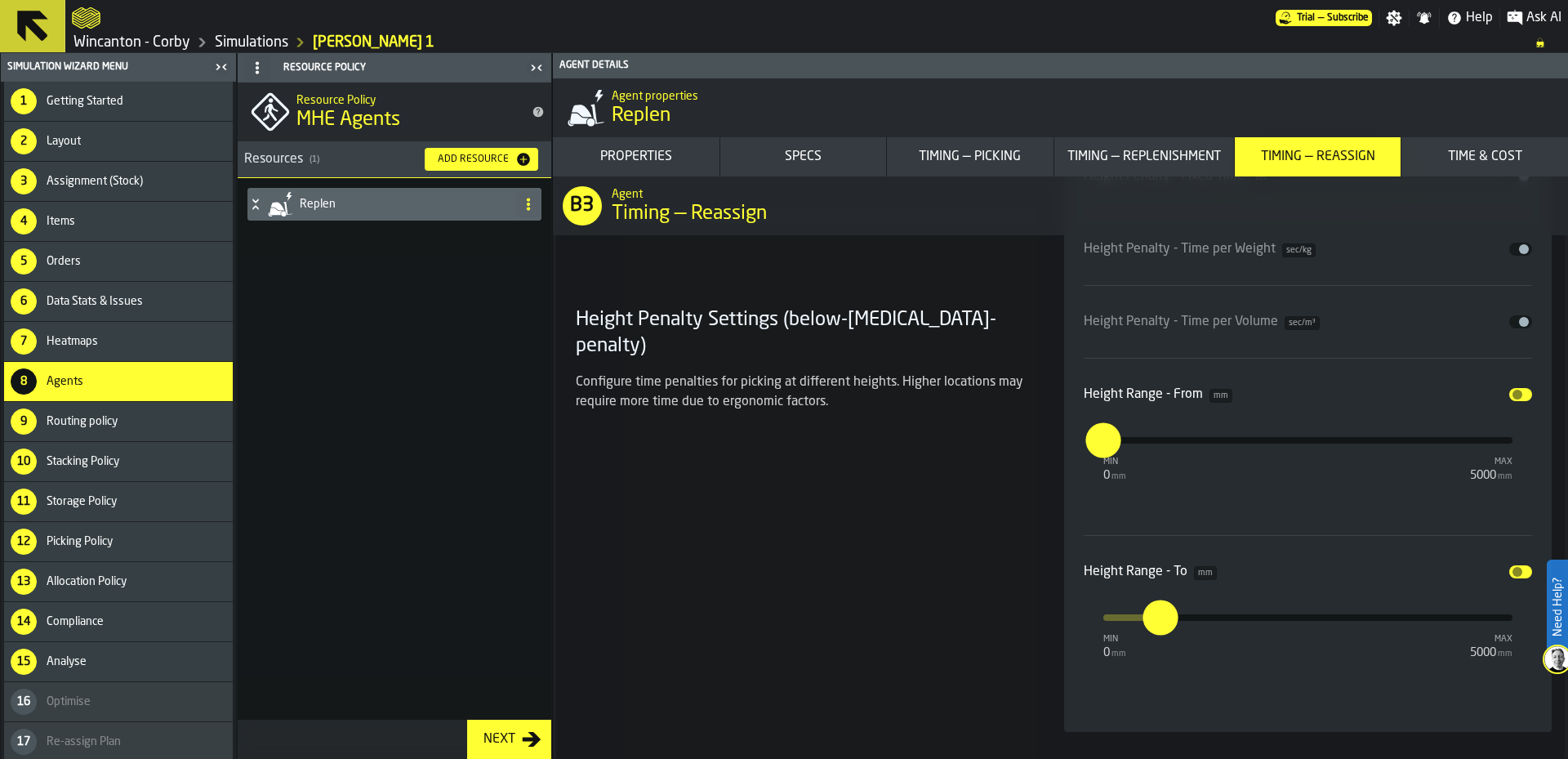
scroll to position [14370, 0]
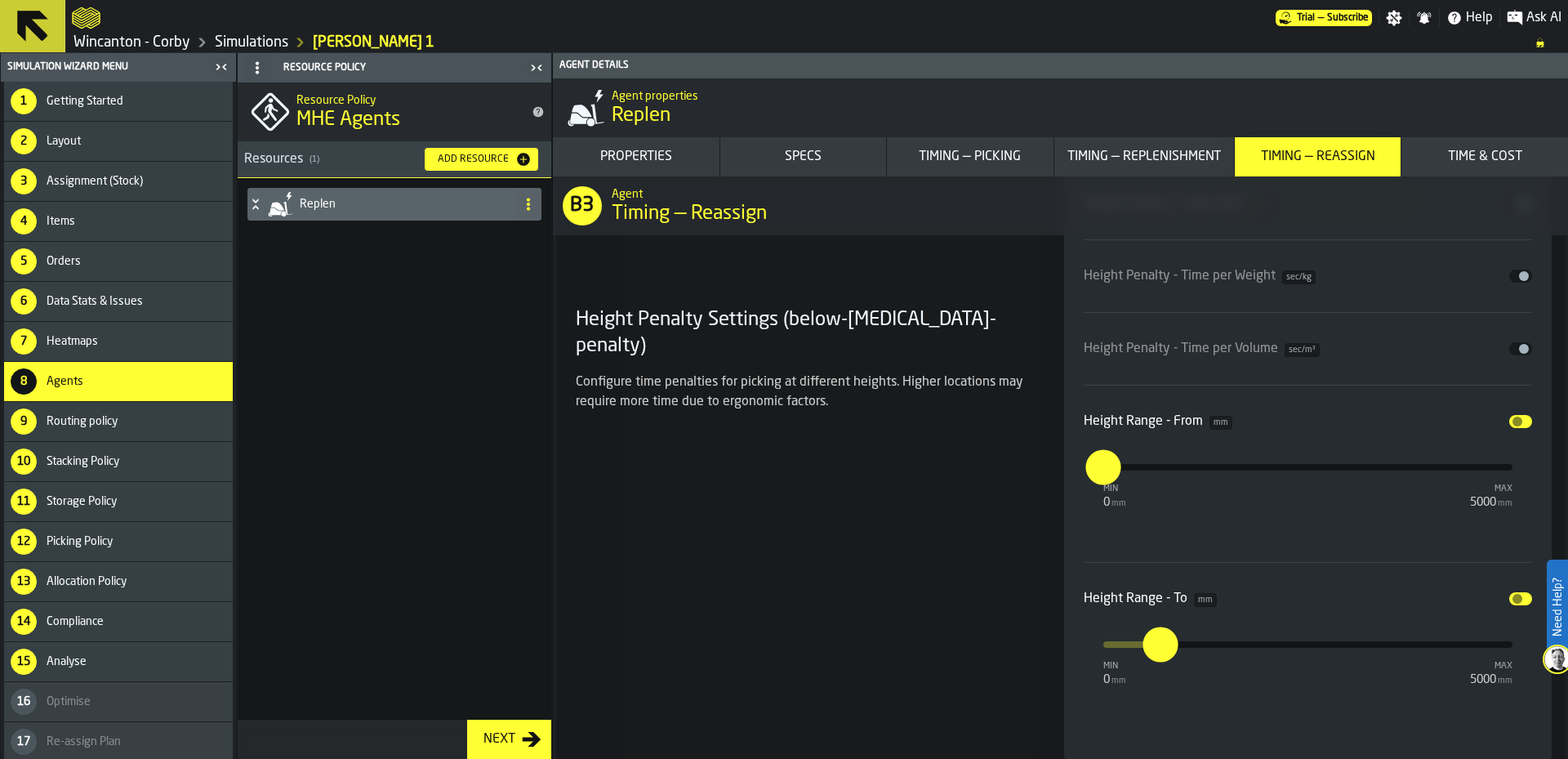
click at [1517, 594] on button "Disable" at bounding box center [1520, 599] width 23 height 13
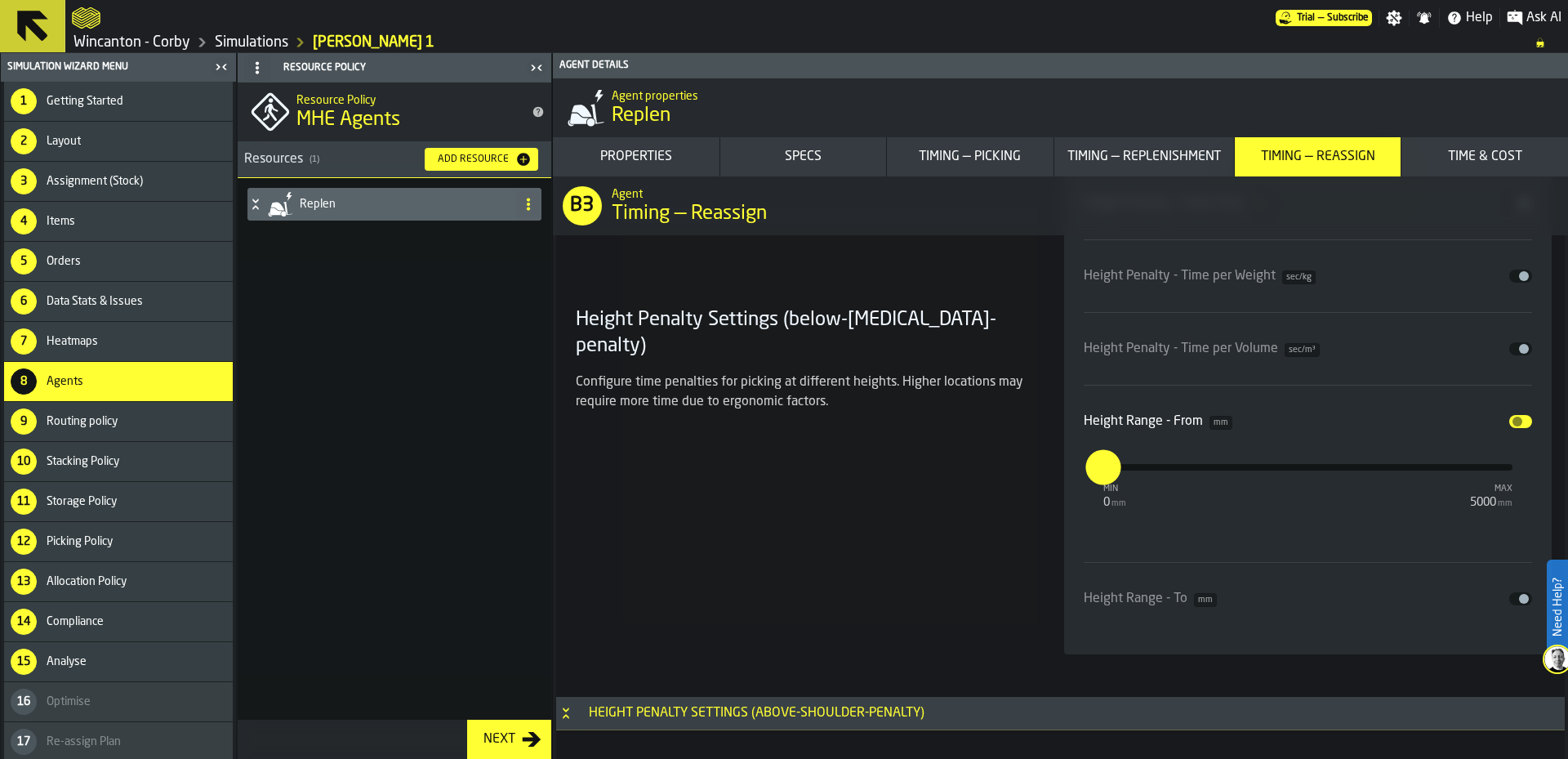
click at [1517, 428] on button "Disable" at bounding box center [1520, 422] width 23 height 13
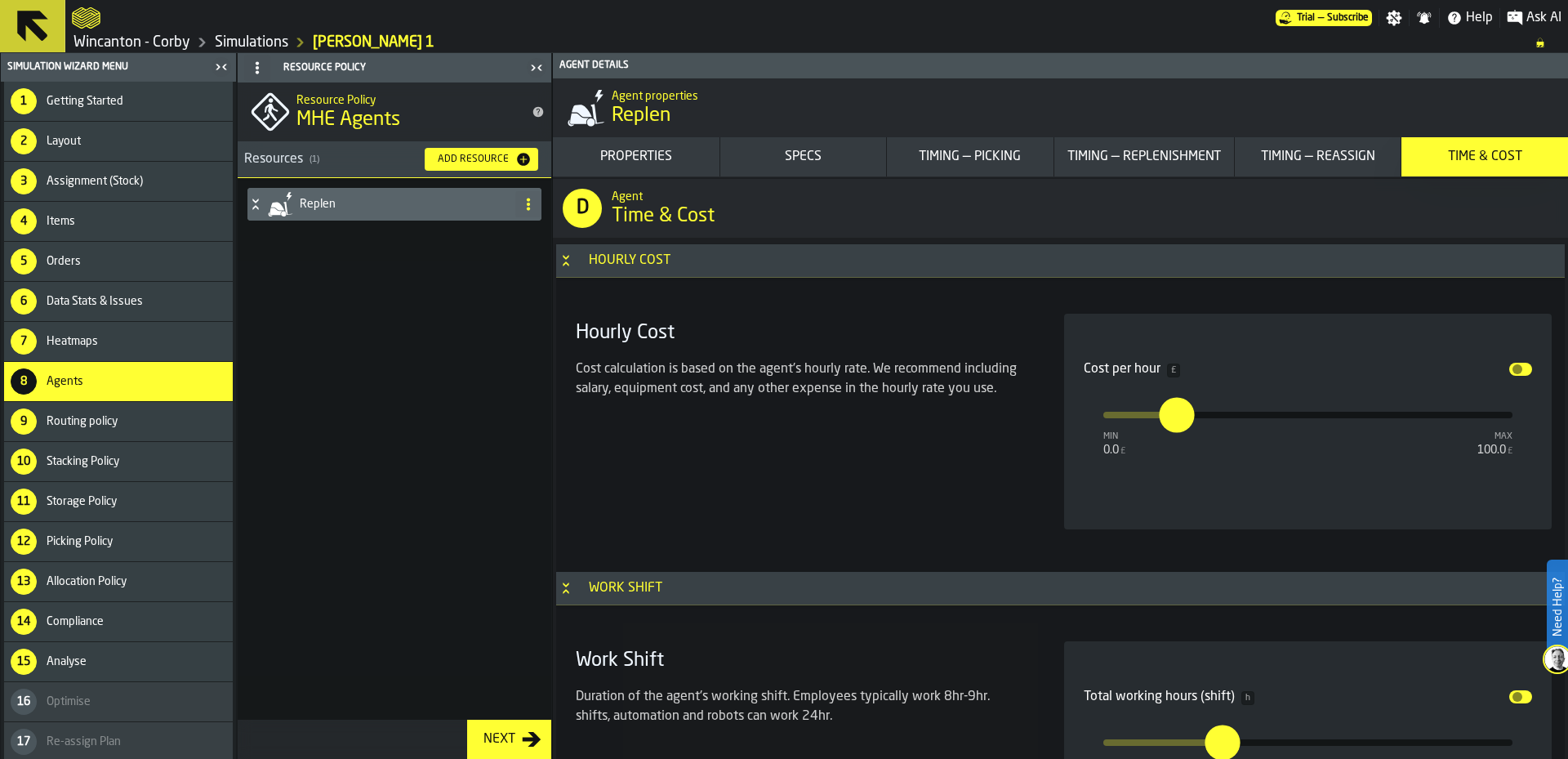
scroll to position [15759, 0]
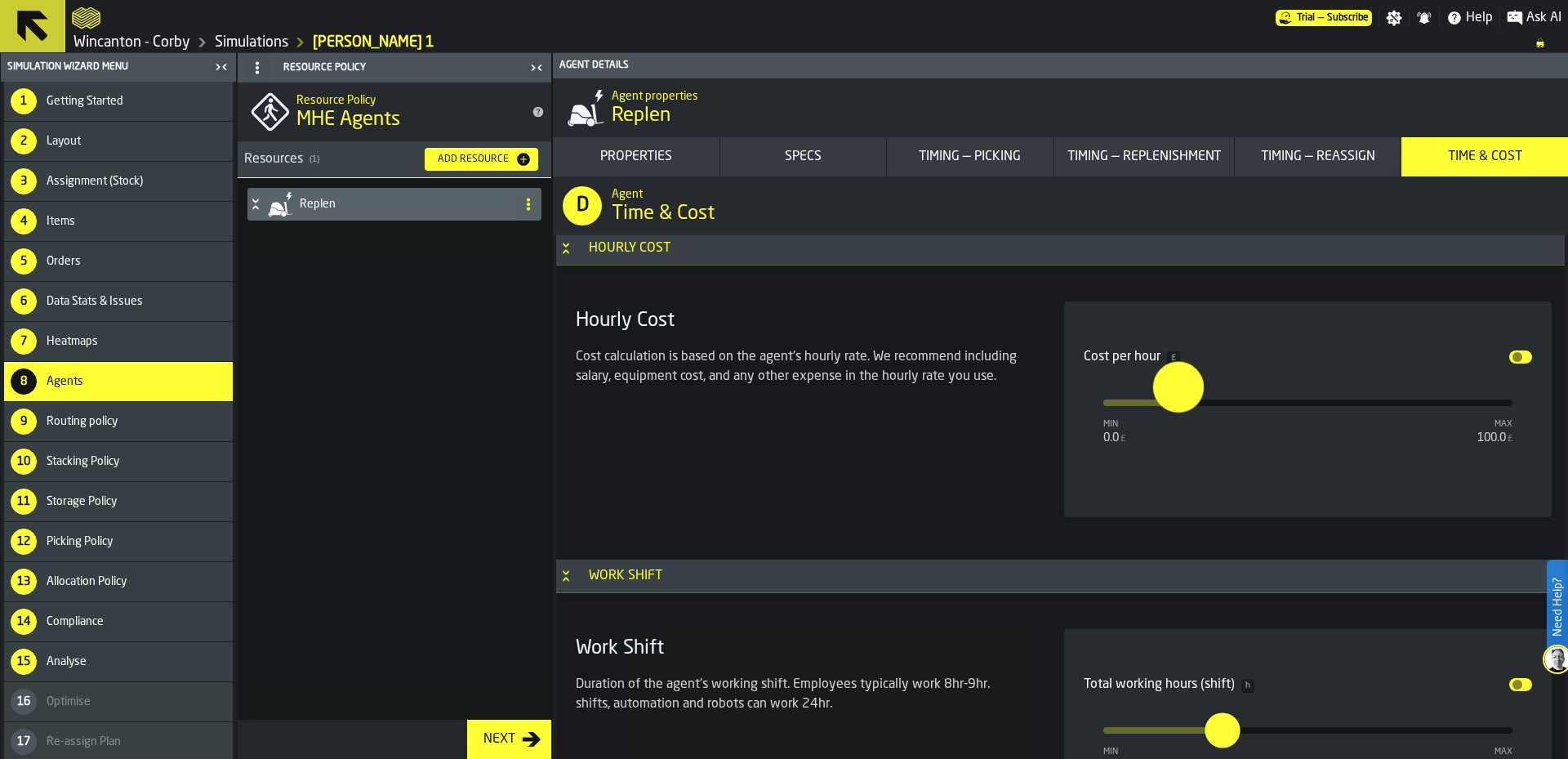
type input "*"
drag, startPoint x: 1176, startPoint y: 402, endPoint x: 1138, endPoint y: 402, distance: 38.0
click at [1153, 402] on input "*" at bounding box center [1162, 387] width 19 height 51
click at [1138, 402] on input "*" at bounding box center [1131, 403] width 18 height 35
type input "**"
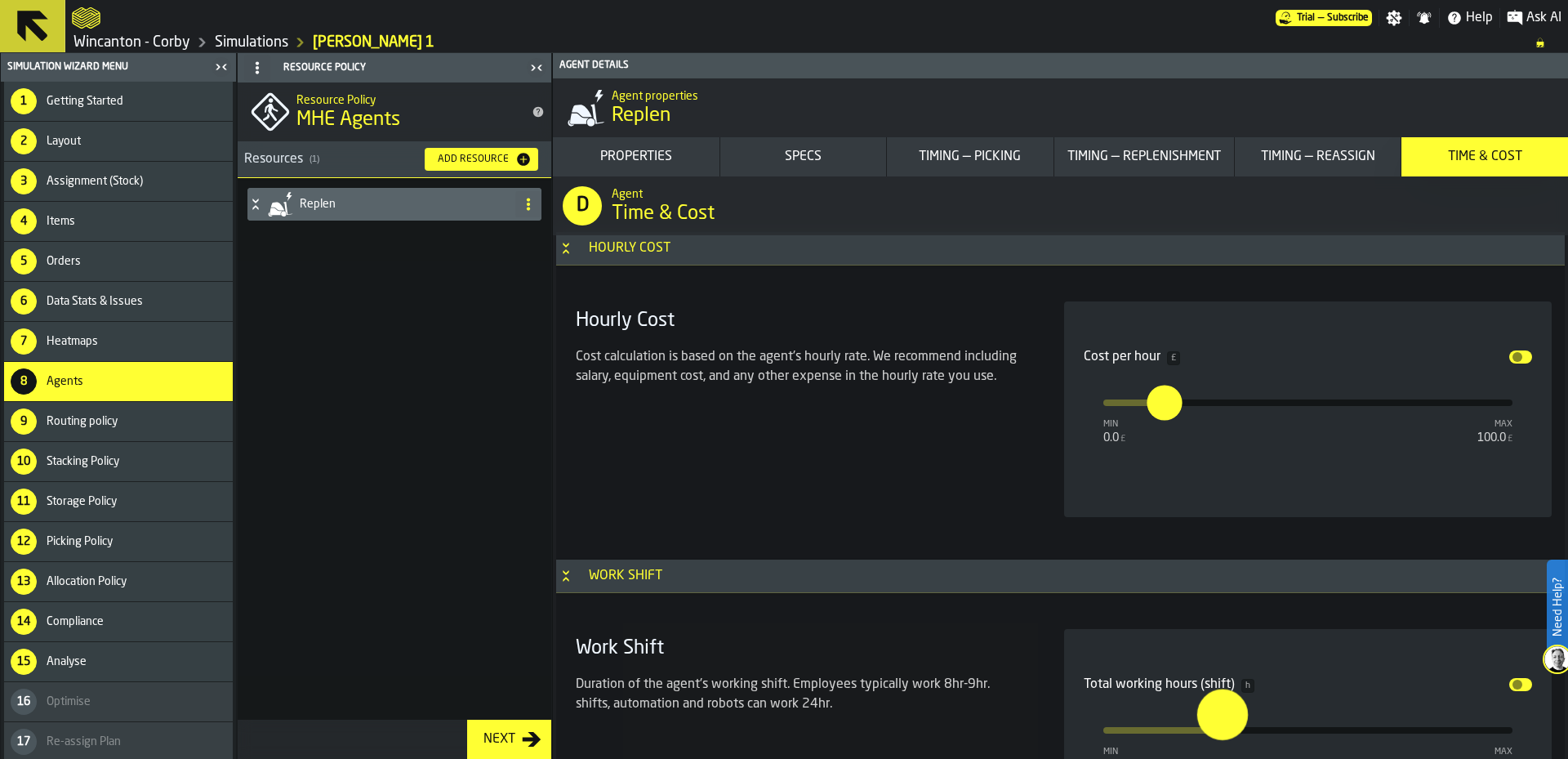
click at [1223, 727] on input "*" at bounding box center [1210, 715] width 25 height 51
type input "**"
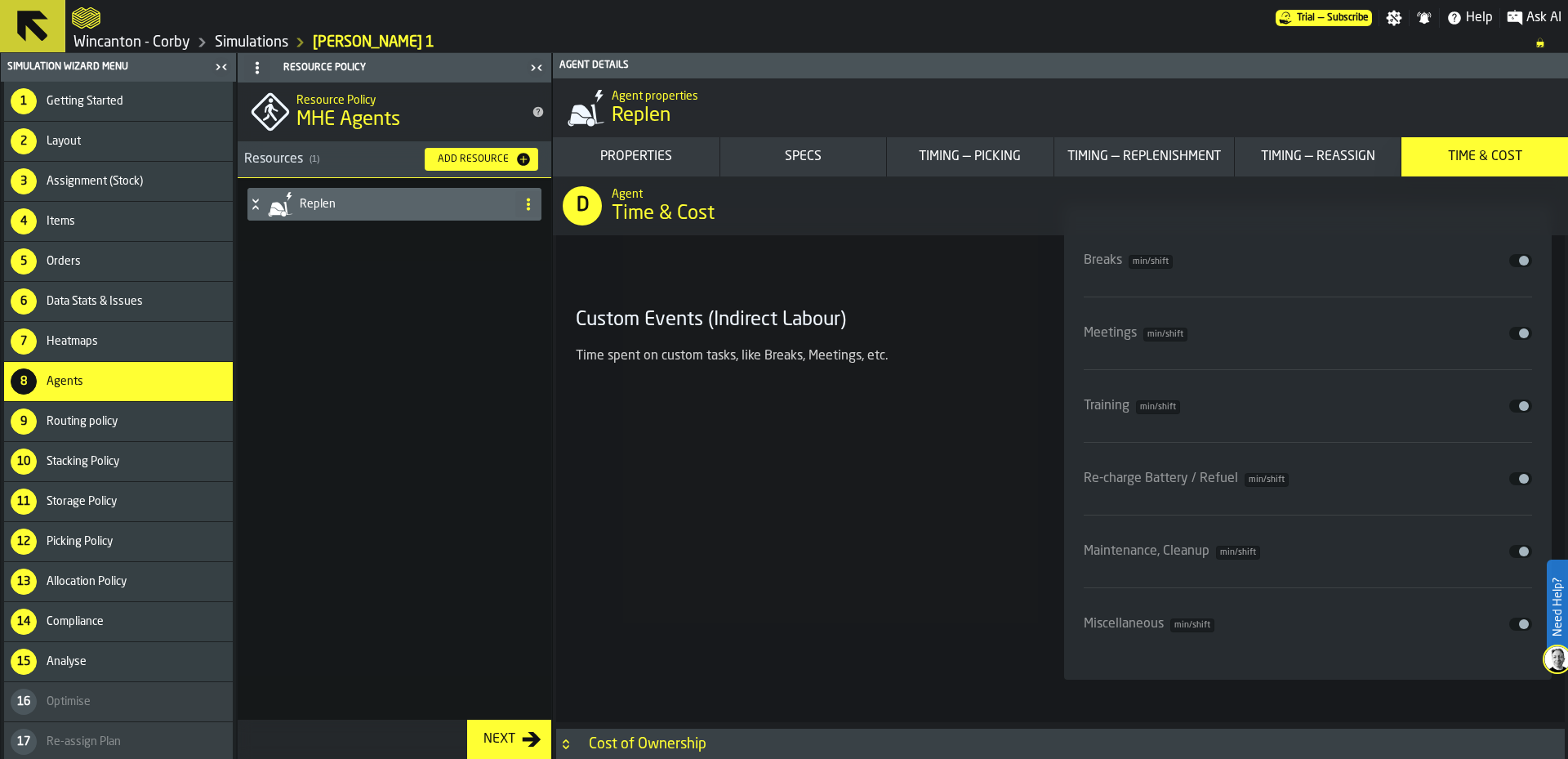
scroll to position [16512, 0]
click at [915, 472] on div "Custom Events (Indirect Labour) Time spent on custom tasks, like Breaks, Meetin…" at bounding box center [801, 441] width 463 height 474
click at [418, 350] on div "Replen" at bounding box center [395, 448] width 314 height 542
click at [133, 432] on div "9 Routing policy" at bounding box center [119, 421] width 229 height 39
click at [138, 460] on div "Stacking Policy" at bounding box center [136, 462] width 180 height 13
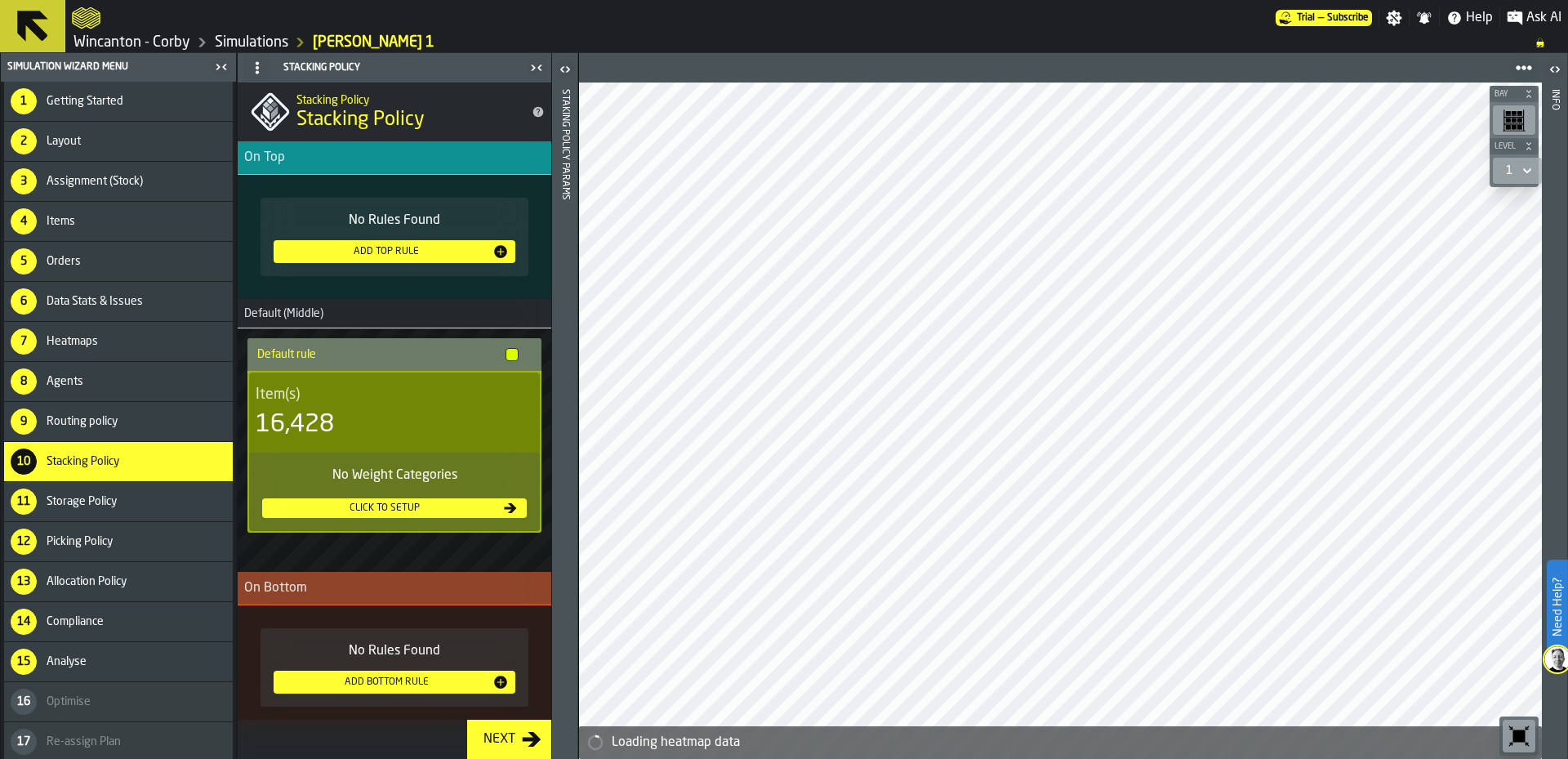
click at [114, 499] on span "Storage Policy" at bounding box center [82, 502] width 70 height 13
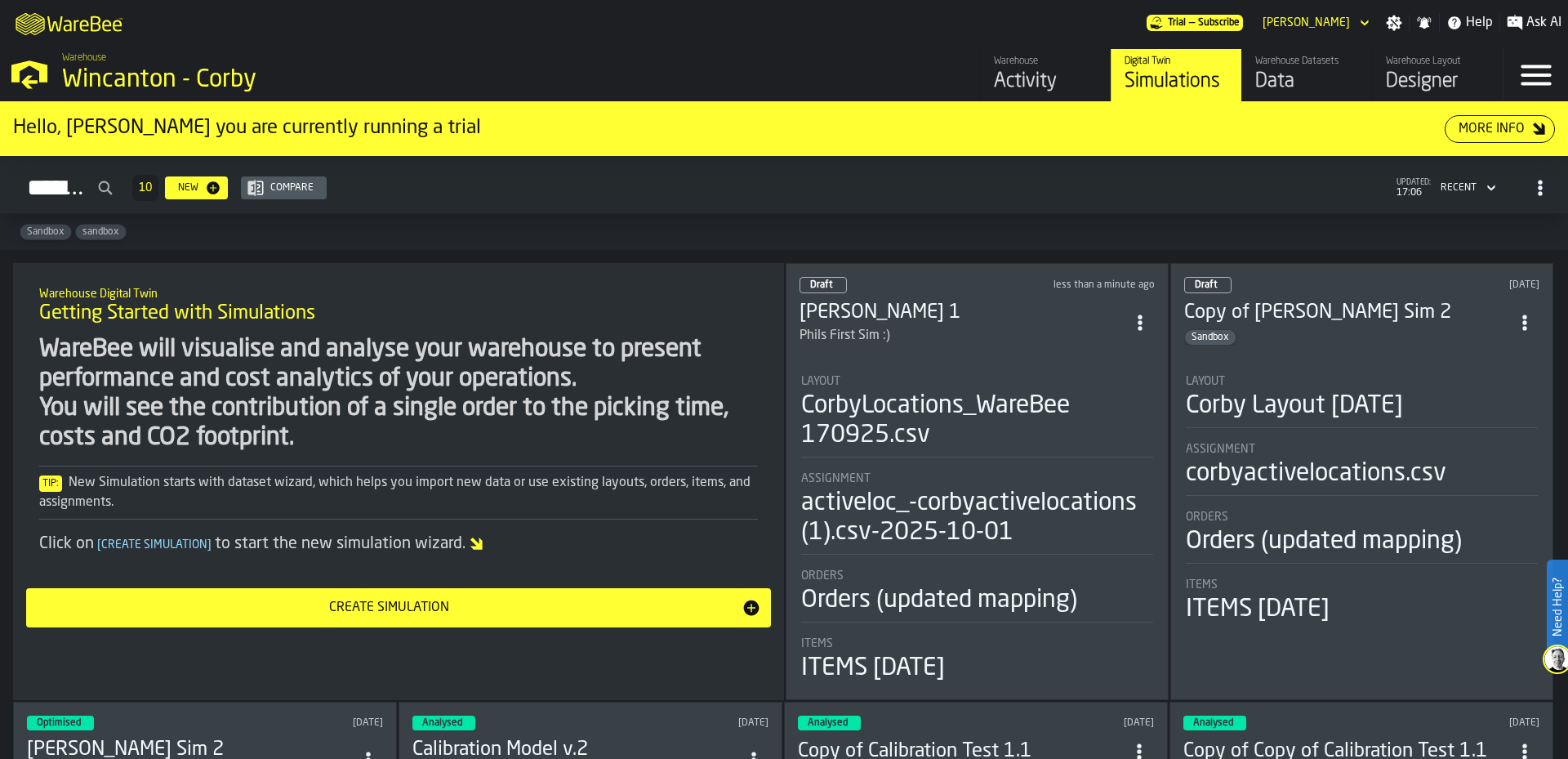
click at [1334, 363] on li "Layout Corby Layout 26-09-25 Assignment corbyactivelocations.csv Orders Orders …" at bounding box center [1363, 493] width 356 height 266
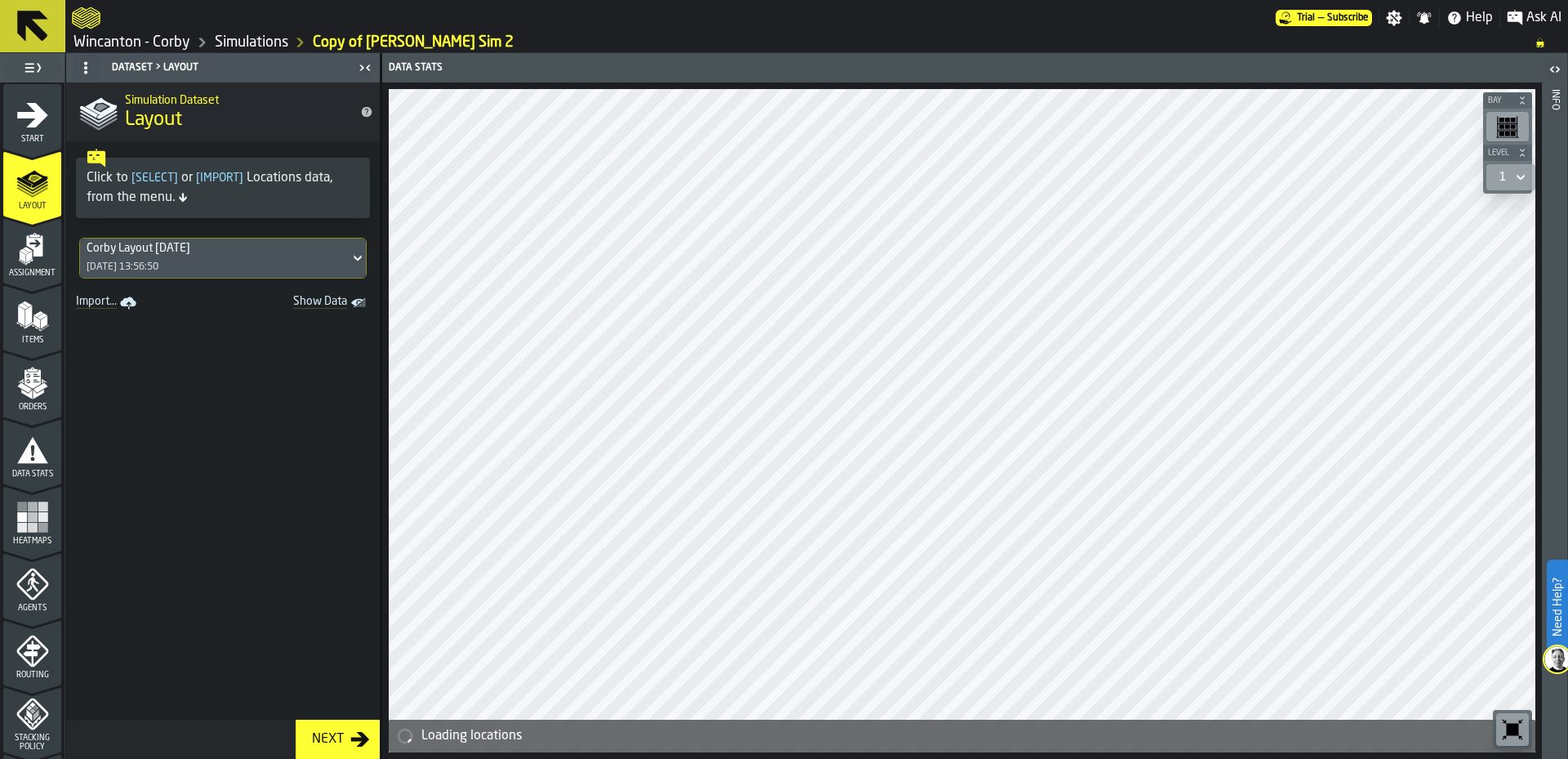
click at [36, 592] on icon "menu Agents" at bounding box center [33, 584] width 32 height 32
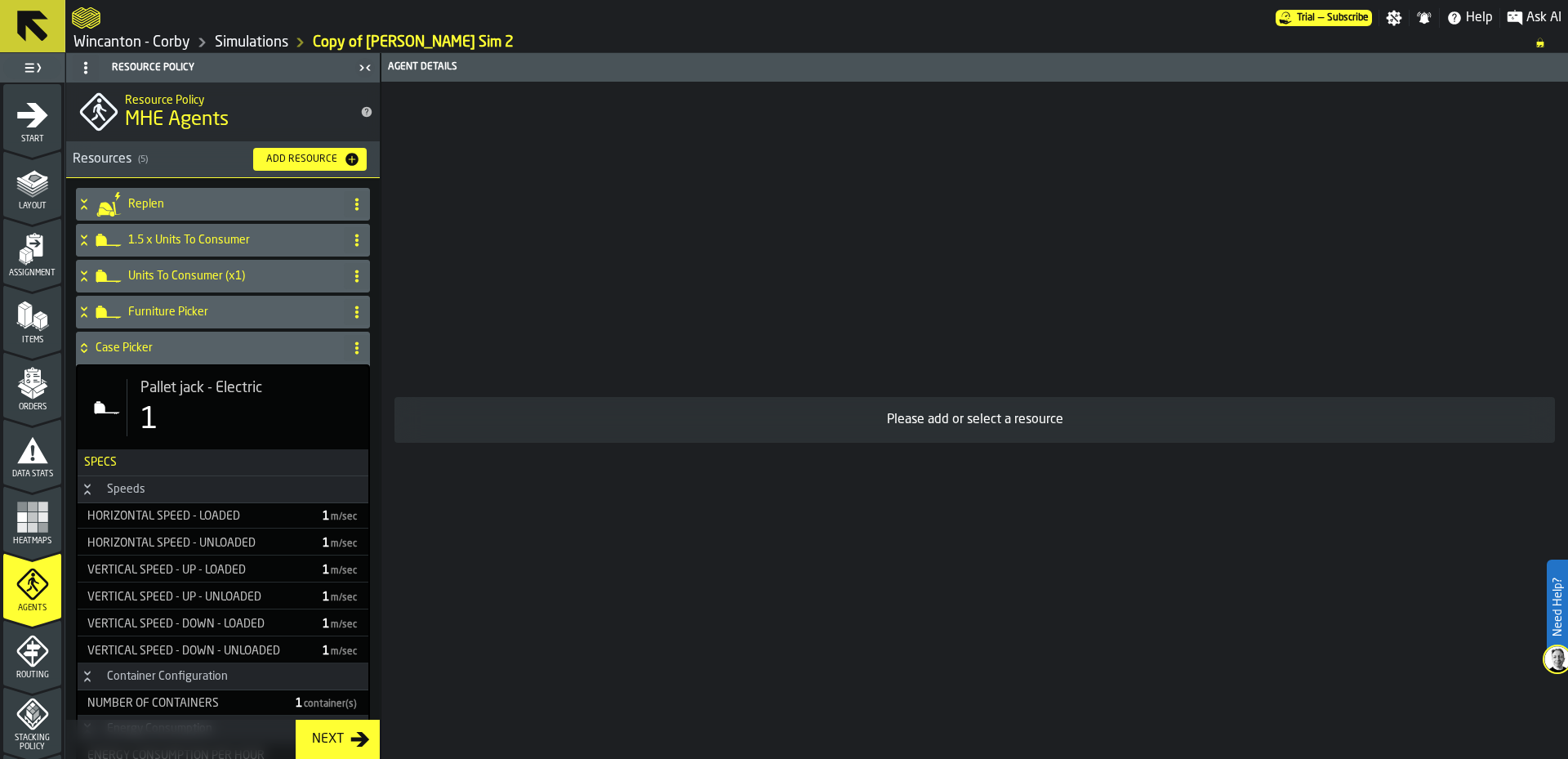
click at [206, 203] on h4 "Replen" at bounding box center [233, 205] width 209 height 13
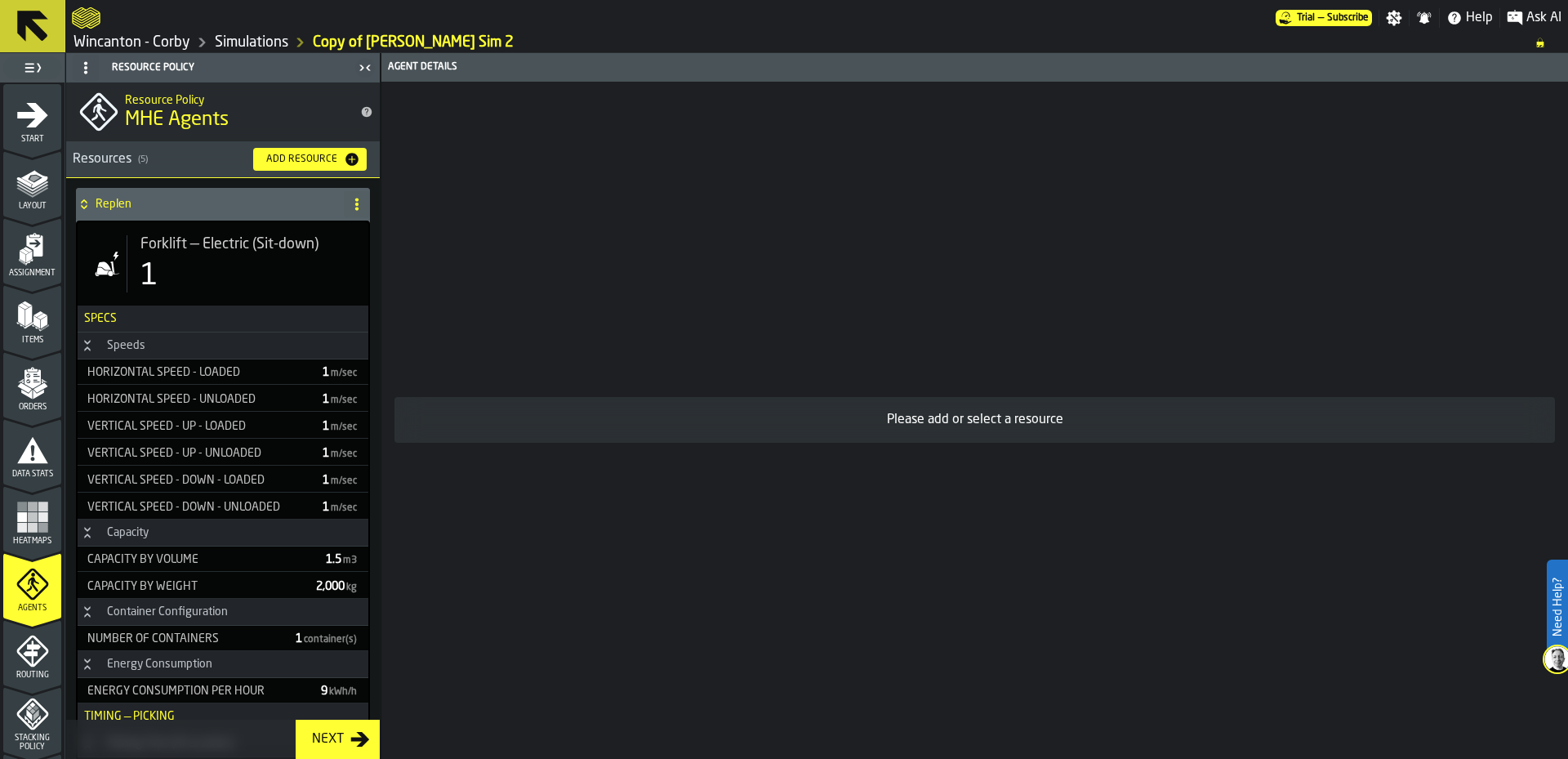
click at [264, 265] on div "1" at bounding box center [247, 276] width 215 height 33
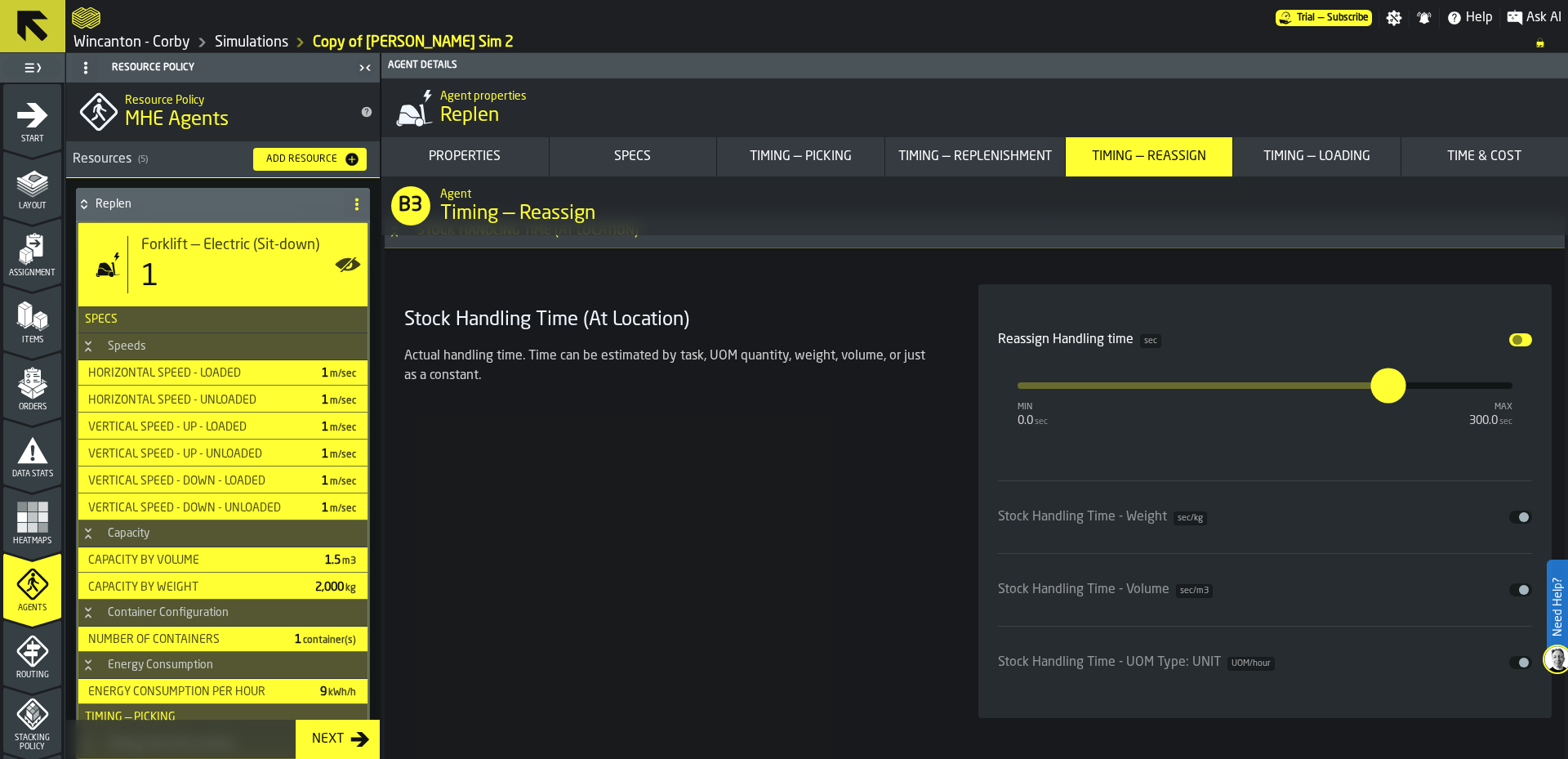
scroll to position [8741, 0]
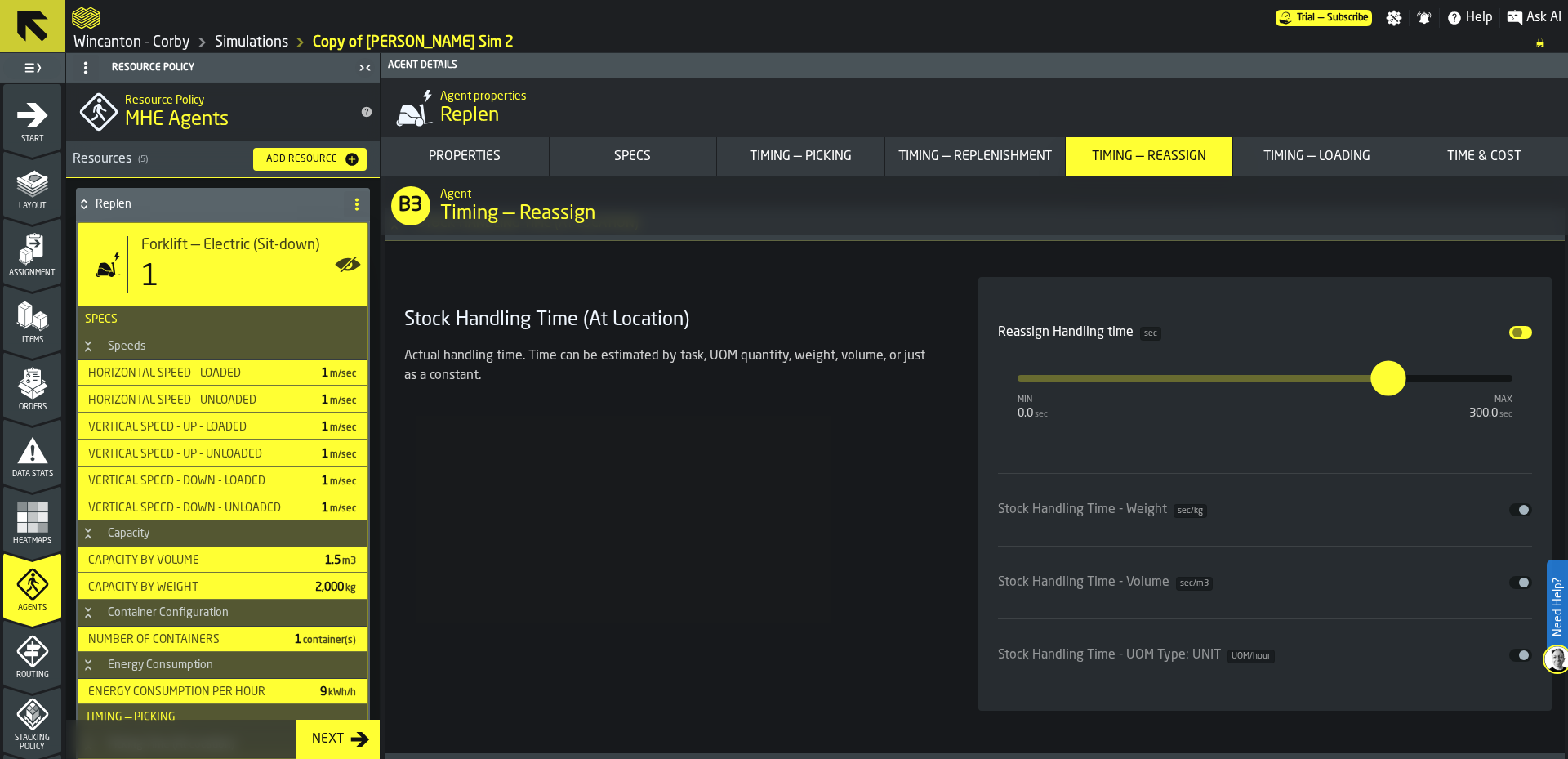
click at [948, 164] on div "Timing — Replenishment" at bounding box center [975, 156] width 167 height 19
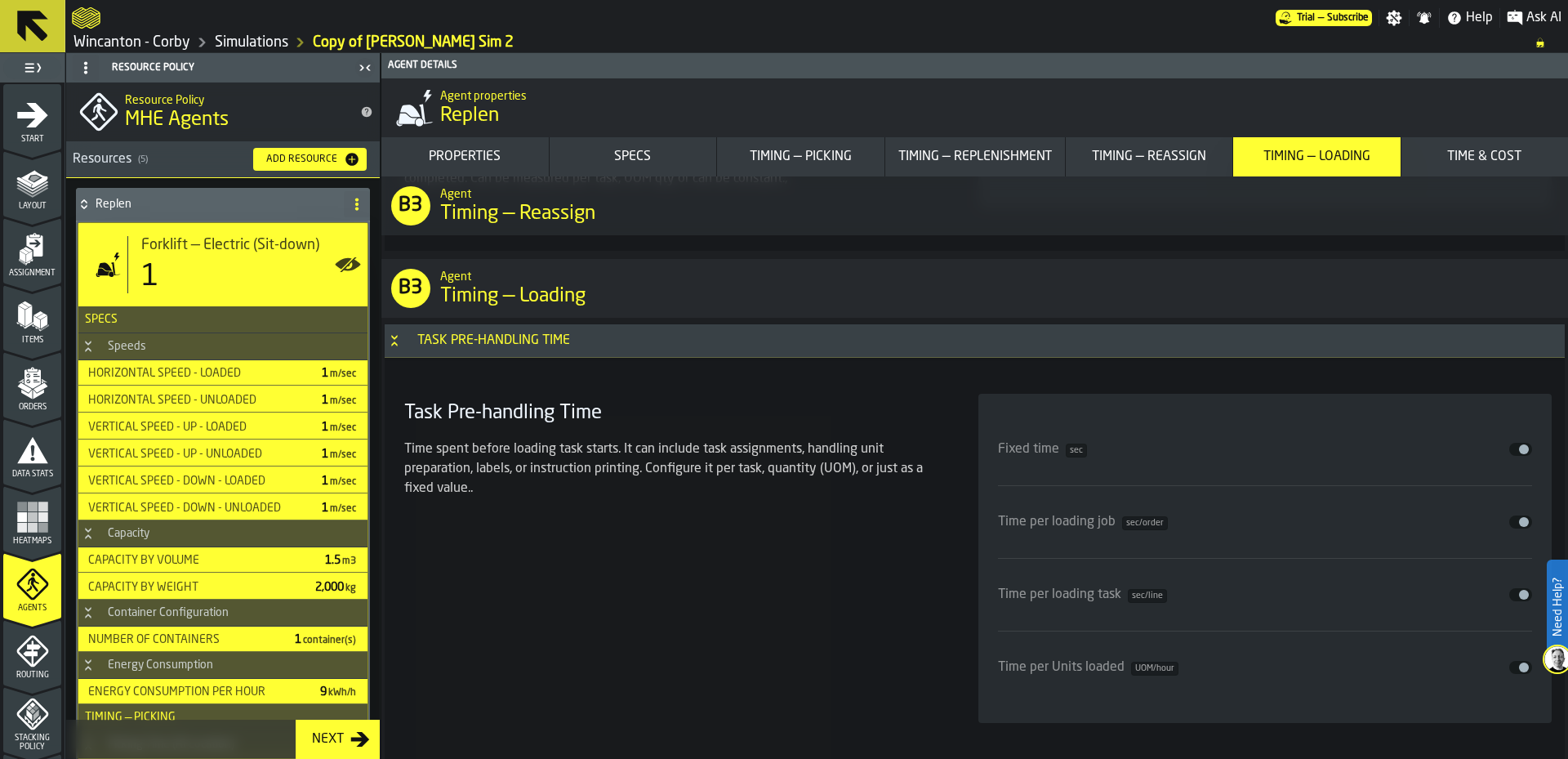
scroll to position [9981, 0]
click at [1510, 443] on button "Disable" at bounding box center [1520, 448] width 23 height 13
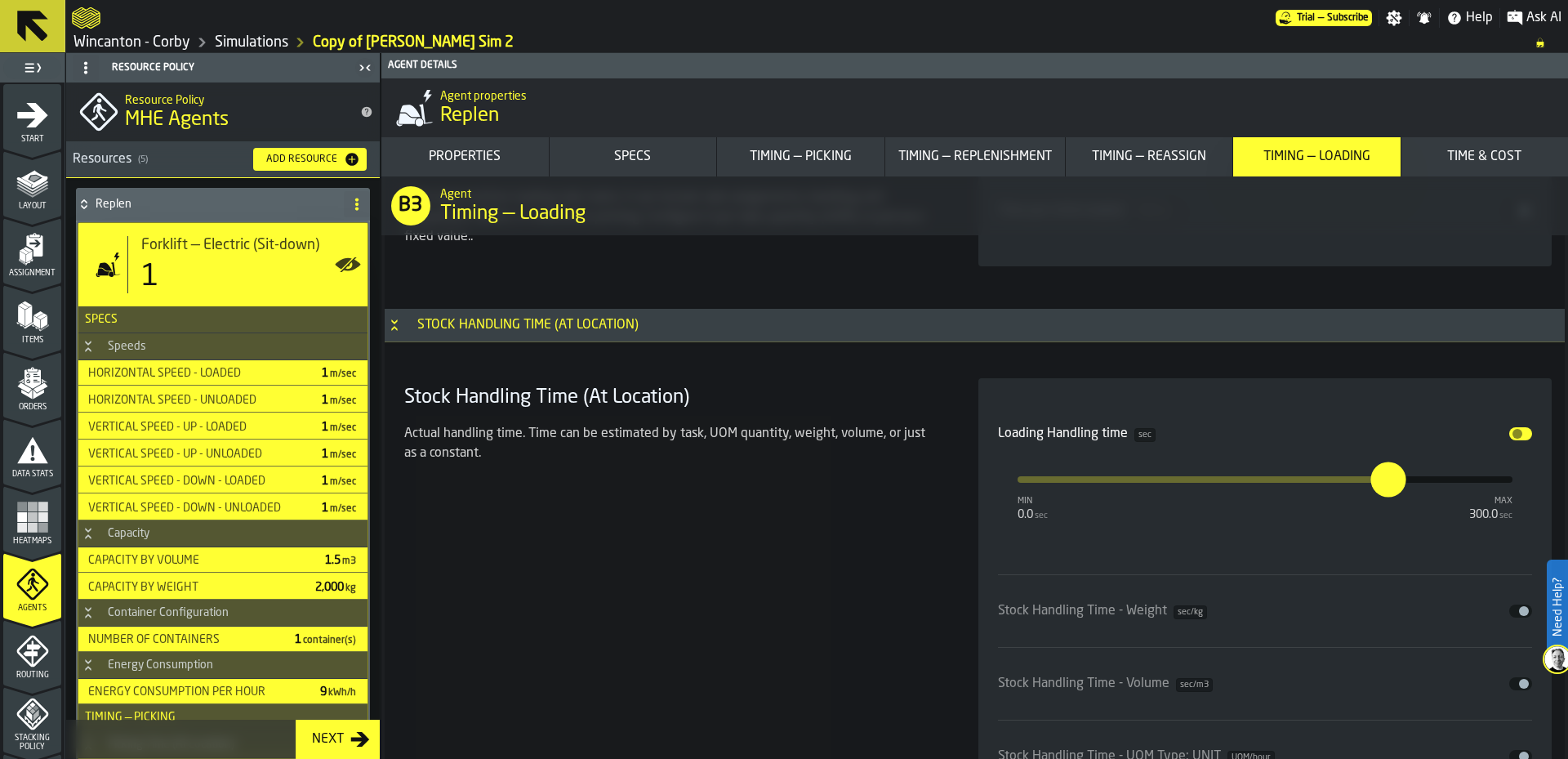
scroll to position [10634, 0]
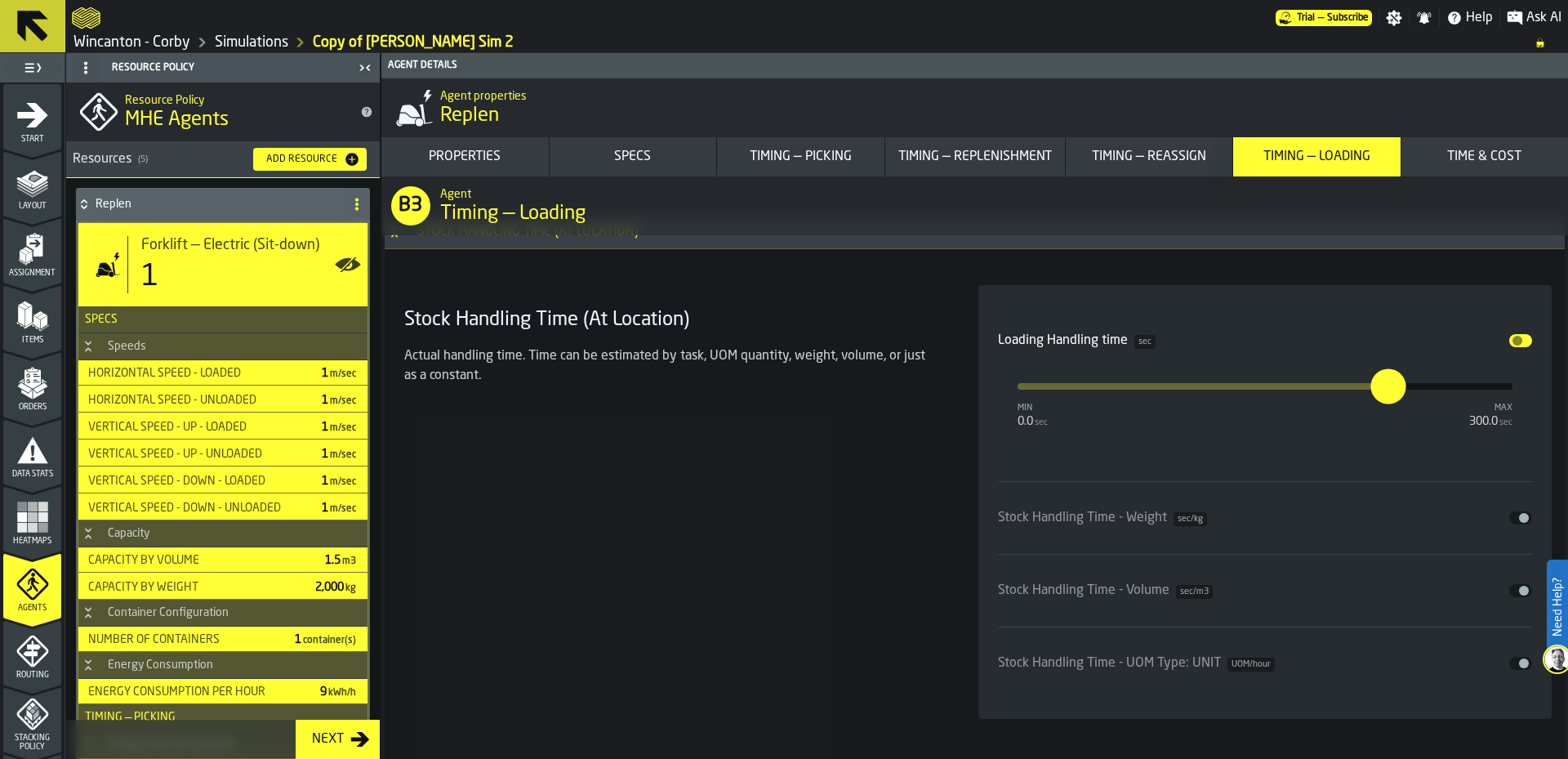
click at [1383, 388] on input "***" at bounding box center [1381, 387] width 18 height 35
type input "*"
type input "***"
click at [779, 502] on div "Stock Handling Time (At Location) Actual handling time. Time can be estimated b…" at bounding box center [671, 501] width 548 height 433
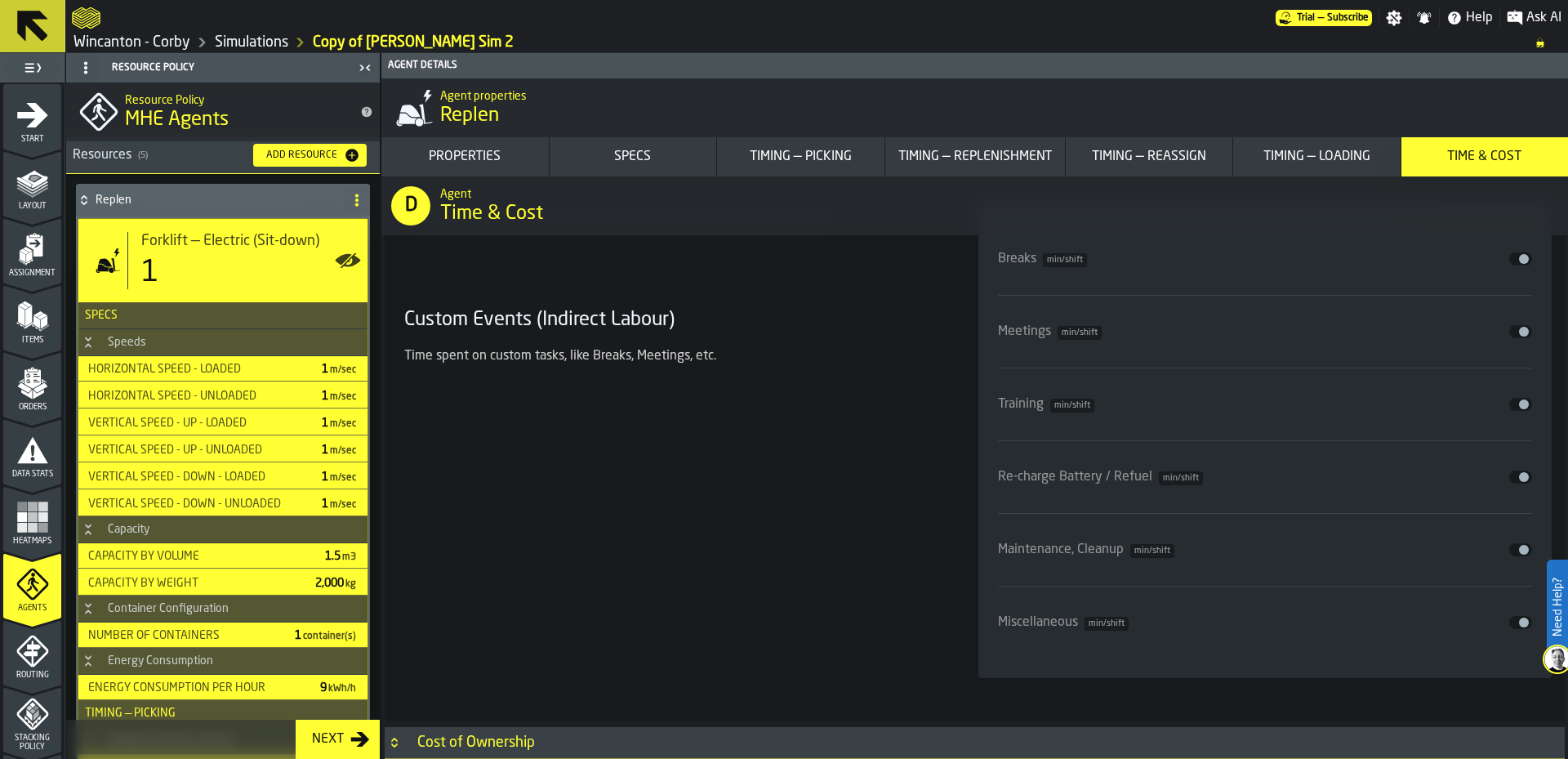
scroll to position [0, 0]
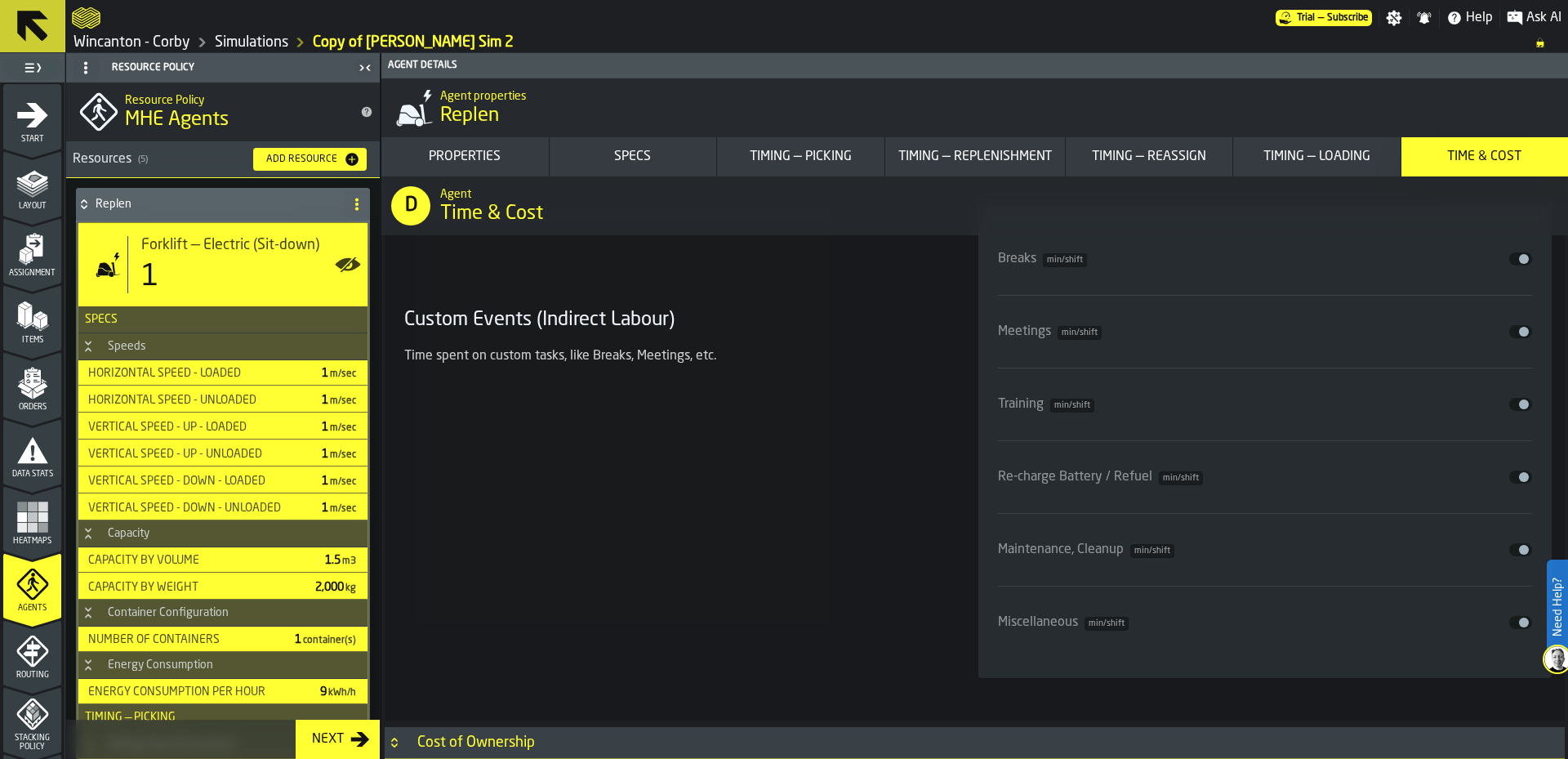
click at [234, 43] on link "Simulations" at bounding box center [251, 43] width 73 height 18
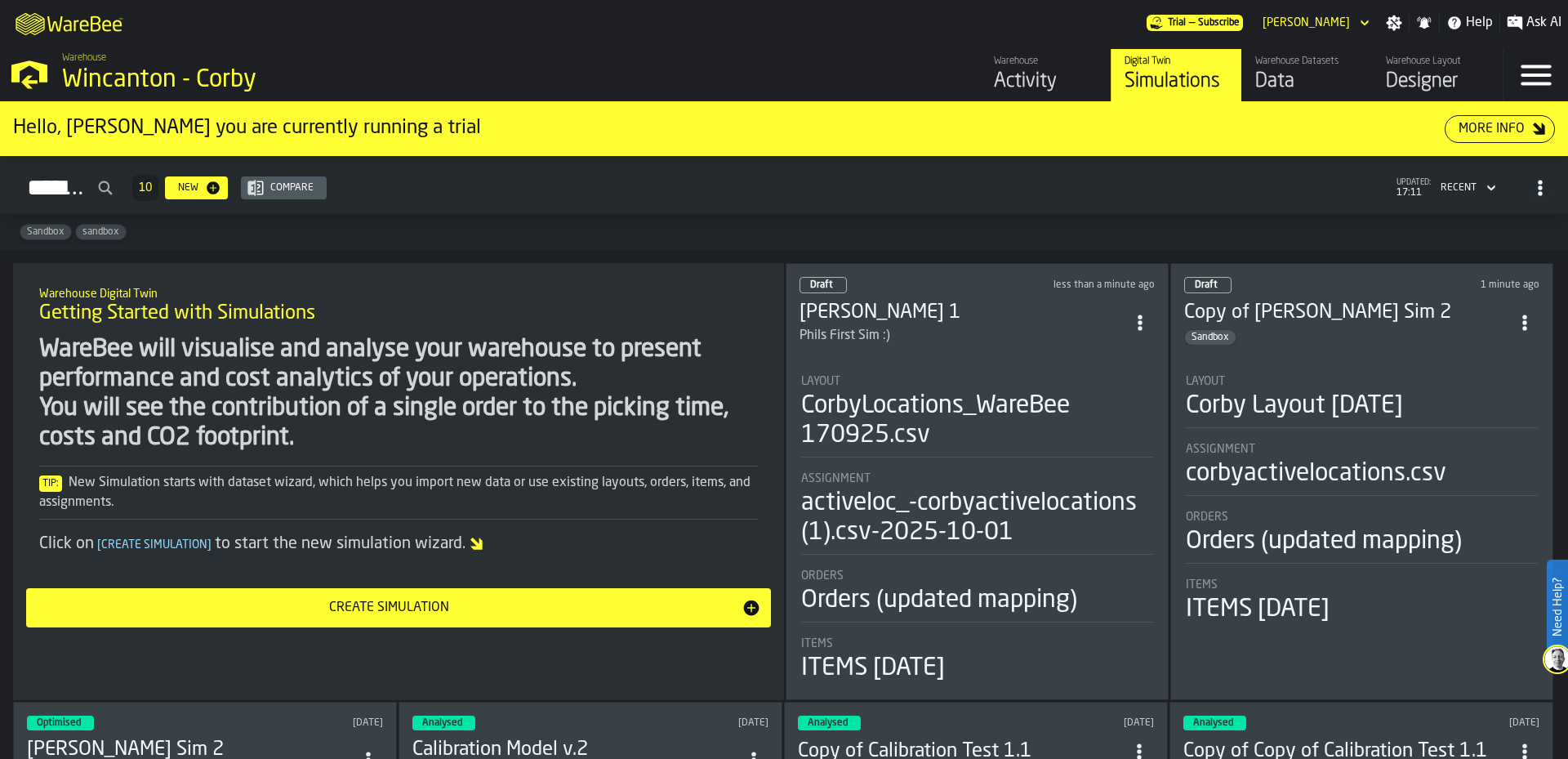
click at [1278, 74] on div "Data" at bounding box center [1308, 81] width 104 height 26
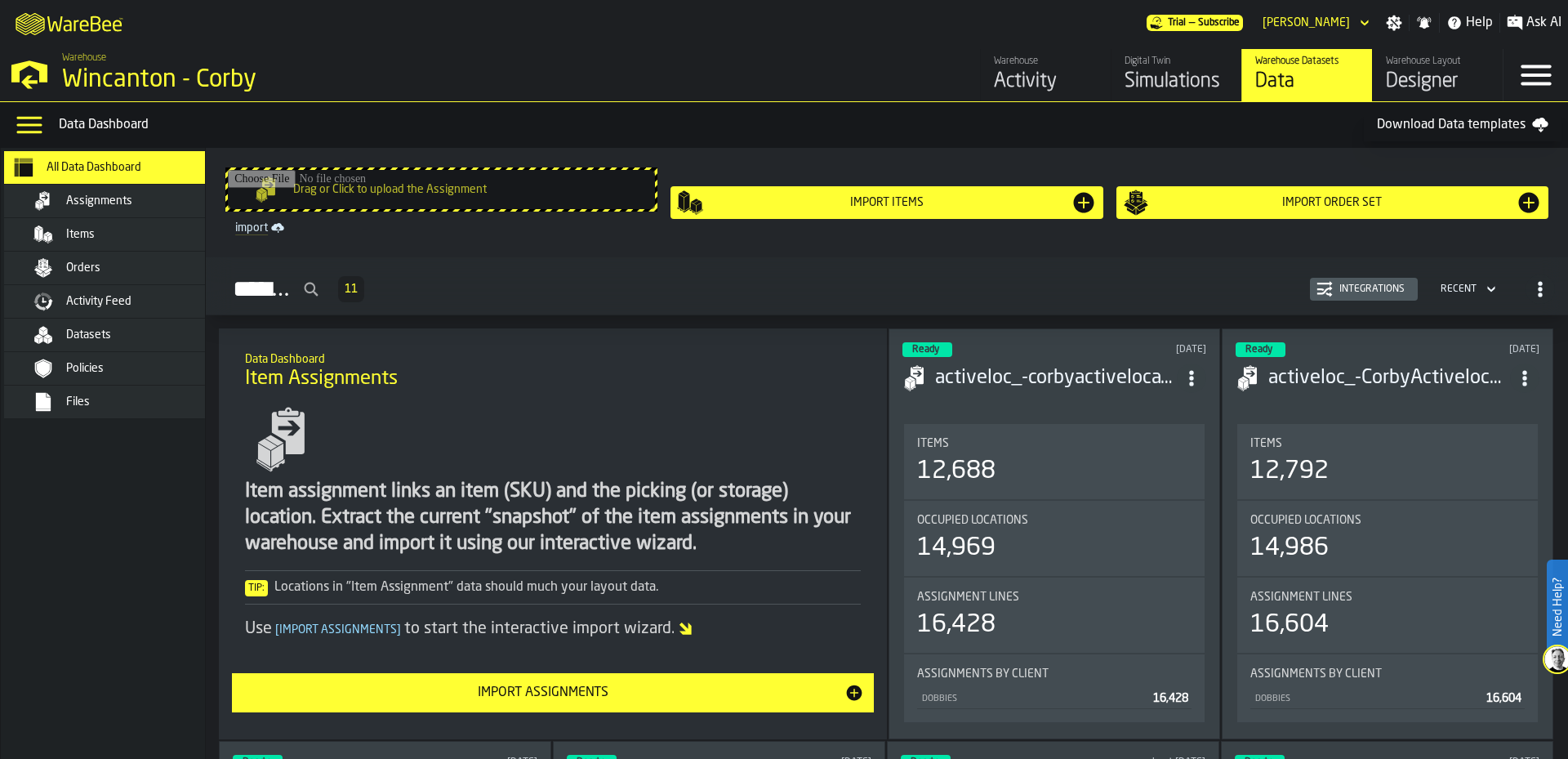
click at [83, 509] on nav "All Data Dashboard Assignments Items Orders Activity Feed Datasets Policies Fil…" at bounding box center [119, 453] width 235 height 611
